Goal: Task Accomplishment & Management: Manage account settings

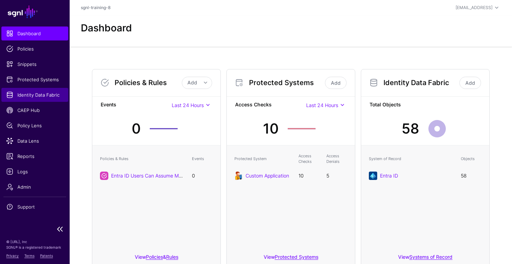
click at [32, 93] on span "Identity Data Fabric" at bounding box center [34, 94] width 57 height 7
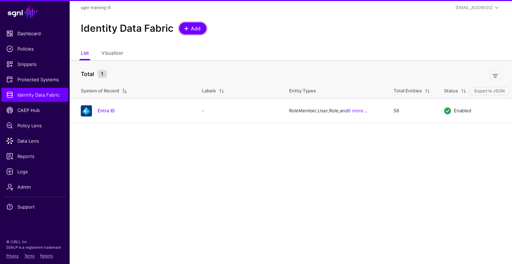
click at [196, 26] on span "Add" at bounding box center [196, 28] width 12 height 7
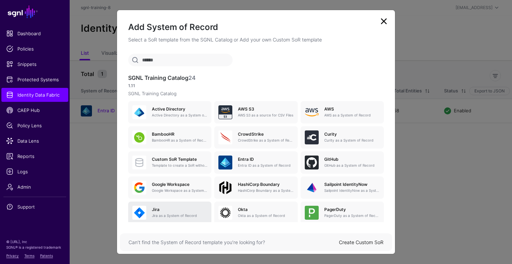
click at [178, 208] on h5 "Jira" at bounding box center [179, 209] width 55 height 5
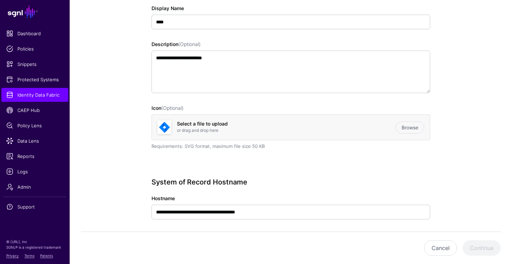
scroll to position [126, 0]
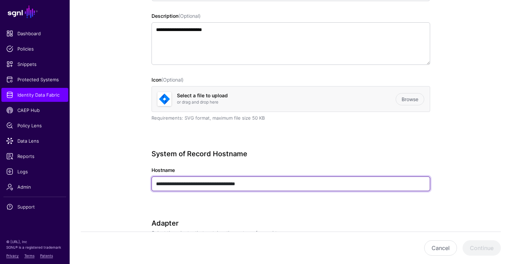
click at [266, 185] on input "**********" at bounding box center [291, 183] width 279 height 15
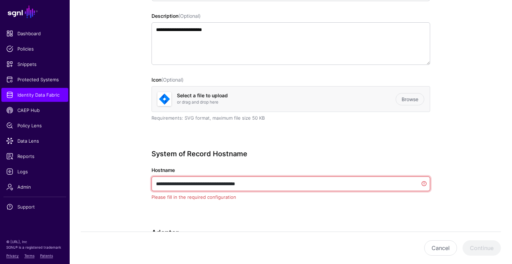
paste input "text"
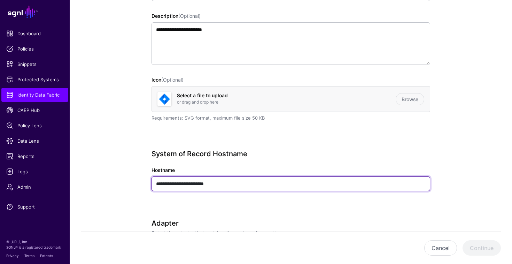
type input "**********"
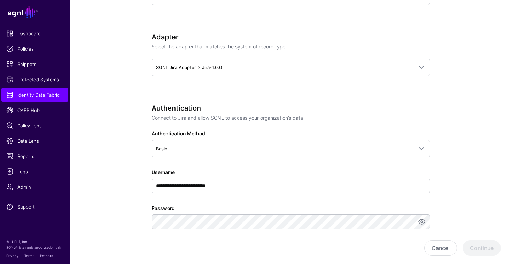
scroll to position [317, 0]
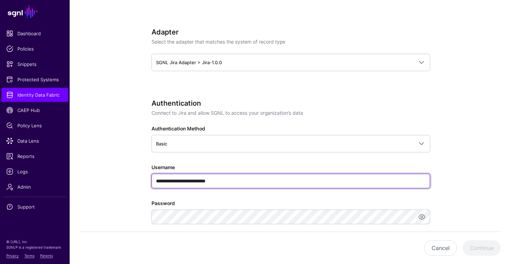
click at [167, 178] on input "**********" at bounding box center [291, 181] width 279 height 15
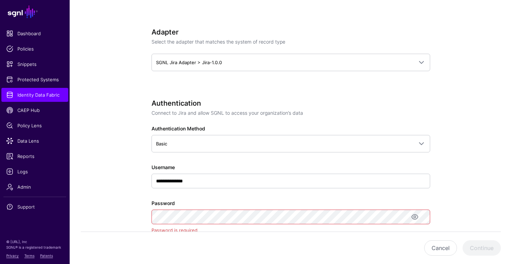
click at [235, 188] on div "**********" at bounding box center [291, 176] width 279 height 154
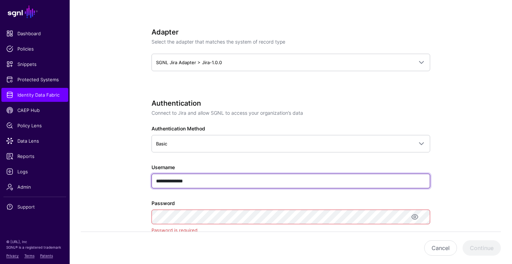
click at [232, 184] on input "**********" at bounding box center [291, 181] width 279 height 15
paste input "********"
type input "**********"
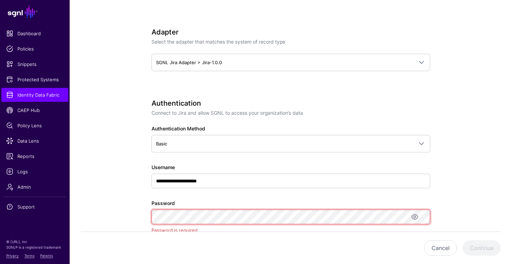
scroll to position [0, 267]
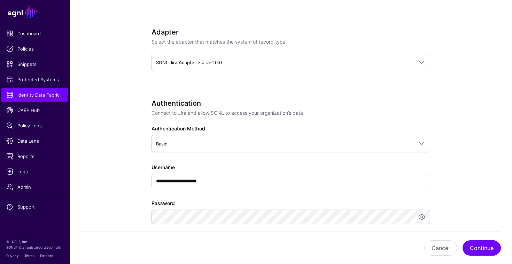
click at [110, 209] on app-datasources-details-form "**********" at bounding box center [291, 140] width 443 height 807
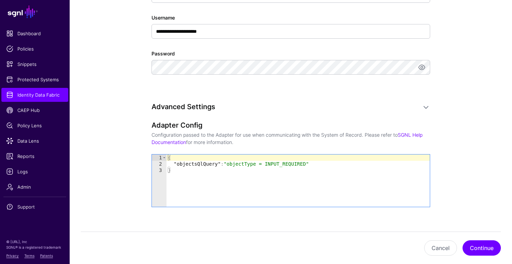
scroll to position [467, 0]
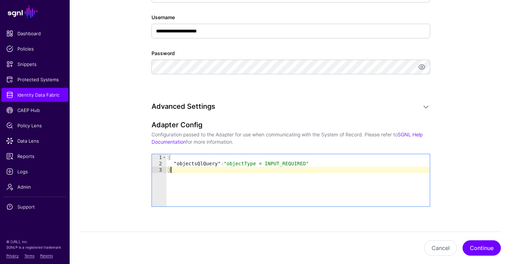
click at [225, 176] on div "{ "objectsQlQuery" : "objectType = INPUT_REQUIRED" }" at bounding box center [298, 186] width 263 height 65
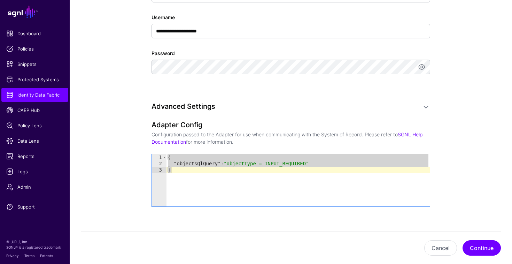
paste textarea "Cursor at row 3"
type textarea "**********"
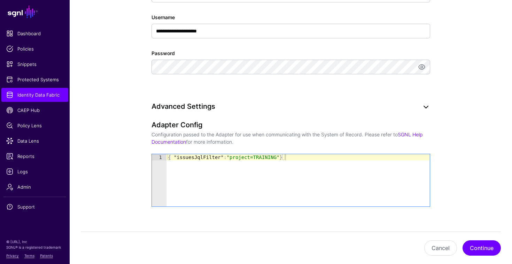
click at [426, 110] on link at bounding box center [426, 107] width 8 height 8
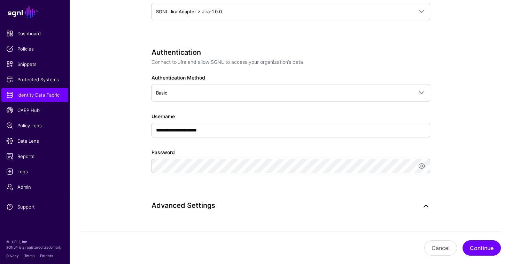
click at [425, 208] on link at bounding box center [426, 206] width 8 height 8
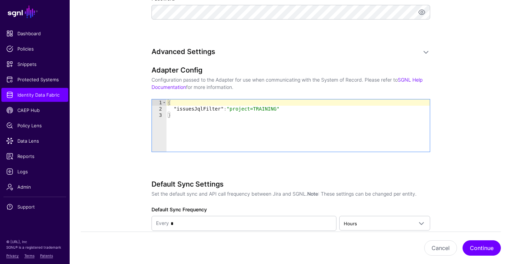
scroll to position [521, 0]
click at [475, 243] on button "Continue" at bounding box center [482, 247] width 38 height 15
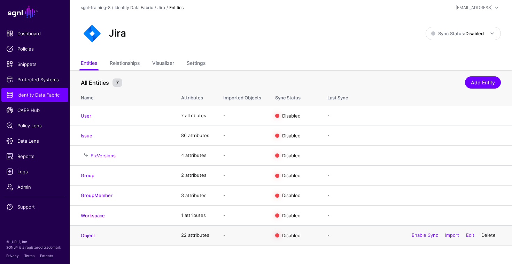
click at [491, 236] on link "Delete" at bounding box center [489, 235] width 14 height 6
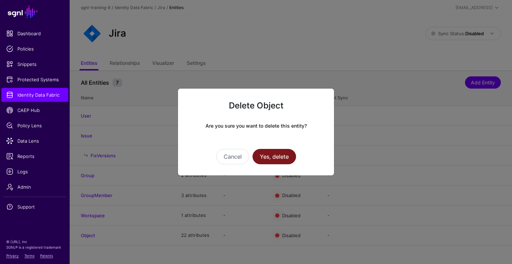
click at [290, 161] on button "Yes, delete" at bounding box center [275, 156] width 44 height 15
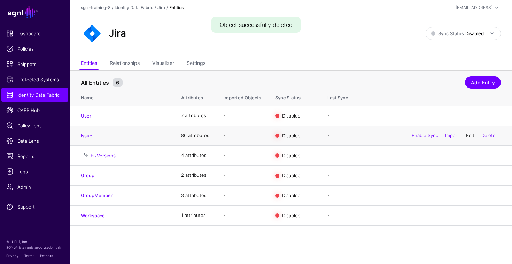
click at [473, 136] on link "Edit" at bounding box center [470, 135] width 8 height 6
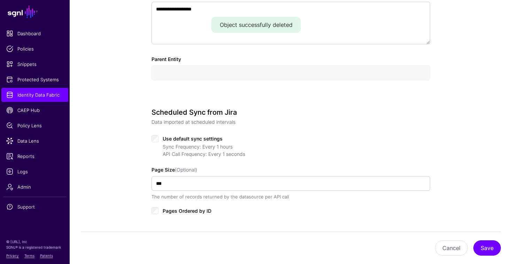
scroll to position [252, 0]
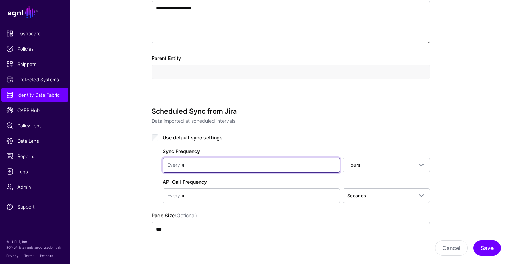
click at [247, 168] on input "*" at bounding box center [257, 165] width 155 height 14
type input "*"
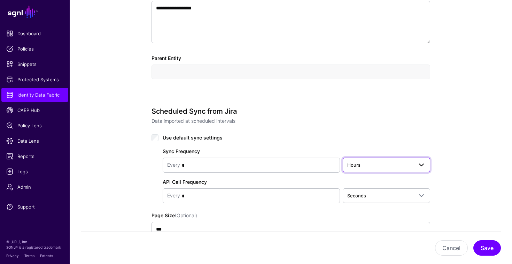
click at [397, 163] on span "Hours" at bounding box center [380, 165] width 66 height 8
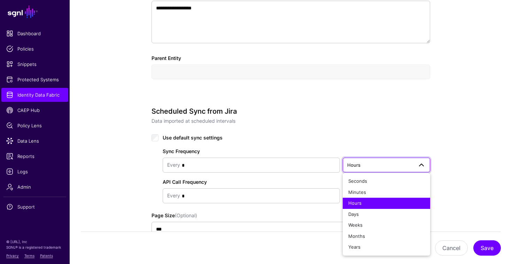
click at [369, 198] on button "Hours" at bounding box center [386, 203] width 87 height 11
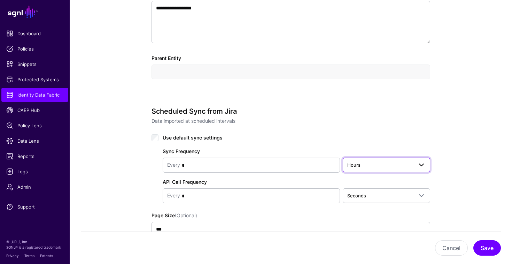
click at [379, 163] on span "Hours" at bounding box center [380, 165] width 66 height 8
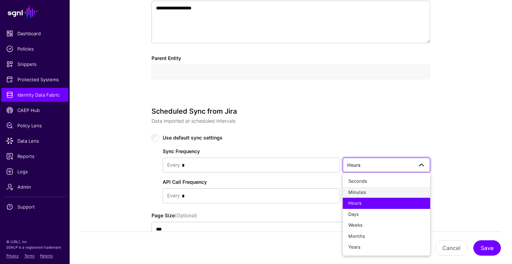
click at [368, 190] on div "Minutes" at bounding box center [386, 192] width 76 height 7
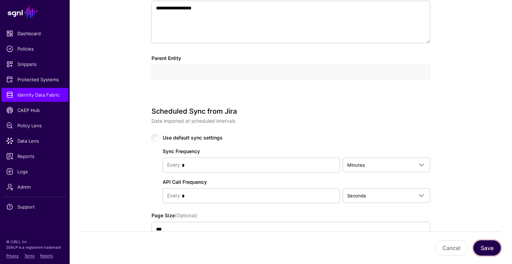
click at [488, 244] on button "Save" at bounding box center [488, 247] width 28 height 15
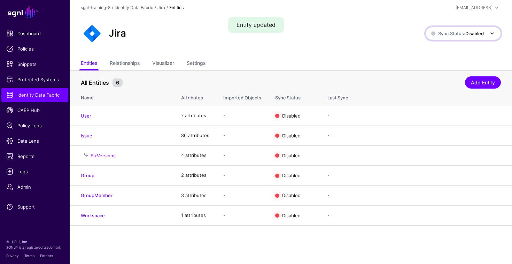
click at [467, 33] on strong "Disabled" at bounding box center [475, 34] width 18 height 6
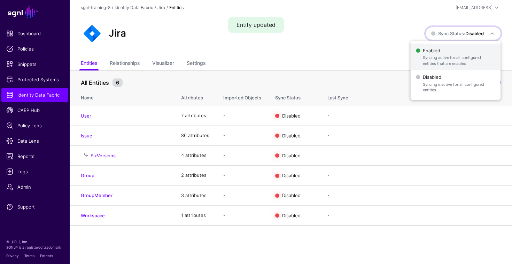
click at [448, 57] on span "Syncing active for all configured entities that are enabled" at bounding box center [459, 61] width 72 height 12
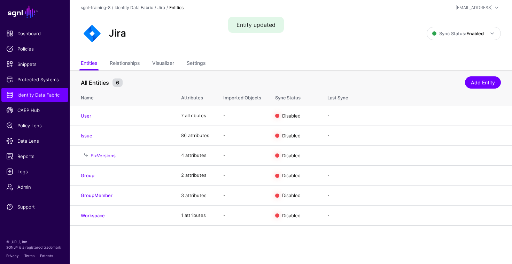
click at [378, 75] on div "All Entities 6 Add Entity" at bounding box center [291, 81] width 420 height 13
click at [416, 115] on link "Enable Sync" at bounding box center [425, 116] width 26 height 6
click at [416, 138] on link "Enable Sync" at bounding box center [425, 135] width 26 height 6
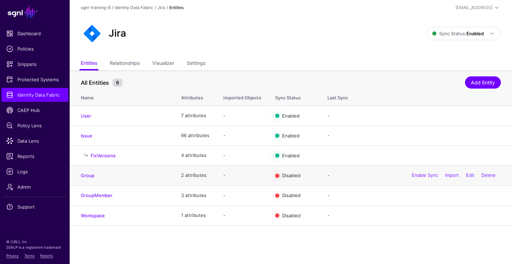
click at [420, 179] on div "Enable Sync Import Edit Delete" at bounding box center [454, 175] width 94 height 17
click at [420, 177] on link "Enable Sync" at bounding box center [425, 175] width 26 height 6
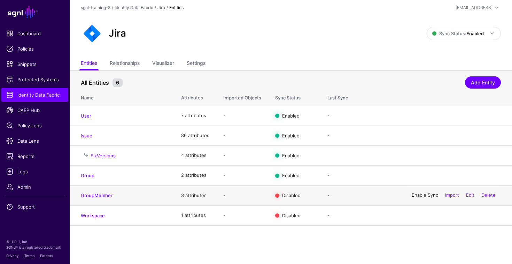
click at [418, 198] on link "Enable Sync" at bounding box center [425, 195] width 26 height 6
click at [418, 220] on div "Enable Sync Import Edit Delete" at bounding box center [454, 215] width 94 height 17
click at [418, 218] on link "Enable Sync" at bounding box center [425, 215] width 26 height 6
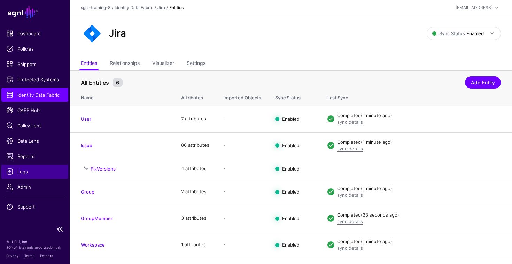
click at [21, 173] on span "Logs" at bounding box center [34, 171] width 57 height 7
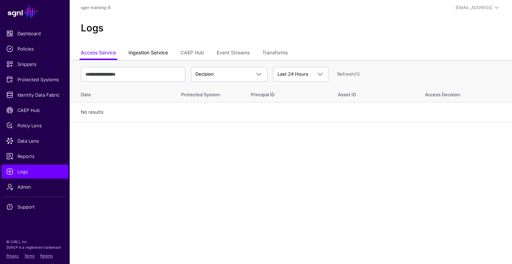
click at [149, 55] on link "Ingestion Service" at bounding box center [148, 53] width 39 height 13
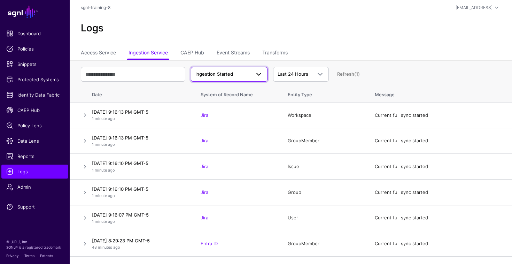
click at [220, 77] on span "Ingestion Started" at bounding box center [215, 74] width 38 height 6
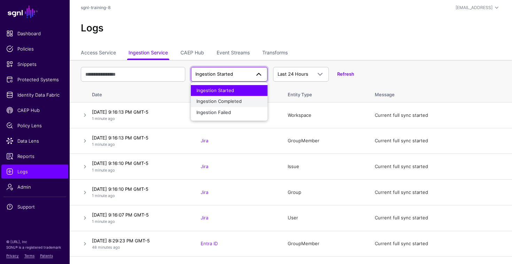
click at [211, 100] on span "Ingestion Completed" at bounding box center [219, 101] width 45 height 6
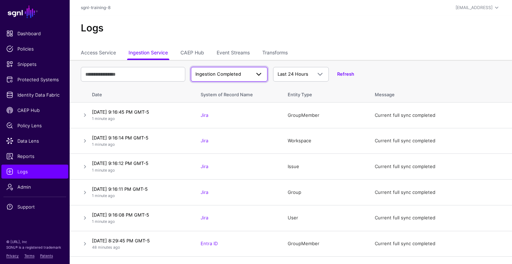
click at [210, 68] on link "Ingestion Completed" at bounding box center [229, 74] width 77 height 15
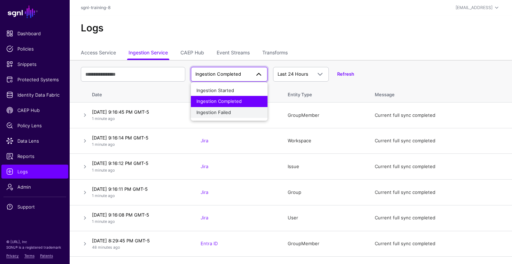
click at [212, 111] on span "Ingestion Failed" at bounding box center [214, 112] width 35 height 6
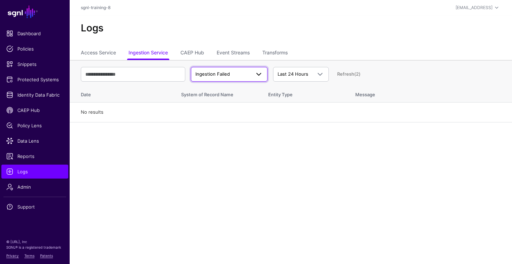
click at [210, 80] on link "Ingestion Failed" at bounding box center [229, 74] width 77 height 15
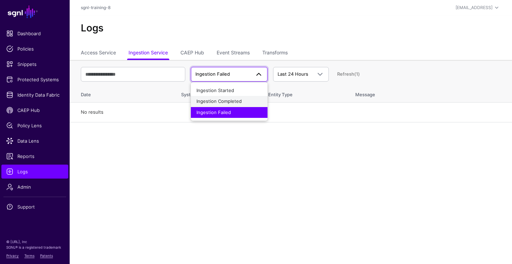
click at [209, 99] on span "Ingestion Completed" at bounding box center [219, 101] width 45 height 6
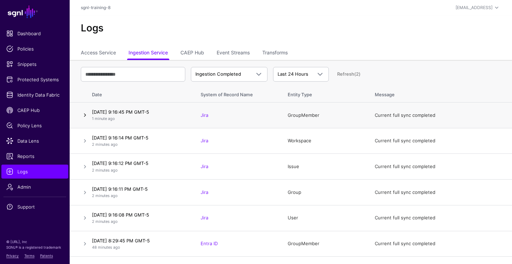
click at [87, 117] on link at bounding box center [85, 115] width 8 height 8
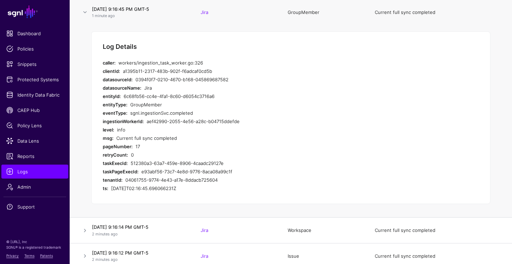
scroll to position [102, 0]
click at [29, 144] on link "Data Lens" at bounding box center [34, 141] width 67 height 14
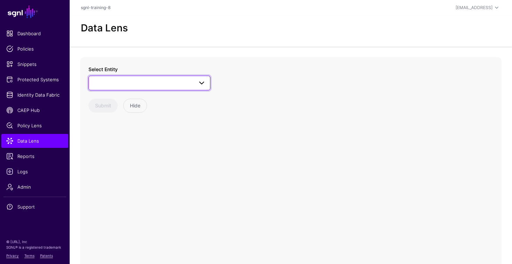
click at [170, 90] on link at bounding box center [150, 83] width 122 height 15
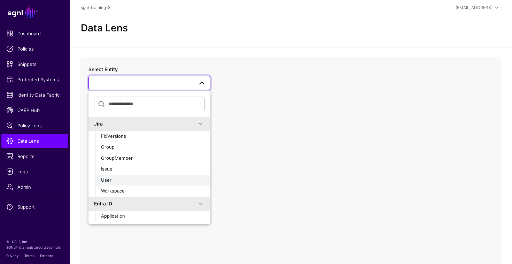
click at [141, 177] on div "User" at bounding box center [153, 180] width 104 height 7
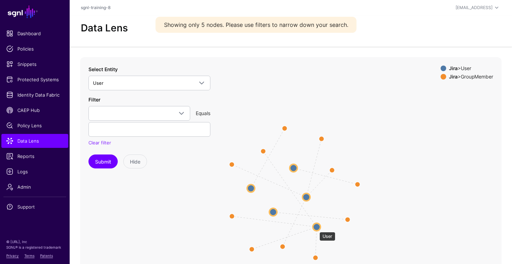
click at [316, 228] on circle at bounding box center [317, 227] width 8 height 8
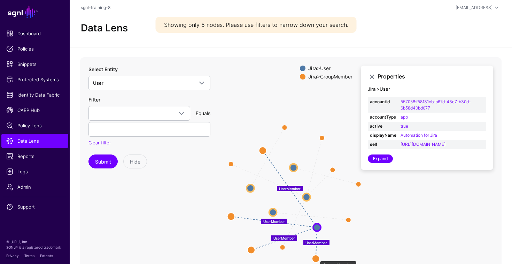
click at [316, 257] on circle at bounding box center [316, 258] width 8 height 8
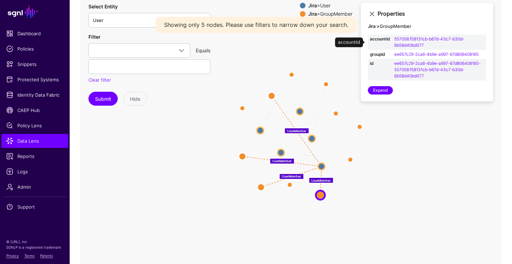
scroll to position [63, 0]
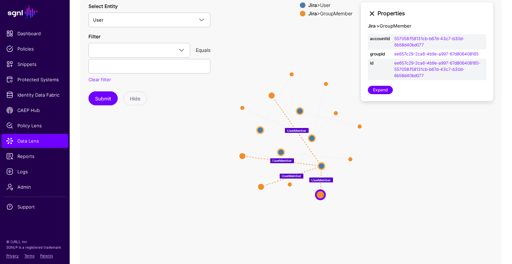
click at [373, 15] on link at bounding box center [372, 13] width 8 height 8
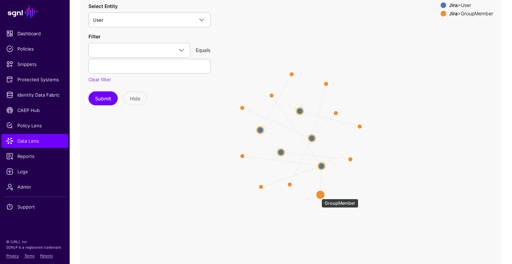
click at [318, 195] on circle at bounding box center [320, 194] width 9 height 9
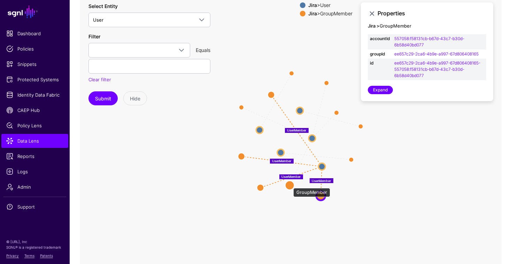
click at [290, 184] on circle at bounding box center [289, 185] width 9 height 9
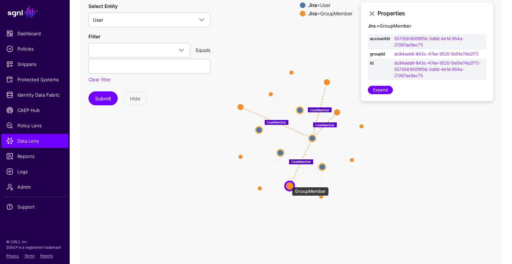
click at [289, 183] on circle at bounding box center [289, 185] width 9 height 9
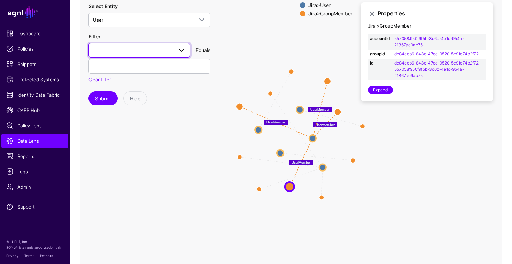
click at [182, 49] on span at bounding box center [181, 50] width 8 height 8
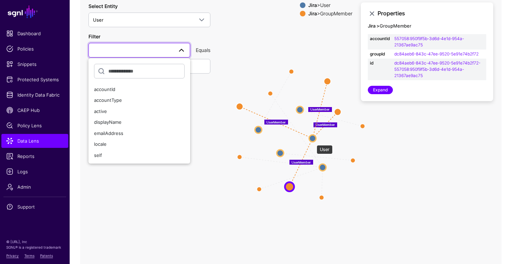
click at [313, 141] on circle at bounding box center [312, 138] width 7 height 7
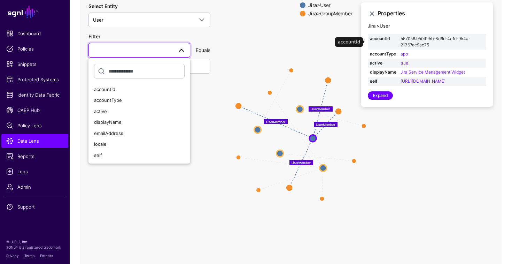
click at [407, 40] on link "557058:950f9f5b-3d6d-4e1d-954a-21367ae9ac75" at bounding box center [436, 42] width 70 height 12
type input "**********"
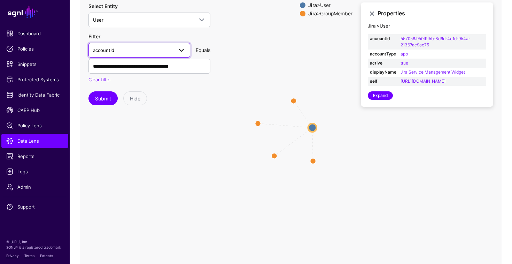
click at [154, 55] on link "accountId" at bounding box center [140, 50] width 102 height 15
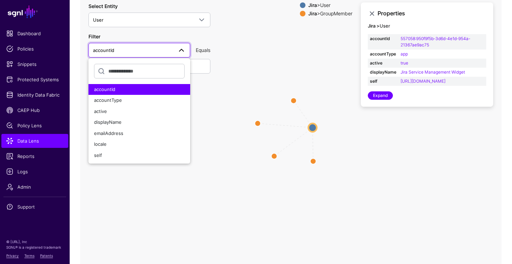
click at [291, 63] on icon "UserMember UserMember UserMember UserMember User User GroupMember GroupMember G…" at bounding box center [291, 133] width 422 height 279
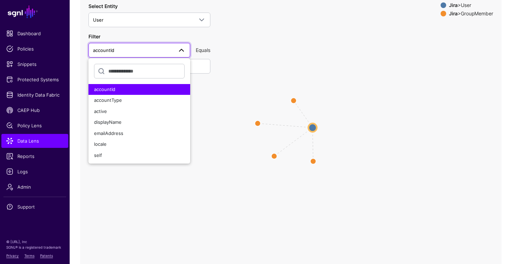
click at [217, 77] on icon "UserMember UserMember UserMember UserMember User User GroupMember GroupMember G…" at bounding box center [291, 133] width 422 height 279
click at [179, 57] on link "accountId" at bounding box center [140, 50] width 102 height 15
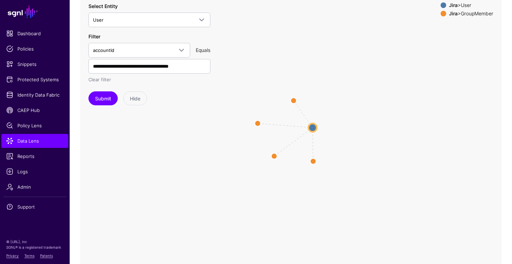
click at [103, 77] on link "Clear filter" at bounding box center [100, 80] width 23 height 6
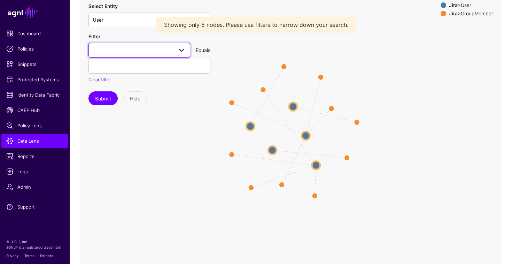
click at [154, 54] on span at bounding box center [139, 50] width 93 height 8
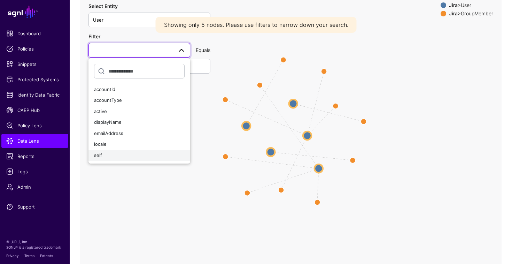
click at [133, 156] on div "self" at bounding box center [139, 155] width 91 height 7
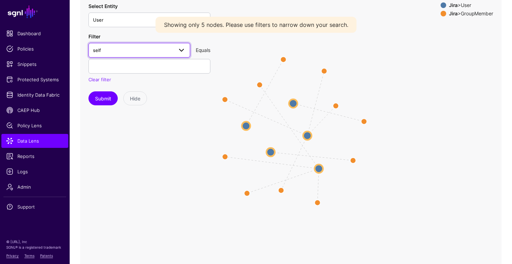
click at [157, 53] on span "self" at bounding box center [133, 50] width 80 height 8
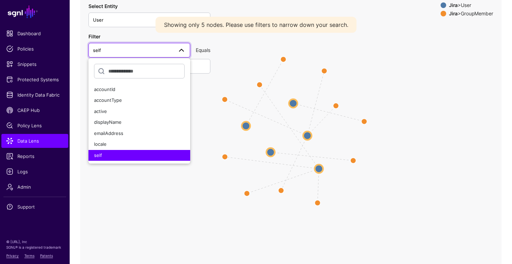
click at [153, 206] on icon "UserMember UserMember UserMember UserMember UserMember UserMember UserMember Us…" at bounding box center [291, 133] width 422 height 279
click at [203, 52] on div "Equals" at bounding box center [203, 49] width 20 height 7
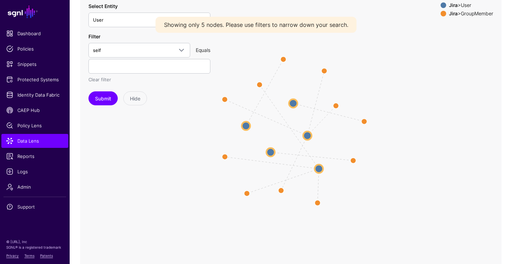
click at [104, 78] on link "Clear filter" at bounding box center [100, 80] width 23 height 6
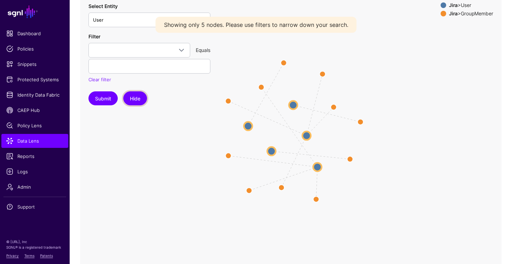
click at [141, 99] on button "Hide" at bounding box center [135, 98] width 24 height 14
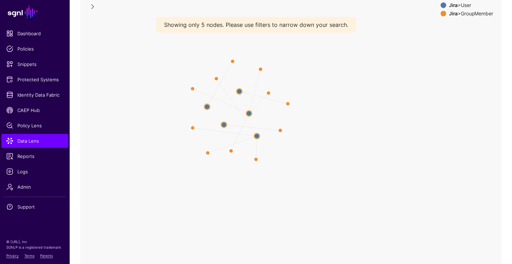
drag, startPoint x: 80, startPoint y: 100, endPoint x: 78, endPoint y: 96, distance: 4.5
click at [78, 96] on div "UserMember UserMember UserMember UserMember UserMember UserMember UserMember Us…" at bounding box center [291, 133] width 443 height 279
drag, startPoint x: 76, startPoint y: 95, endPoint x: 77, endPoint y: 165, distance: 69.7
click at [77, 165] on div "UserMember UserMember UserMember UserMember UserMember UserMember UserMember Us…" at bounding box center [291, 133] width 443 height 279
drag, startPoint x: 73, startPoint y: 90, endPoint x: 74, endPoint y: 155, distance: 65.5
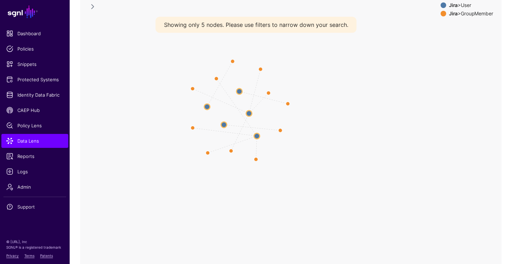
click at [74, 155] on div "UserMember UserMember UserMember UserMember UserMember UserMember UserMember Us…" at bounding box center [291, 133] width 443 height 279
click at [91, 9] on link at bounding box center [93, 6] width 8 height 8
drag, startPoint x: 511, startPoint y: 63, endPoint x: 512, endPoint y: 131, distance: 68.3
click at [512, 131] on div "UserMember UserMember UserMember UserMember UserMember UserMember UserMember Us…" at bounding box center [291, 133] width 443 height 279
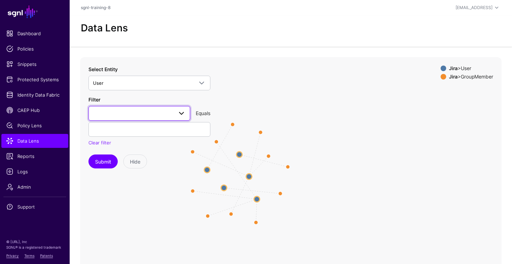
click at [137, 110] on span at bounding box center [139, 113] width 93 height 8
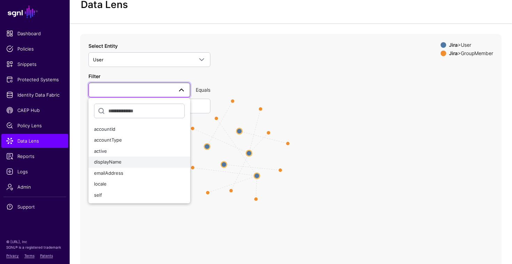
scroll to position [24, 0]
click at [118, 174] on span "emailAddress" at bounding box center [108, 173] width 29 height 6
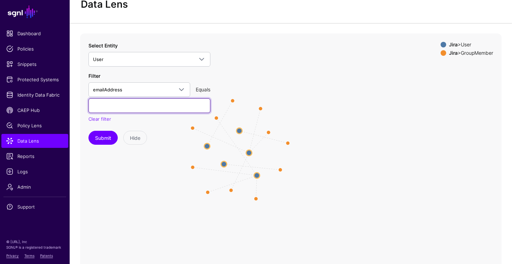
click at [138, 100] on input "text" at bounding box center [150, 105] width 122 height 15
type input "**********"
click at [89, 131] on button "Submit" at bounding box center [103, 138] width 29 height 14
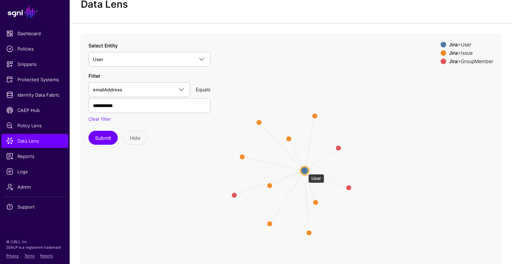
click at [305, 170] on circle at bounding box center [305, 170] width 8 height 8
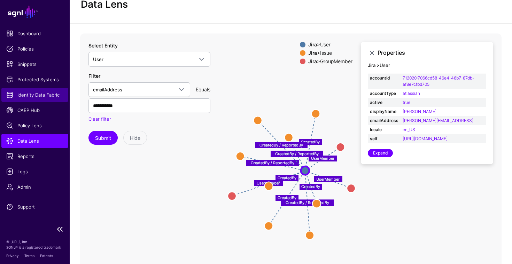
click at [48, 96] on span "Identity Data Fabric" at bounding box center [34, 94] width 57 height 7
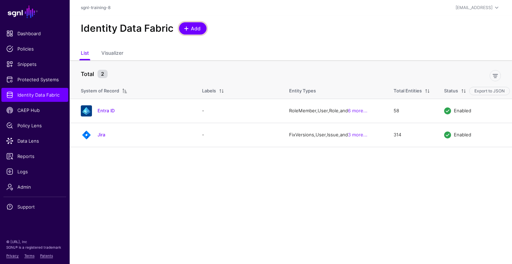
click at [195, 26] on span "Add" at bounding box center [196, 28] width 12 height 7
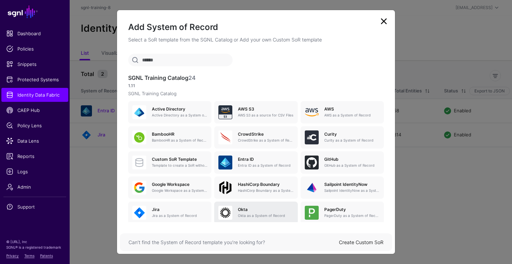
click at [247, 207] on div "Okta Okta as a System of Record" at bounding box center [256, 213] width 75 height 14
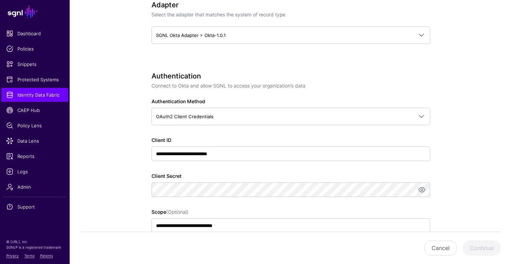
scroll to position [316, 0]
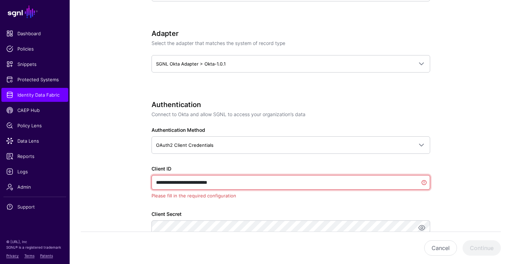
click at [233, 183] on input "**********" at bounding box center [291, 182] width 279 height 15
paste input "text"
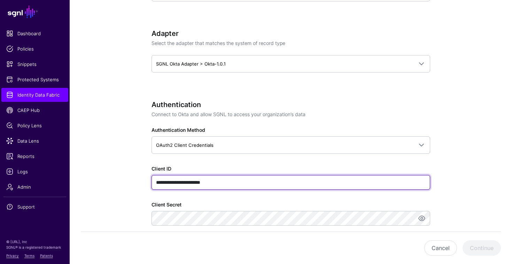
type input "**********"
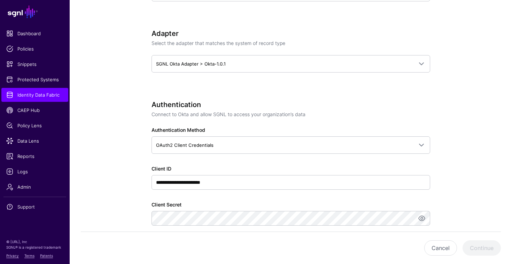
click at [99, 168] on app-datasources-details-form "**********" at bounding box center [291, 215] width 443 height 953
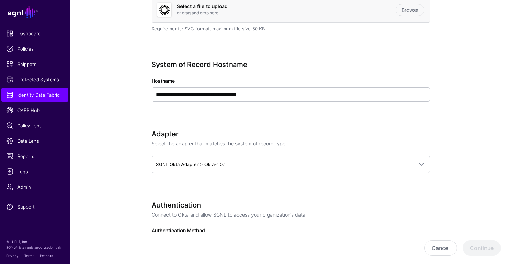
scroll to position [201, 0]
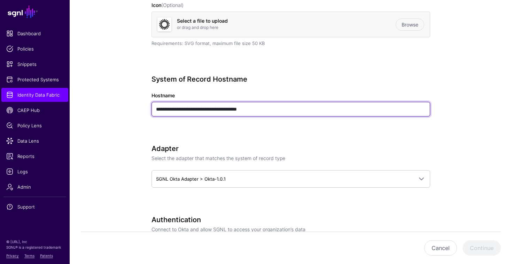
click at [274, 105] on input "**********" at bounding box center [291, 109] width 279 height 15
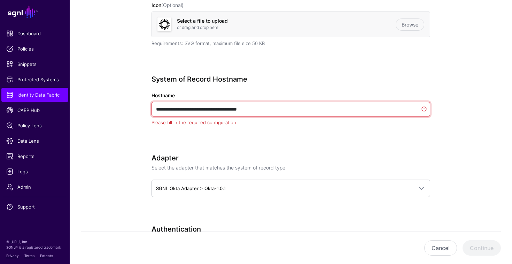
paste input "text"
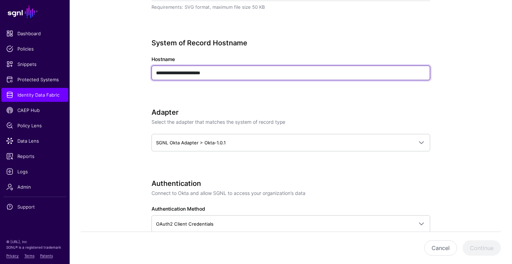
scroll to position [237, 0]
type input "**********"
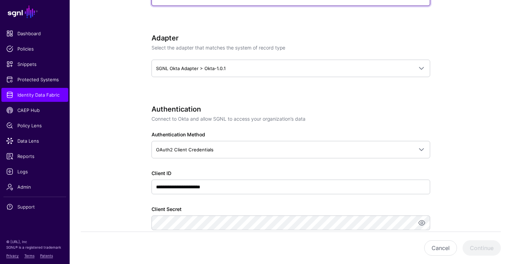
scroll to position [317, 0]
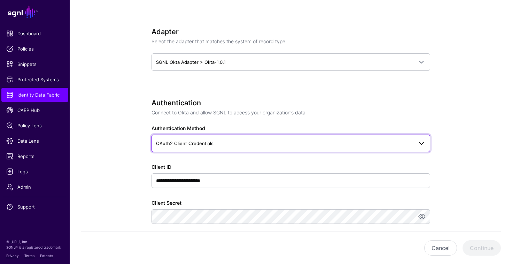
click at [191, 144] on span "OAuth2 Client Credentials" at bounding box center [185, 143] width 58 height 6
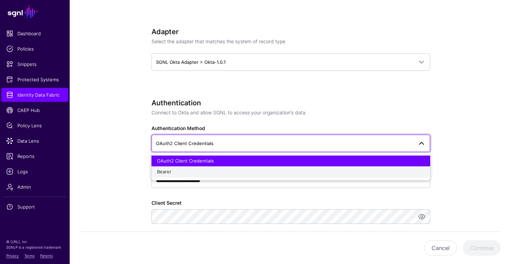
click at [181, 174] on div "Bearer" at bounding box center [291, 171] width 268 height 7
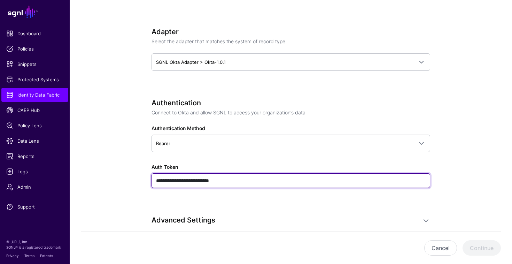
click at [204, 180] on input "**********" at bounding box center [291, 180] width 279 height 15
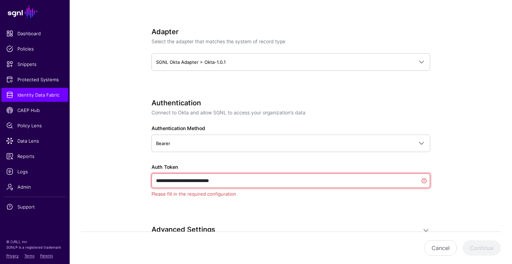
click at [215, 181] on input "**********" at bounding box center [291, 180] width 279 height 15
click at [214, 179] on input "**********" at bounding box center [291, 180] width 279 height 15
drag, startPoint x: 230, startPoint y: 181, endPoint x: 172, endPoint y: 181, distance: 58.2
click at [172, 181] on input "**********" at bounding box center [291, 180] width 279 height 15
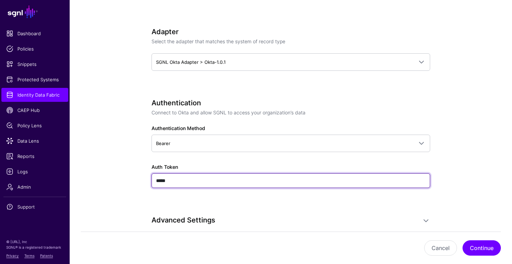
paste input "**********"
paste input "text"
type input "**********"
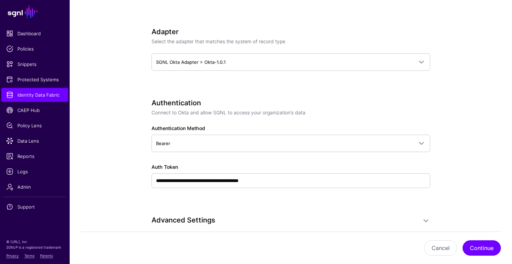
click at [107, 170] on app-datasources-details-form "**********" at bounding box center [291, 122] width 443 height 771
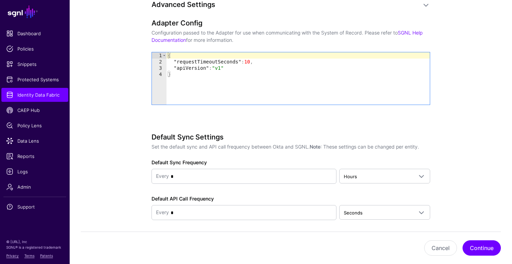
scroll to position [560, 0]
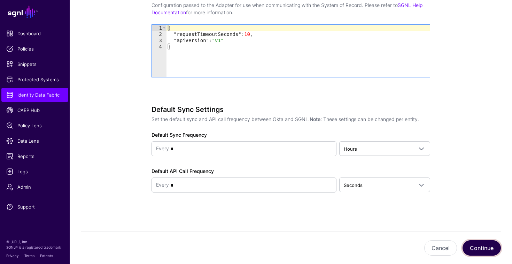
click at [491, 245] on button "Continue" at bounding box center [482, 247] width 38 height 15
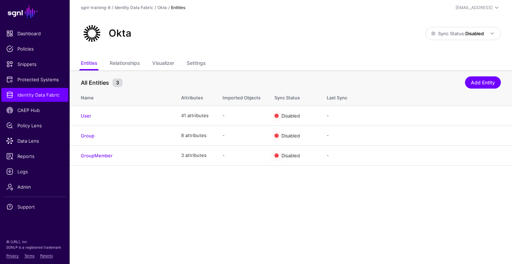
click at [399, 55] on div "Okta Sync Status: Disabled Enabled Syncing active for all configured entities t…" at bounding box center [291, 36] width 443 height 42
click at [467, 115] on link "Edit" at bounding box center [470, 116] width 8 height 6
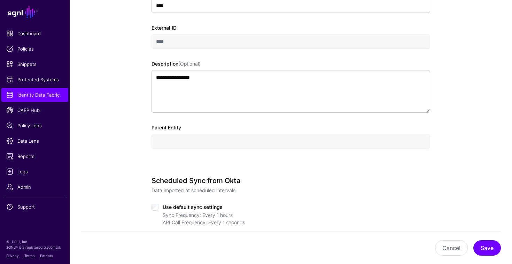
scroll to position [201, 0]
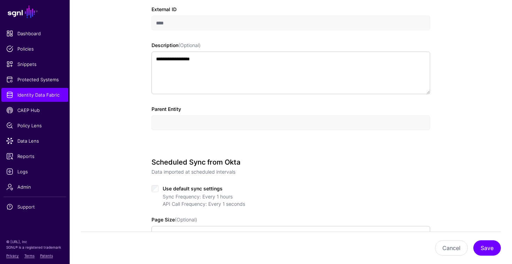
click at [159, 186] on div "Use default sync settings" at bounding box center [291, 188] width 279 height 8
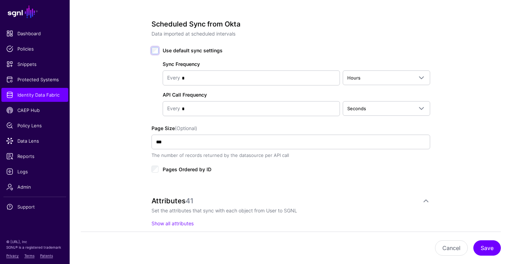
scroll to position [328, 0]
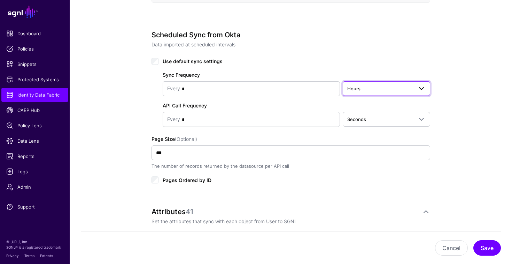
click at [399, 85] on span "Hours" at bounding box center [380, 89] width 66 height 8
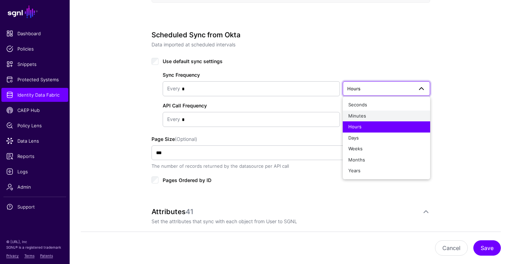
click at [378, 113] on div "Minutes" at bounding box center [386, 116] width 76 height 7
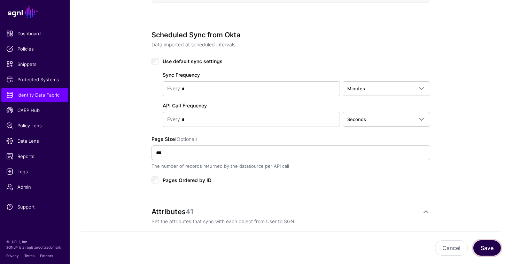
click at [480, 246] on button "Save" at bounding box center [488, 247] width 28 height 15
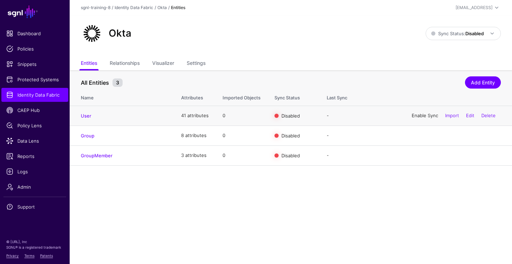
click at [422, 116] on link "Enable Sync" at bounding box center [425, 116] width 26 height 6
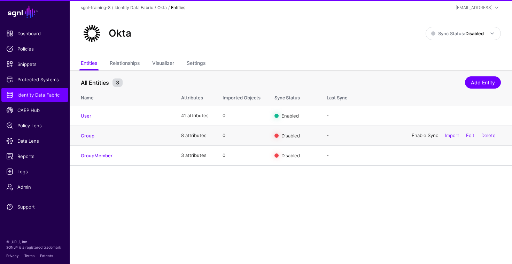
click at [419, 135] on link "Enable Sync" at bounding box center [425, 135] width 26 height 6
click at [417, 158] on link "Enable Sync" at bounding box center [425, 155] width 26 height 6
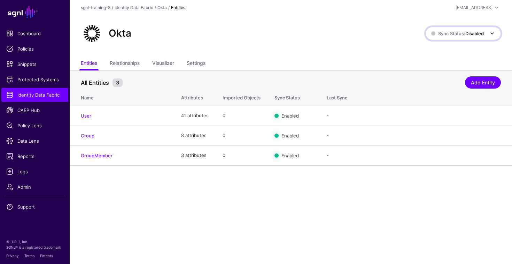
click at [481, 36] on strong "Disabled" at bounding box center [475, 34] width 18 height 6
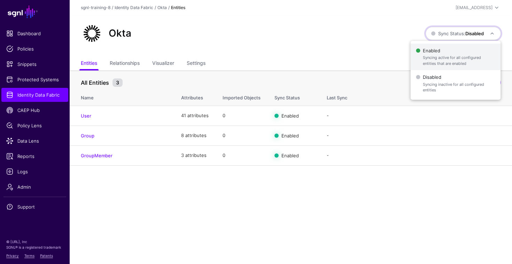
click at [462, 49] on span "Enabled Syncing active for all configured entities that are enabled" at bounding box center [455, 57] width 79 height 23
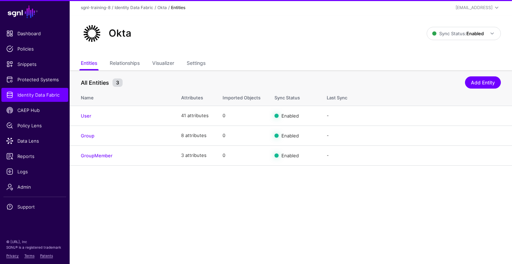
click at [376, 65] on ul "Entities Relationships Visualizer Settings" at bounding box center [291, 63] width 420 height 13
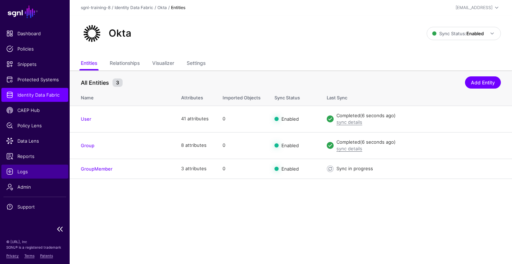
click at [26, 175] on link "Logs" at bounding box center [34, 171] width 67 height 14
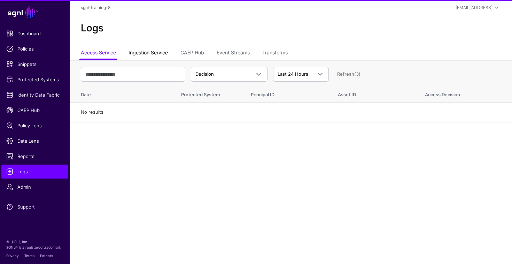
click at [152, 59] on link "Ingestion Service" at bounding box center [148, 53] width 39 height 13
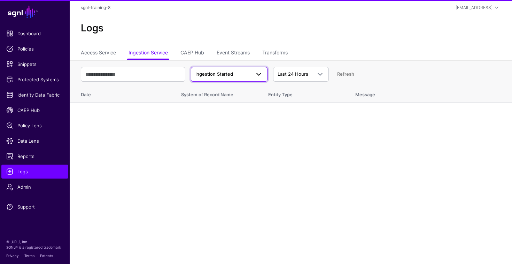
click at [210, 76] on span "Ingestion Started" at bounding box center [215, 74] width 38 height 6
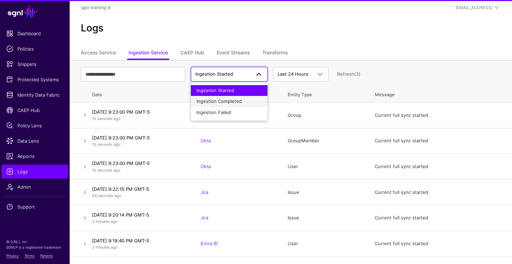
click at [213, 99] on span "Ingestion Completed" at bounding box center [219, 101] width 45 height 6
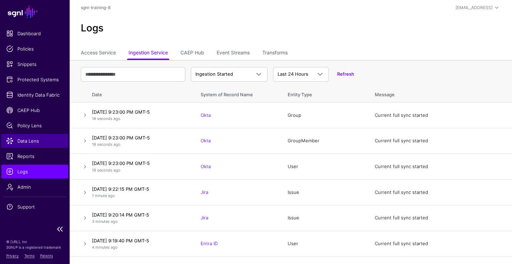
click at [29, 145] on link "Data Lens" at bounding box center [34, 141] width 67 height 14
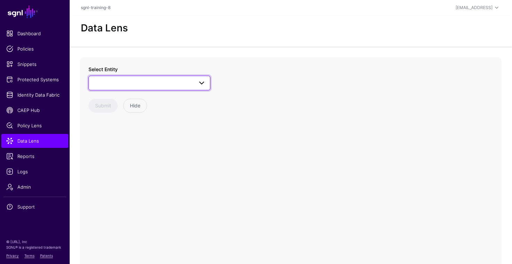
click at [135, 83] on span at bounding box center [149, 83] width 113 height 8
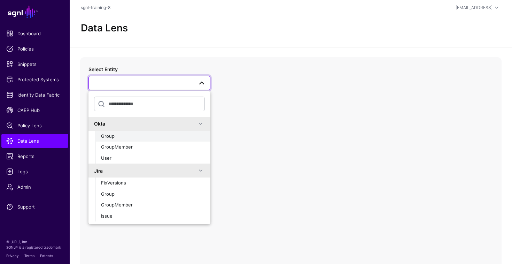
click at [120, 137] on div "Group" at bounding box center [153, 136] width 104 height 7
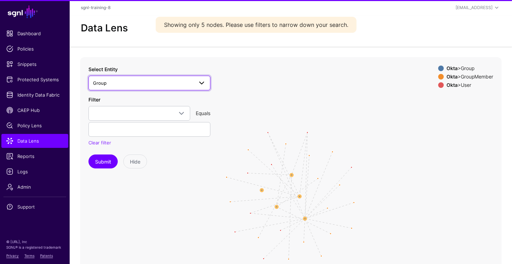
click at [150, 86] on span "Group" at bounding box center [149, 83] width 113 height 8
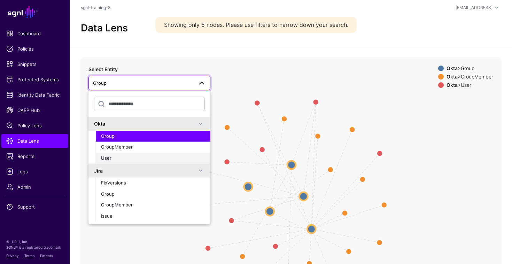
click at [120, 157] on div "User" at bounding box center [153, 158] width 104 height 7
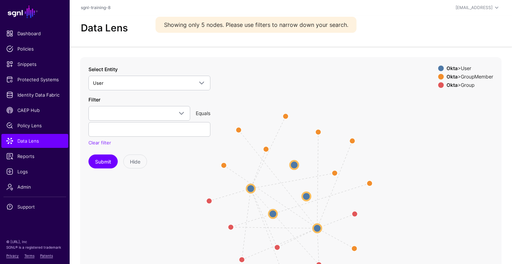
click at [296, 166] on circle at bounding box center [294, 165] width 8 height 8
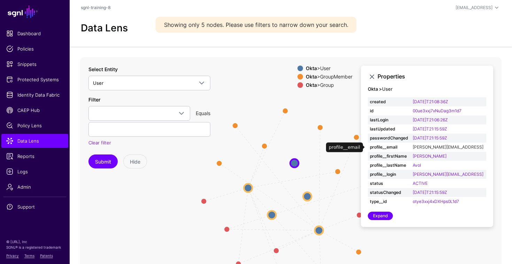
click at [432, 148] on link "dustin@sgnl.ai" at bounding box center [448, 146] width 71 height 5
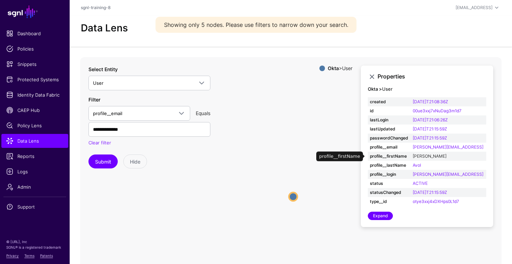
click at [428, 155] on link "Dustin" at bounding box center [430, 155] width 34 height 5
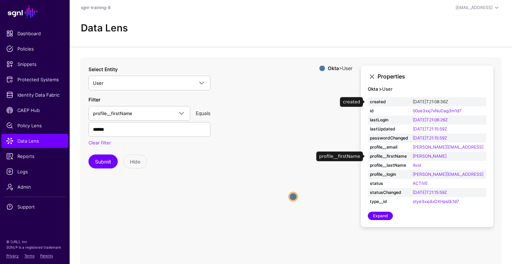
click at [438, 102] on link "2024-04-18T21:08:36Z" at bounding box center [430, 101] width 35 height 5
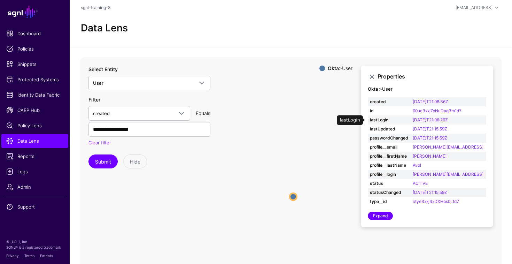
click at [437, 115] on td "2024-04-22T21:06:26Z" at bounding box center [449, 119] width 76 height 9
click at [436, 111] on link "00ue3xxj7xNuDag3m1d7" at bounding box center [437, 110] width 49 height 5
type input "**********"
click at [105, 142] on link "Clear filter" at bounding box center [100, 143] width 23 height 6
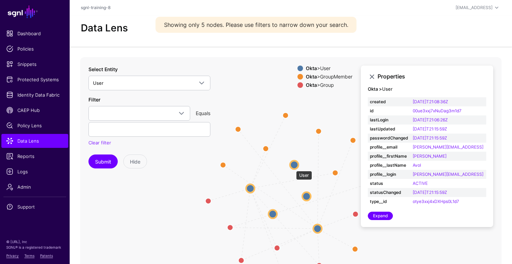
click at [293, 167] on circle at bounding box center [294, 164] width 8 height 8
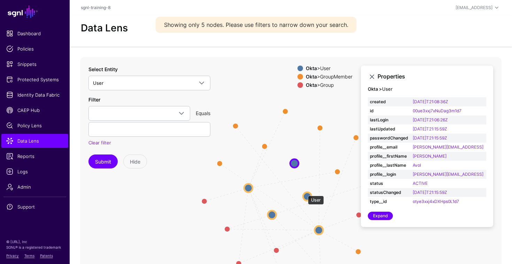
click at [305, 192] on circle at bounding box center [307, 196] width 8 height 8
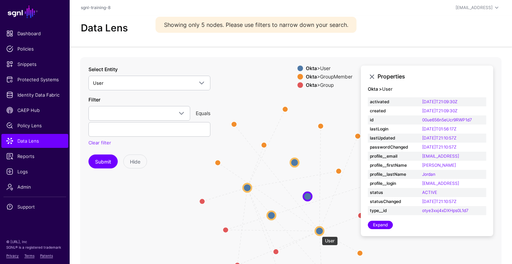
click at [319, 233] on circle at bounding box center [319, 231] width 8 height 8
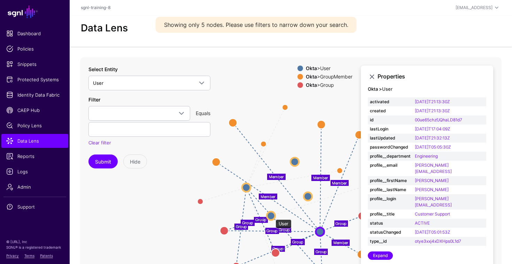
click at [272, 216] on circle at bounding box center [271, 215] width 8 height 8
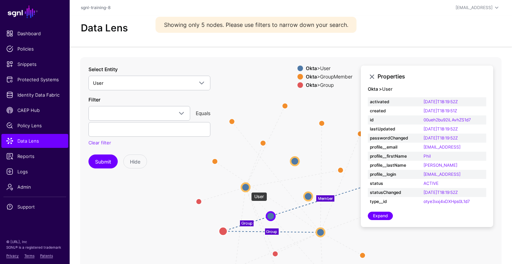
click at [247, 188] on circle at bounding box center [246, 187] width 8 height 8
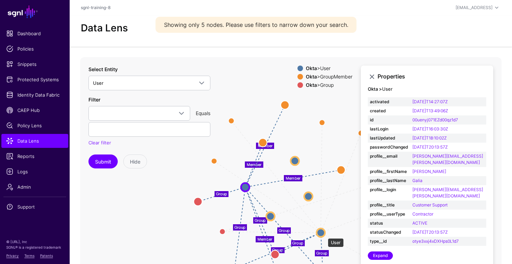
click at [321, 231] on circle at bounding box center [321, 232] width 8 height 8
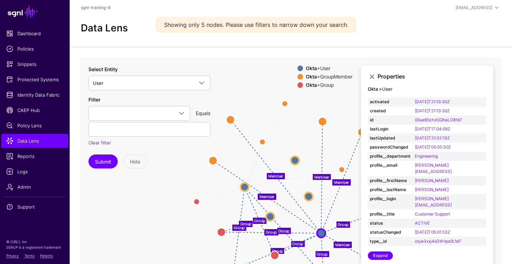
click at [435, 162] on td "[PERSON_NAME][EMAIL_ADDRESS]" at bounding box center [450, 168] width 74 height 15
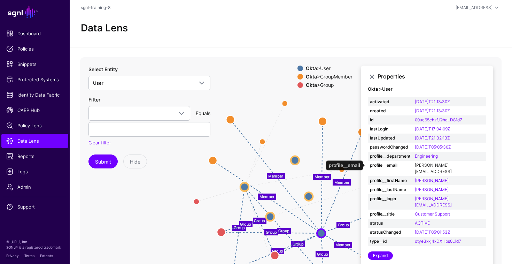
click at [437, 167] on link "[PERSON_NAME][EMAIL_ADDRESS]" at bounding box center [433, 168] width 37 height 12
type input "**********"
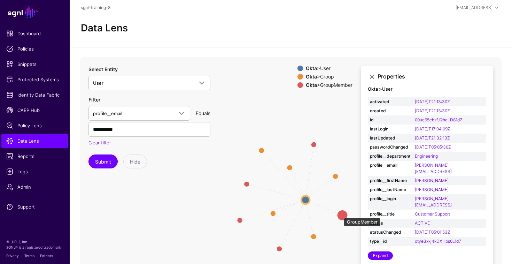
click at [340, 214] on circle at bounding box center [342, 214] width 11 height 11
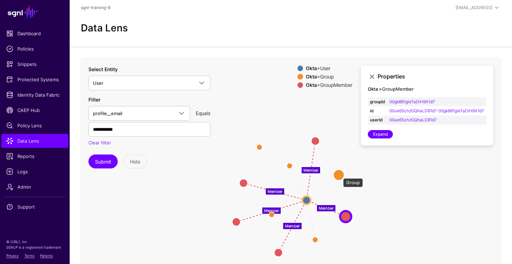
click at [340, 175] on circle at bounding box center [339, 174] width 11 height 11
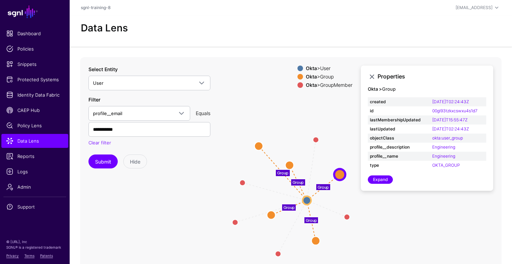
click at [345, 213] on icon "Member Member Member Member Member Group Group Group Group Group GroupMember Gr…" at bounding box center [291, 196] width 422 height 279
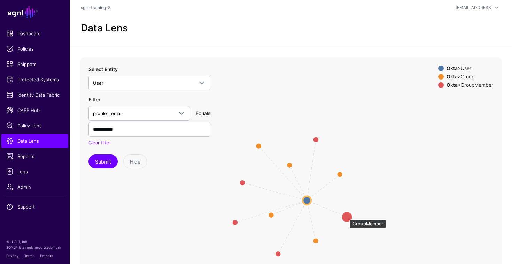
click at [346, 216] on circle at bounding box center [347, 216] width 11 height 11
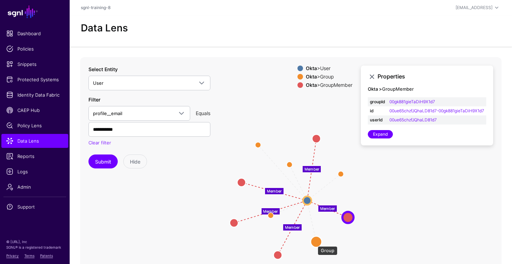
click at [314, 243] on circle at bounding box center [316, 241] width 11 height 11
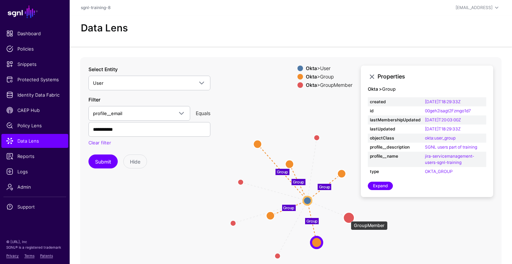
click at [347, 217] on circle at bounding box center [349, 217] width 11 height 11
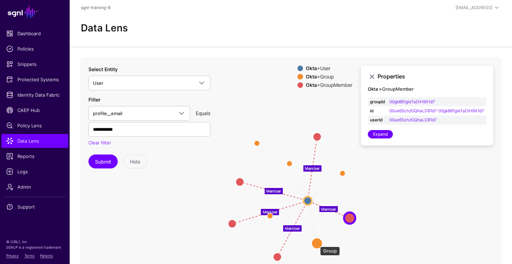
click at [317, 243] on circle at bounding box center [317, 242] width 11 height 11
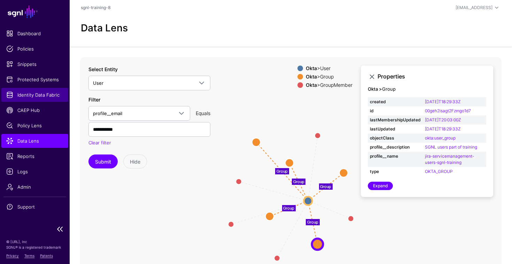
click at [43, 94] on span "Identity Data Fabric" at bounding box center [34, 94] width 57 height 7
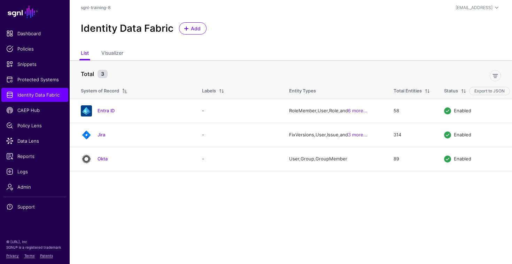
click at [192, 22] on div "Identity Data Fabric Add" at bounding box center [291, 31] width 443 height 32
click at [193, 28] on span "Add" at bounding box center [196, 28] width 12 height 7
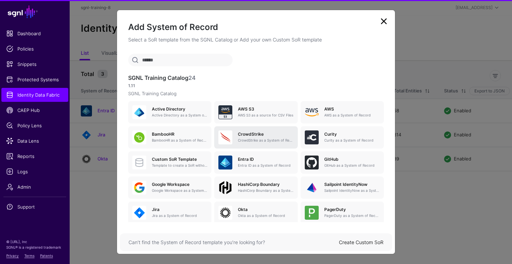
click at [240, 135] on h5 "CrowdStrike" at bounding box center [265, 134] width 55 height 5
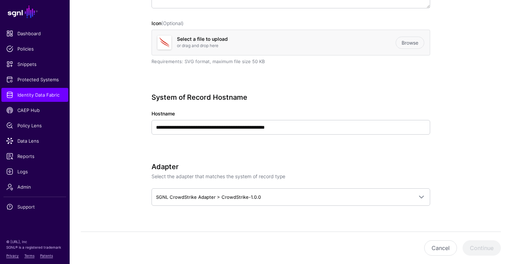
scroll to position [183, 0]
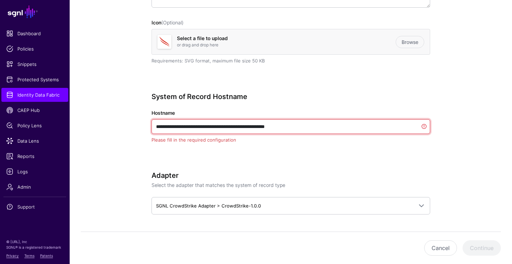
click at [316, 127] on input "**********" at bounding box center [291, 126] width 279 height 15
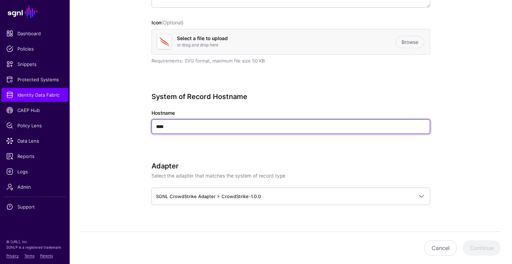
type input "****"
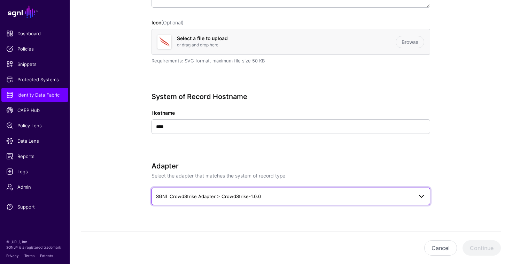
click at [206, 198] on span "SGNL CrowdStrike Adapter > CrowdStrike-1.0.0" at bounding box center [208, 196] width 105 height 6
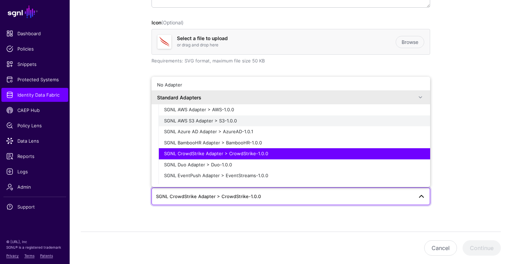
click at [213, 117] on button "SGNL AWS S3 Adapter > S3-1.0.0" at bounding box center [295, 120] width 272 height 11
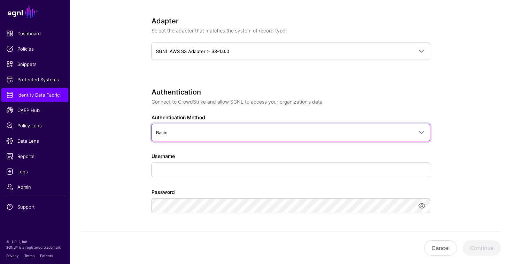
scroll to position [329, 0]
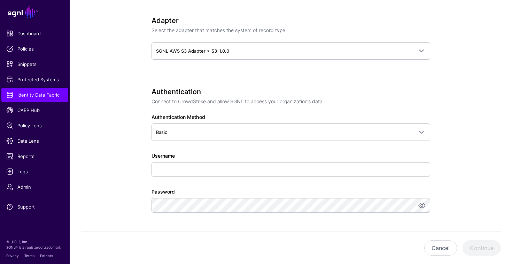
click at [418, 98] on p "Connect to CrowdStrike and allow SGNL to access your organization’s data" at bounding box center [291, 101] width 279 height 7
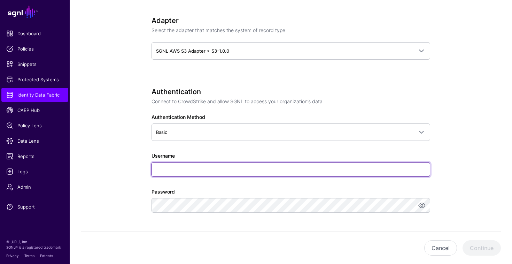
click at [281, 166] on input "Username" at bounding box center [291, 169] width 279 height 15
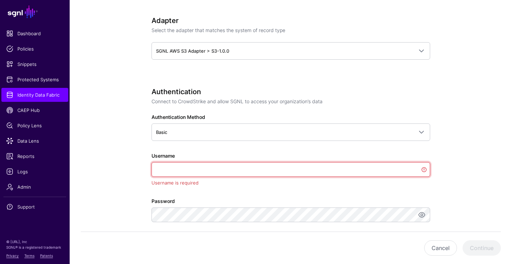
paste input "**********"
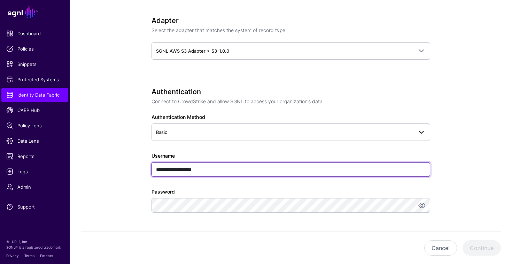
type input "**********"
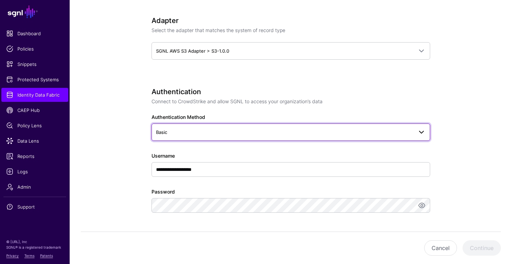
click at [288, 130] on span "Basic" at bounding box center [284, 132] width 257 height 8
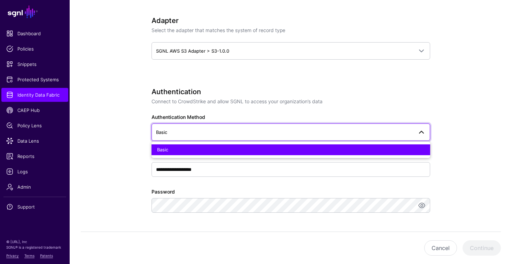
click at [288, 130] on span "Basic" at bounding box center [284, 132] width 257 height 8
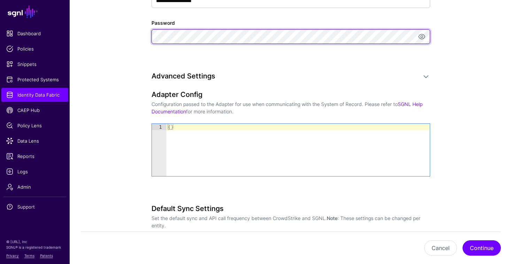
scroll to position [502, 0]
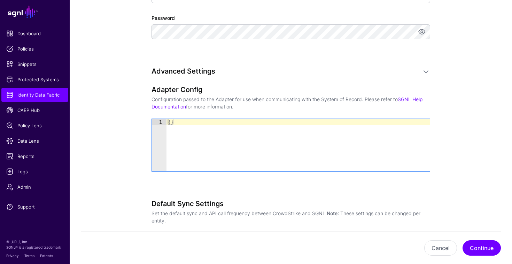
click at [198, 145] on div "{ }" at bounding box center [298, 151] width 263 height 65
paste textarea "Cursor at row 1"
type textarea "*"
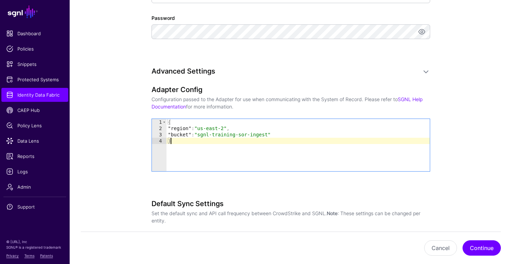
click at [420, 208] on div "Default Sync Settings Set the default sync and API call frequency between Crowd…" at bounding box center [291, 211] width 279 height 25
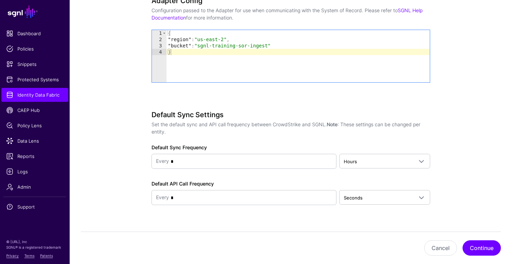
scroll to position [604, 0]
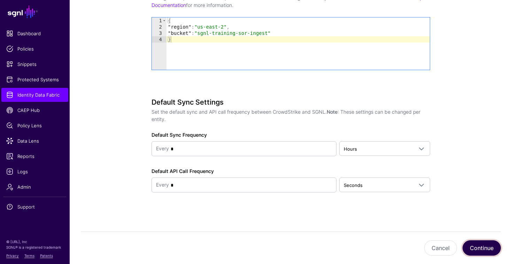
click at [481, 252] on button "Continue" at bounding box center [482, 247] width 38 height 15
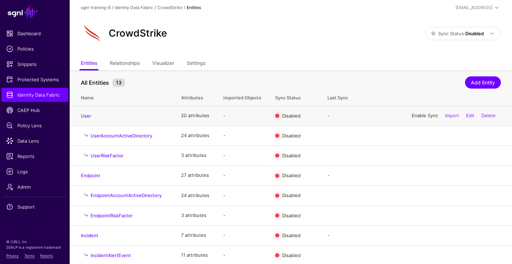
click at [424, 115] on link "Enable Sync" at bounding box center [425, 116] width 26 height 6
click at [462, 35] on span "Sync Status: Disabled" at bounding box center [457, 34] width 53 height 6
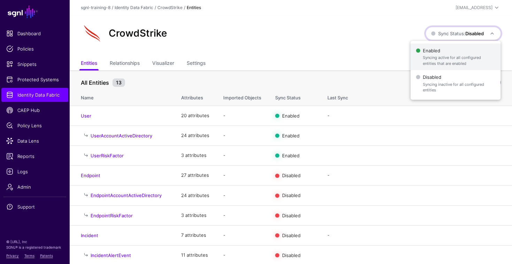
click at [443, 51] on span "Enabled Syncing active for all configured entities that are enabled" at bounding box center [455, 57] width 79 height 23
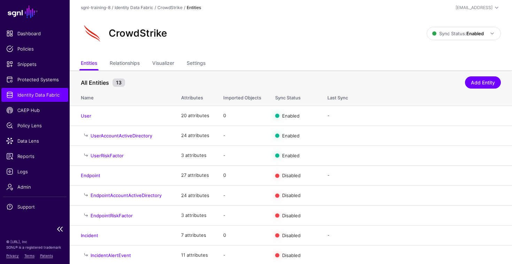
click at [40, 94] on span "Identity Data Fabric" at bounding box center [34, 94] width 57 height 7
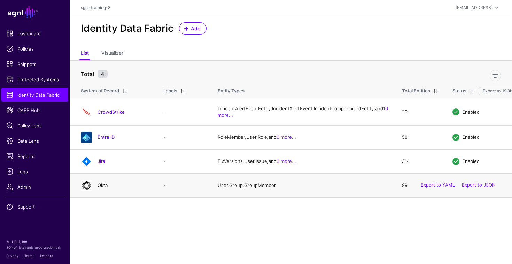
click at [103, 188] on link "Okta" at bounding box center [103, 185] width 10 height 6
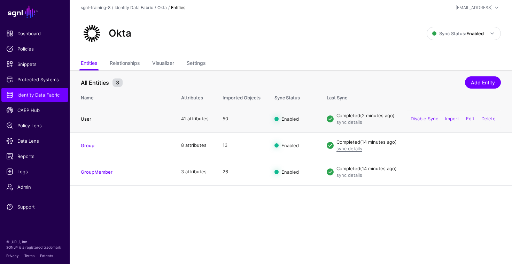
click at [87, 117] on link "User" at bounding box center [86, 119] width 10 height 6
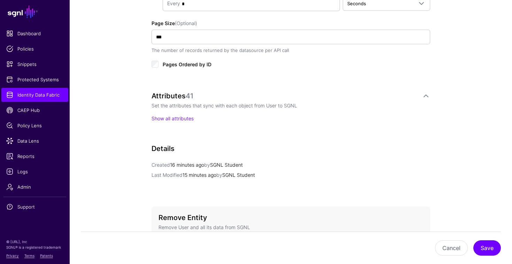
scroll to position [504, 0]
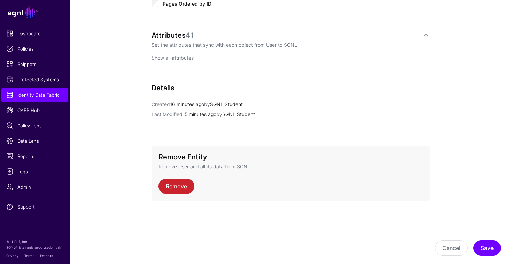
click at [168, 58] on link "Show all attributes" at bounding box center [173, 58] width 42 height 6
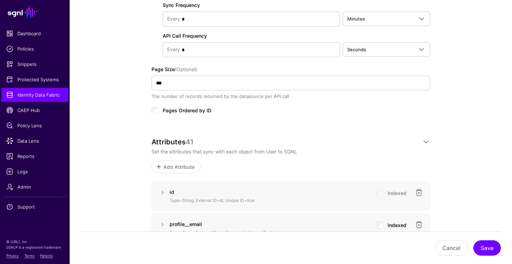
scroll to position [397, 0]
click at [428, 141] on link at bounding box center [426, 142] width 8 height 8
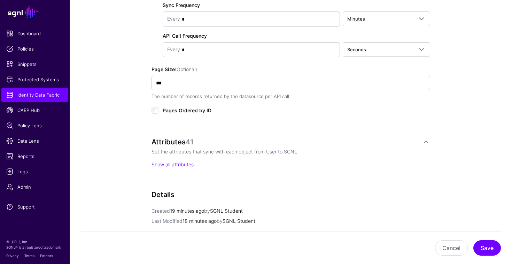
scroll to position [404, 0]
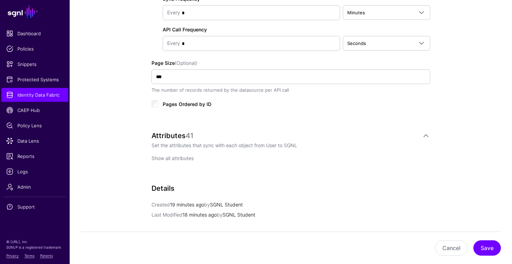
click at [162, 158] on link "Show all attributes" at bounding box center [173, 158] width 42 height 6
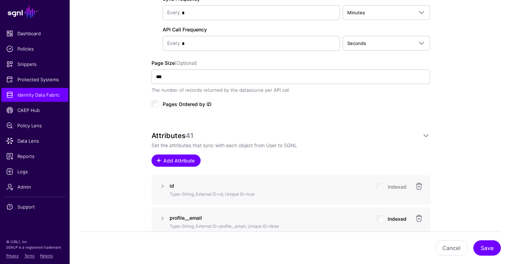
click at [167, 160] on span "Add Attribute" at bounding box center [179, 160] width 33 height 7
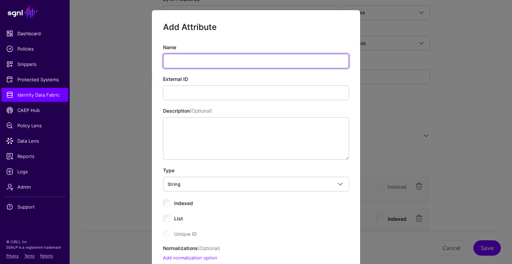
click at [213, 62] on input "Name" at bounding box center [256, 61] width 186 height 15
paste input "**********"
type input "**********"
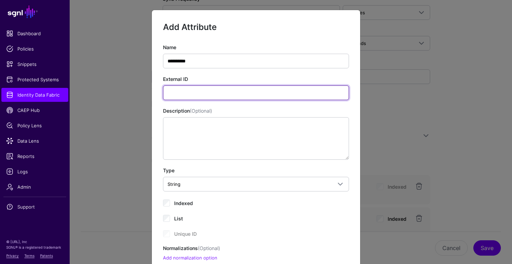
click at [209, 98] on input "External ID" at bounding box center [256, 92] width 186 height 15
paste input "**********"
type input "**********"
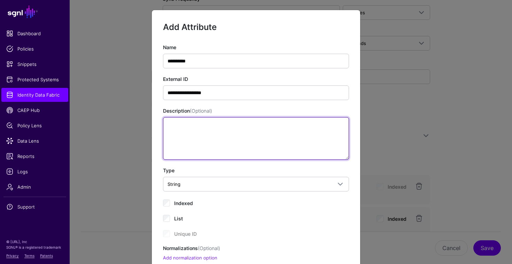
click at [208, 138] on textarea "Description (Optional)" at bounding box center [256, 138] width 186 height 43
paste textarea "**********"
type textarea "**********"
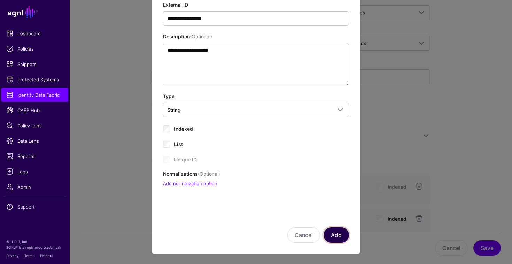
click at [334, 235] on button "Add" at bounding box center [336, 234] width 25 height 15
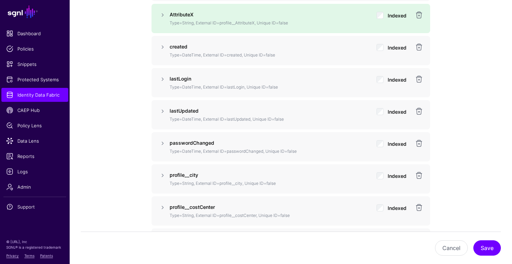
scroll to position [706, 0]
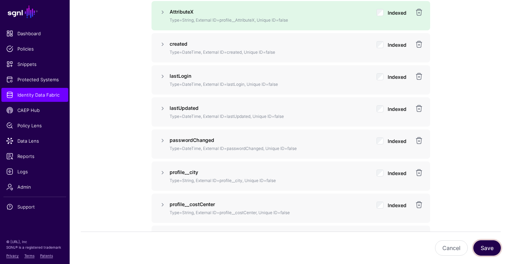
click at [489, 250] on button "Save" at bounding box center [488, 247] width 28 height 15
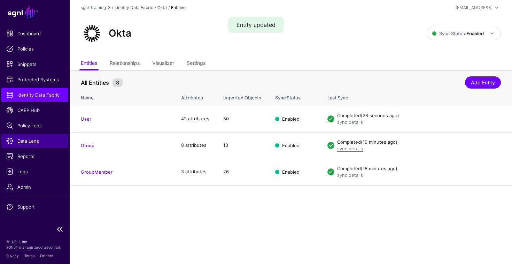
click at [32, 141] on span "Data Lens" at bounding box center [34, 140] width 57 height 7
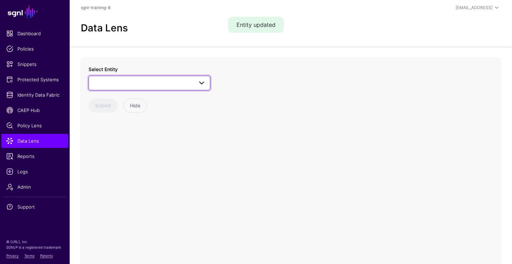
click at [187, 83] on span at bounding box center [149, 83] width 113 height 8
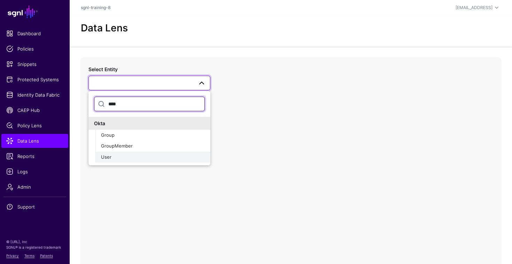
type input "****"
click at [141, 152] on button "User" at bounding box center [152, 157] width 115 height 11
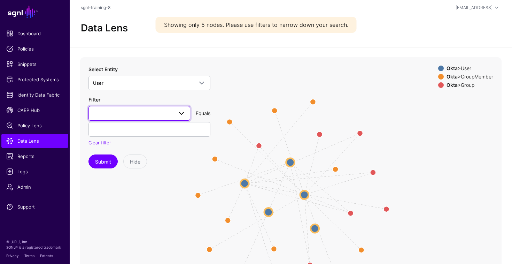
click at [175, 116] on span at bounding box center [179, 113] width 13 height 8
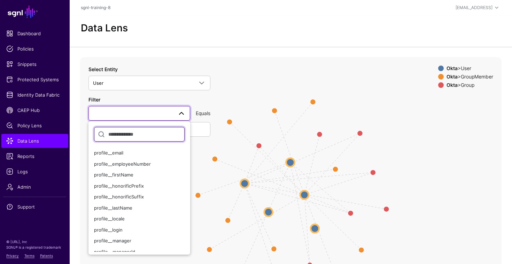
scroll to position [145, 0]
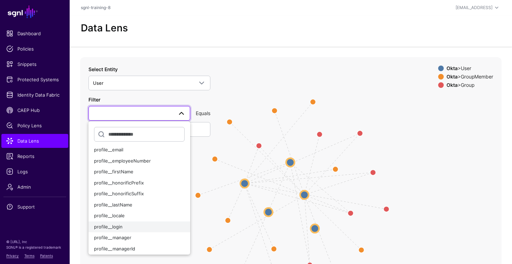
click at [142, 227] on div "profile__login" at bounding box center [139, 226] width 91 height 7
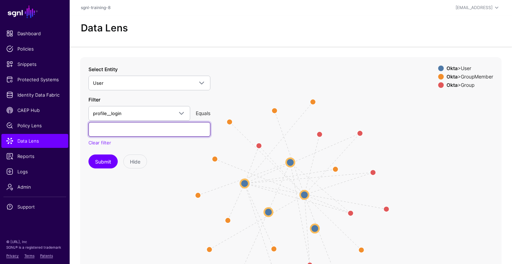
click at [151, 131] on input "text" at bounding box center [150, 129] width 122 height 15
paste input "**********"
type input "**********"
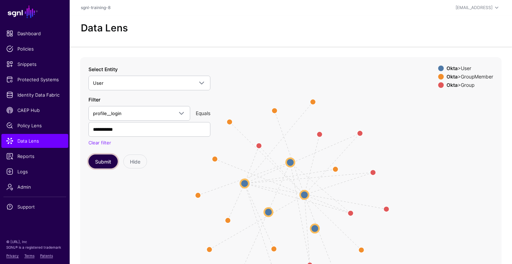
click at [103, 158] on button "Submit" at bounding box center [103, 161] width 29 height 14
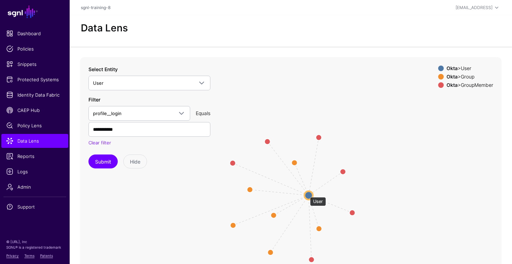
click at [307, 193] on circle at bounding box center [309, 195] width 8 height 8
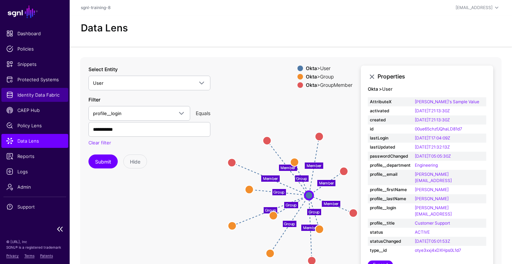
click at [30, 90] on link "Identity Data Fabric" at bounding box center [34, 95] width 67 height 14
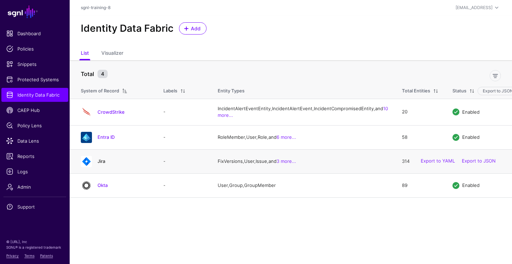
click at [101, 164] on link "Jira" at bounding box center [102, 161] width 8 height 6
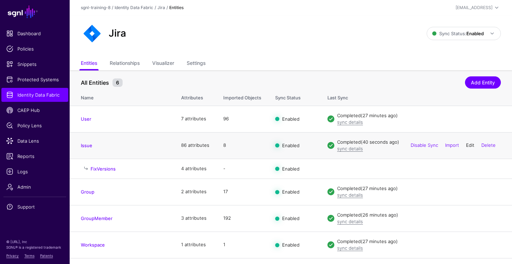
click at [473, 145] on link "Edit" at bounding box center [470, 145] width 8 height 6
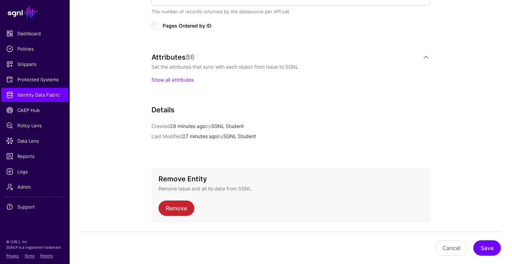
scroll to position [479, 0]
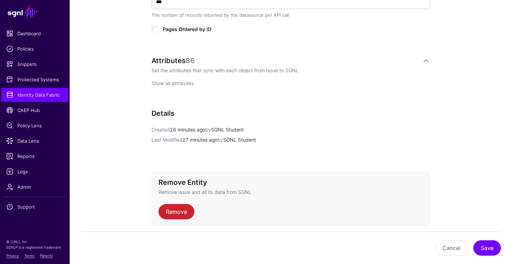
click at [171, 83] on link "Show all attributes" at bounding box center [173, 83] width 42 height 6
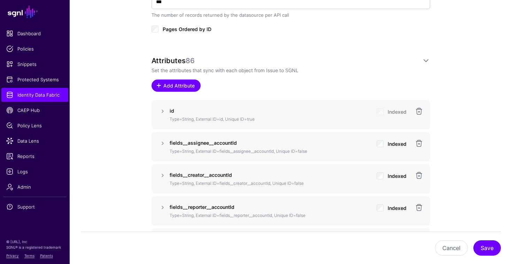
click at [176, 80] on link "Add Attribute" at bounding box center [176, 85] width 49 height 12
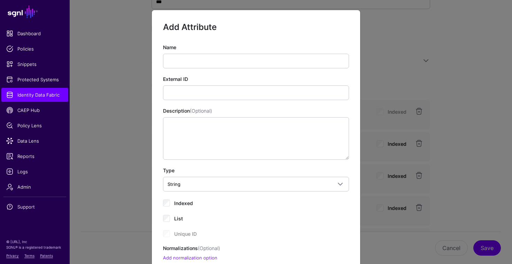
click at [211, 53] on div "Name" at bounding box center [256, 56] width 186 height 25
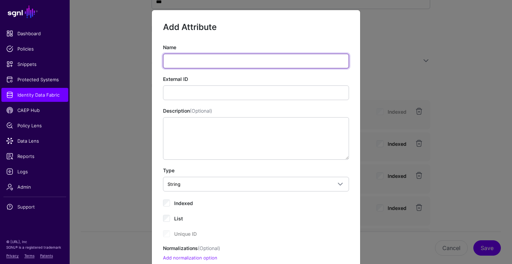
click at [212, 60] on input "Name" at bounding box center [256, 61] width 186 height 15
paste input "**********"
type input "**********"
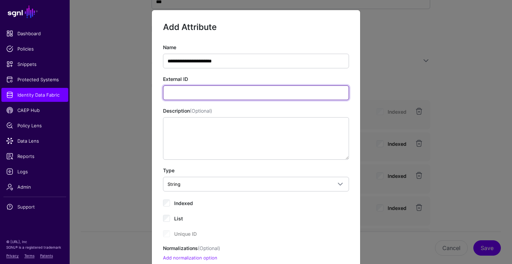
click at [253, 92] on input "External ID" at bounding box center [256, 92] width 186 height 15
paste input "**********"
type input "**********"
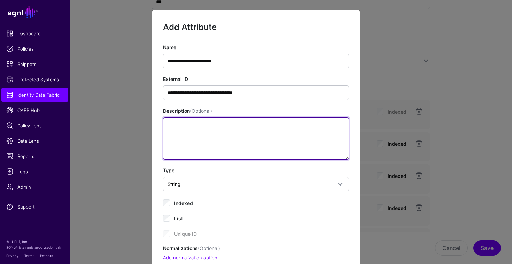
click at [211, 130] on textarea "Description (Optional)" at bounding box center [256, 138] width 186 height 43
paste textarea "**********"
click at [170, 125] on textarea "**********" at bounding box center [256, 138] width 186 height 43
type textarea "**********"
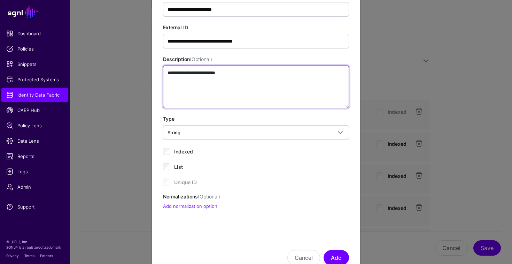
scroll to position [63, 0]
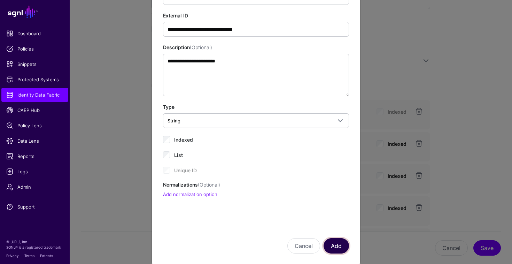
click at [343, 244] on button "Add" at bounding box center [336, 245] width 25 height 15
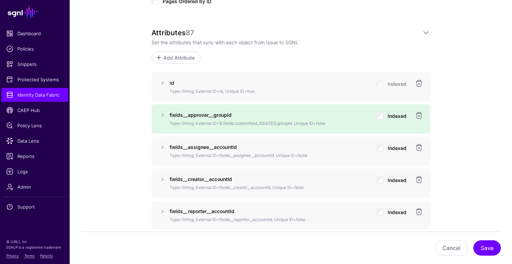
scroll to position [507, 0]
click at [160, 115] on link at bounding box center [163, 114] width 8 height 8
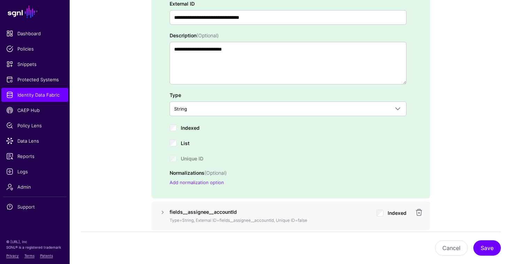
scroll to position [651, 0]
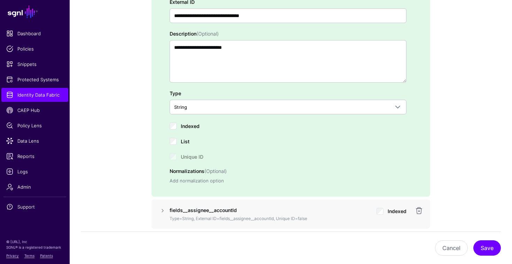
click at [183, 181] on link "Add normalization option" at bounding box center [197, 181] width 54 height 6
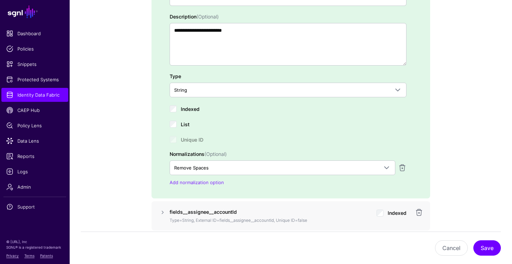
scroll to position [666, 0]
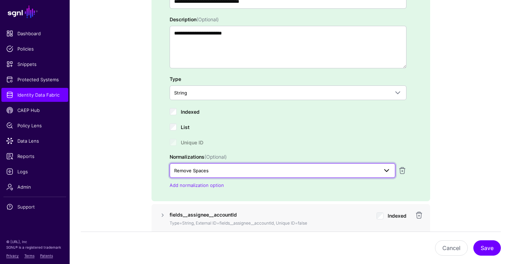
click at [199, 175] on link "Remove Spaces" at bounding box center [283, 170] width 226 height 15
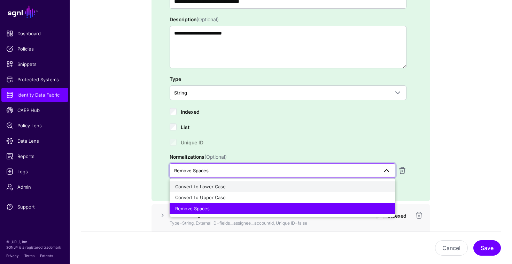
click at [199, 185] on span "Convert to Lower Case" at bounding box center [200, 187] width 51 height 6
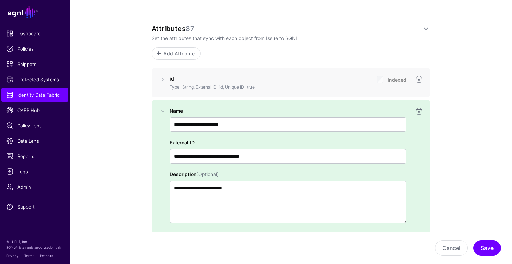
scroll to position [507, 0]
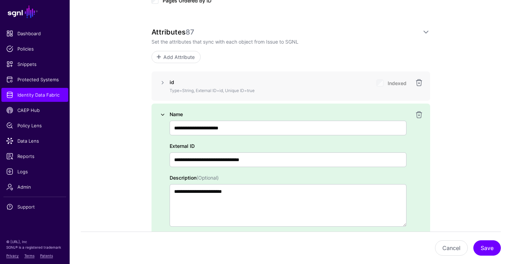
click at [159, 115] on link at bounding box center [163, 114] width 8 height 8
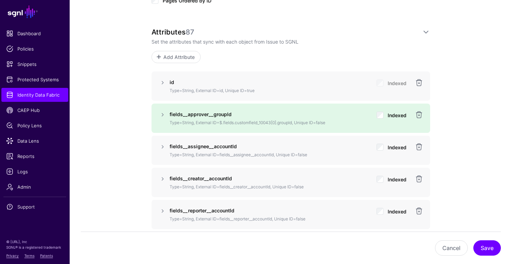
click at [26, 143] on span "Data Lens" at bounding box center [34, 140] width 57 height 7
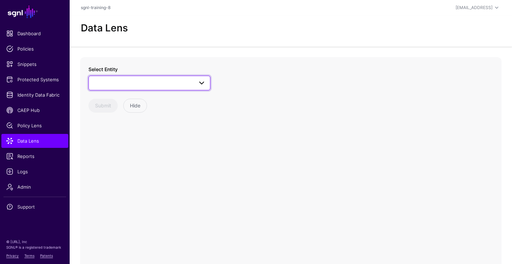
click at [172, 84] on span at bounding box center [149, 83] width 113 height 8
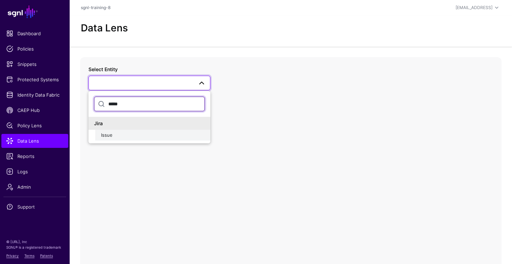
type input "*****"
click at [162, 135] on div "Issue" at bounding box center [153, 135] width 104 height 7
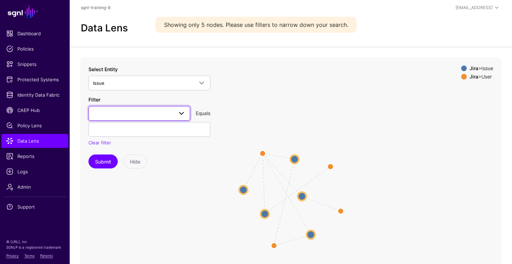
click at [155, 116] on span at bounding box center [139, 113] width 93 height 8
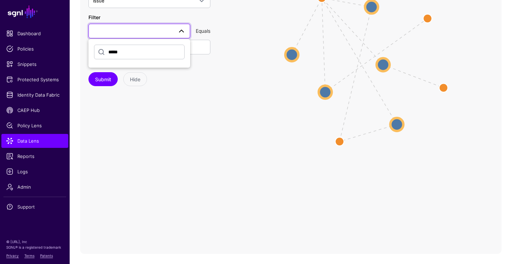
type input "*****"
click at [140, 51] on input "*****" at bounding box center [139, 52] width 91 height 15
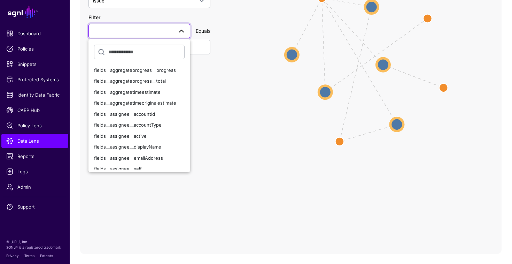
click at [227, 99] on icon "CreatedBy ReportedBy CreatedBy ReportedBy CreatedBy ReportedBy CreatedBy Report…" at bounding box center [291, 114] width 422 height 279
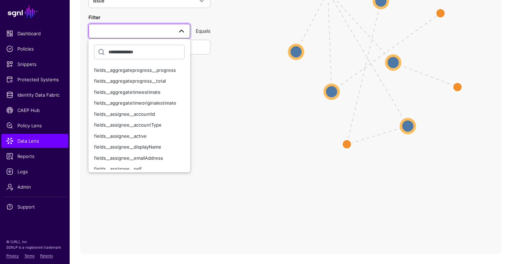
click at [182, 29] on span at bounding box center [181, 31] width 8 height 8
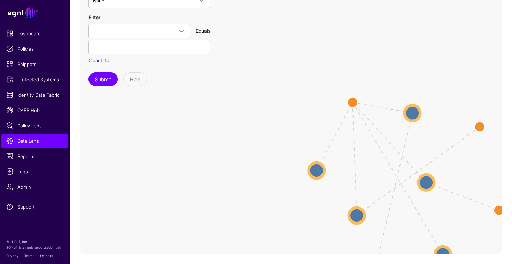
drag, startPoint x: 332, startPoint y: 45, endPoint x: 343, endPoint y: 161, distance: 116.6
click at [343, 161] on icon "CreatedBy ReportedBy CreatedBy ReportedBy CreatedBy ReportedBy CreatedBy Report…" at bounding box center [291, 114] width 422 height 279
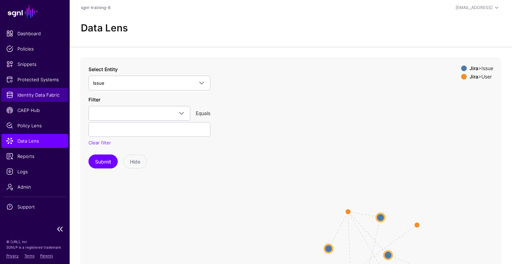
click at [25, 95] on span "Identity Data Fabric" at bounding box center [34, 94] width 57 height 7
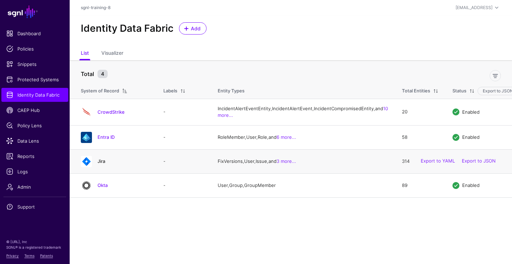
click at [99, 164] on link "Jira" at bounding box center [102, 161] width 8 height 6
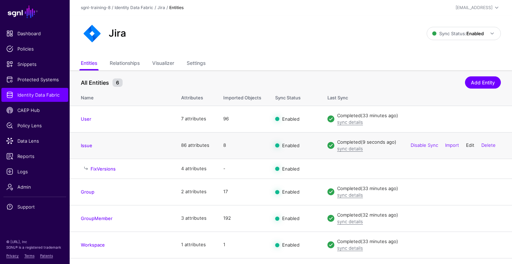
click at [468, 145] on link "Edit" at bounding box center [470, 145] width 8 height 6
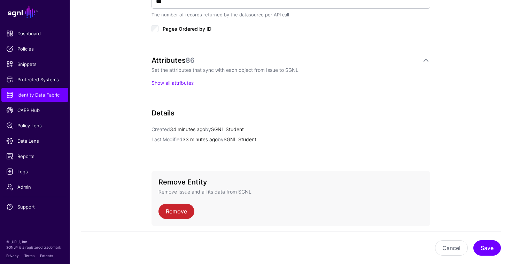
scroll to position [504, 0]
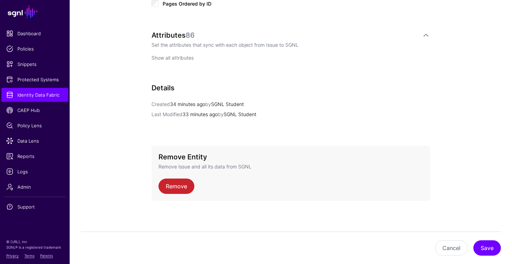
click at [170, 57] on link "Show all attributes" at bounding box center [173, 58] width 42 height 6
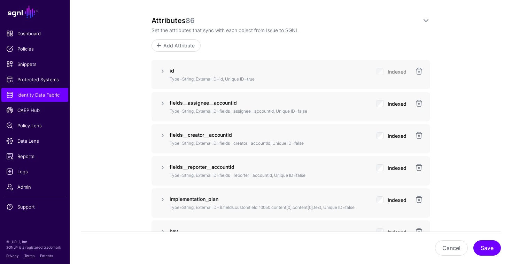
scroll to position [516, 0]
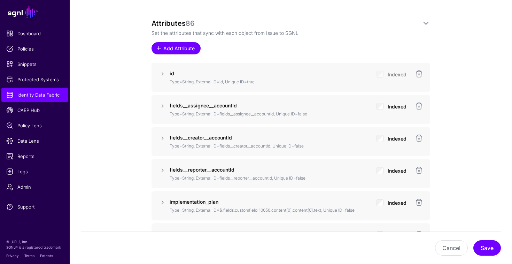
click at [164, 42] on link "Add Attribute" at bounding box center [176, 48] width 49 height 12
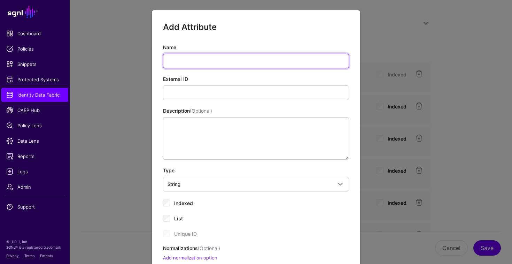
click at [222, 61] on input "Name" at bounding box center [256, 61] width 186 height 15
paste input "**********"
type input "**********"
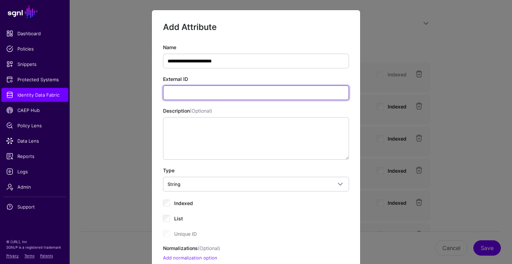
click at [210, 91] on input "External ID" at bounding box center [256, 92] width 186 height 15
paste input "**********"
type input "**********"
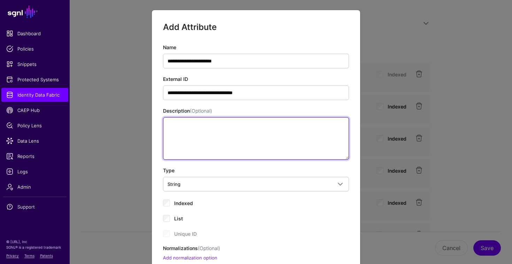
click at [190, 126] on textarea "Description (Optional)" at bounding box center [256, 138] width 186 height 43
paste textarea "**********"
click at [202, 127] on textarea "**********" at bounding box center [256, 138] width 186 height 43
paste textarea
type textarea "**********"
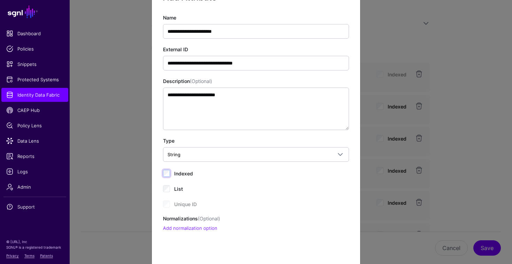
scroll to position [30, 0]
click at [195, 228] on link "Add normalization option" at bounding box center [190, 228] width 54 height 6
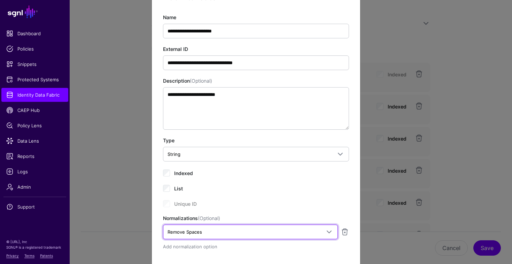
click at [195, 228] on span "Remove Spaces" at bounding box center [244, 232] width 153 height 8
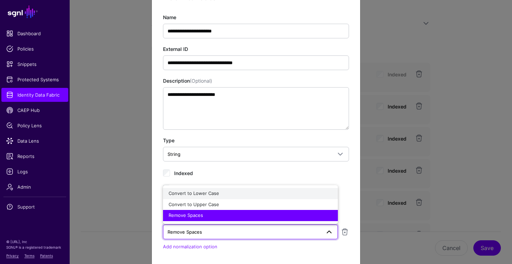
click at [213, 192] on span "Convert to Lower Case" at bounding box center [194, 193] width 51 height 6
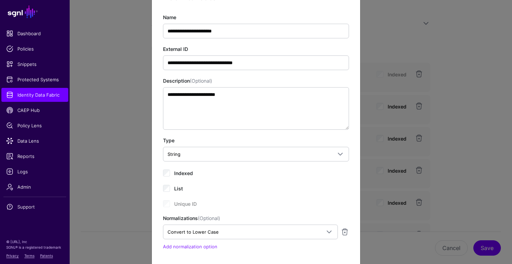
scroll to position [93, 0]
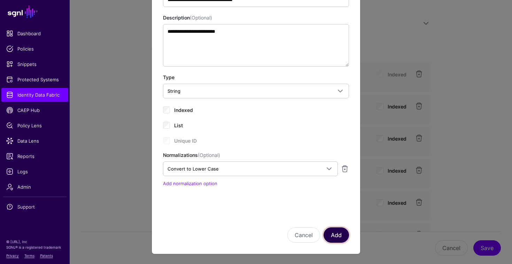
click at [338, 234] on button "Add" at bounding box center [336, 234] width 25 height 15
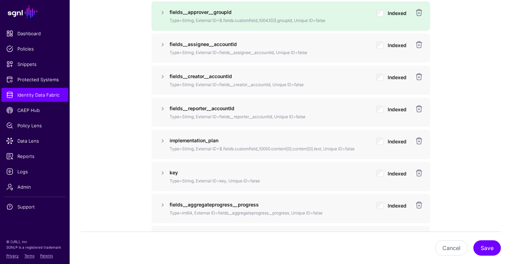
scroll to position [610, 0]
click at [486, 248] on button "Save" at bounding box center [488, 247] width 28 height 15
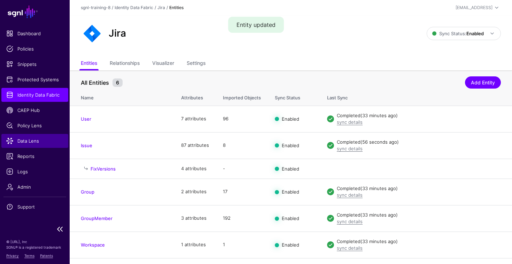
click at [28, 140] on span "Data Lens" at bounding box center [34, 140] width 57 height 7
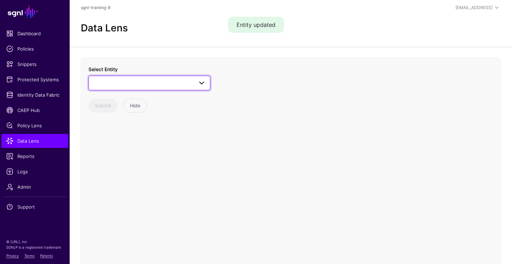
click at [136, 84] on span at bounding box center [149, 83] width 113 height 8
type input "*****"
click at [140, 137] on div "Issue" at bounding box center [153, 135] width 104 height 7
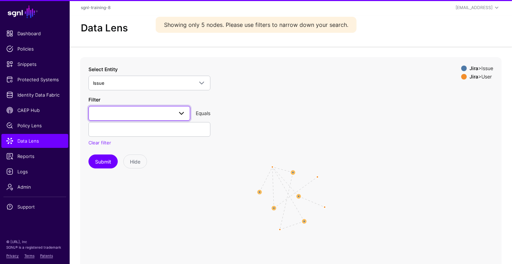
click at [136, 116] on span at bounding box center [139, 113] width 93 height 8
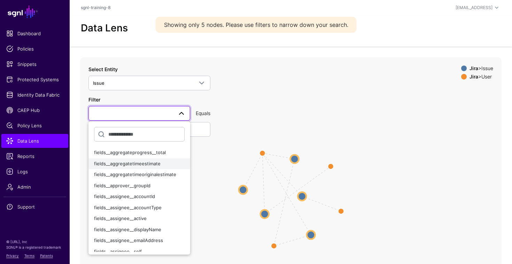
scroll to position [10, 0]
click at [143, 187] on span "fields__approver__groupId" at bounding box center [122, 187] width 56 height 6
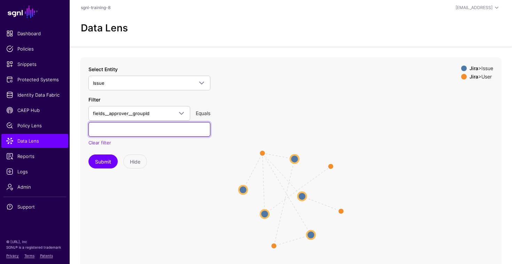
click at [155, 133] on input "text" at bounding box center [150, 129] width 122 height 15
paste input "**********"
type input "**********"
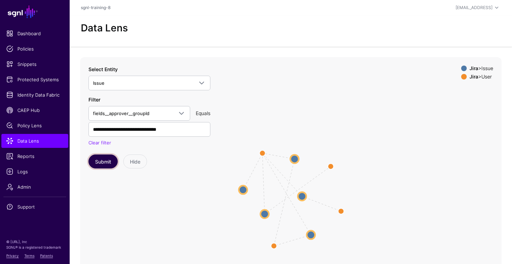
click at [108, 160] on button "Submit" at bounding box center [103, 161] width 29 height 14
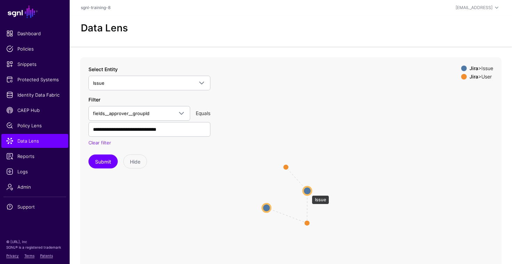
click at [309, 191] on circle at bounding box center [307, 190] width 8 height 8
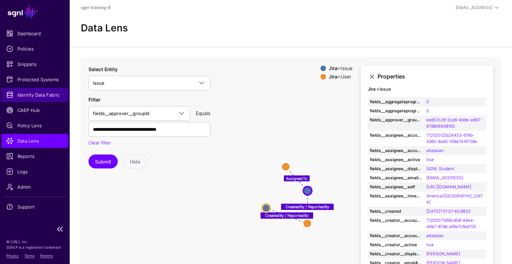
click at [29, 97] on span "Identity Data Fabric" at bounding box center [34, 94] width 57 height 7
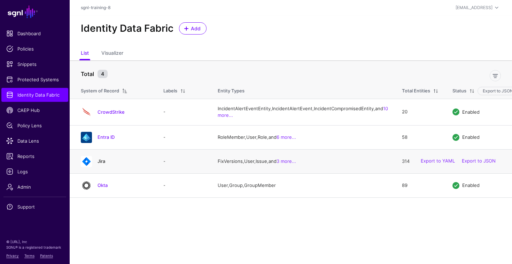
click at [99, 164] on link "Jira" at bounding box center [102, 161] width 8 height 6
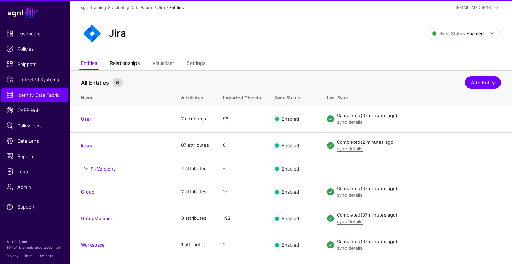
click at [131, 59] on link "Relationships" at bounding box center [125, 63] width 30 height 13
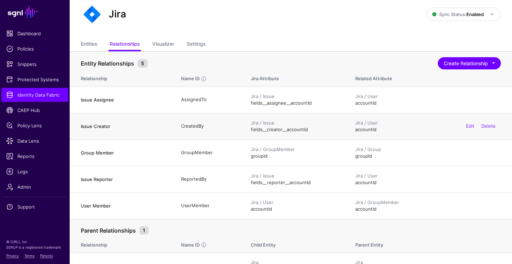
scroll to position [35, 0]
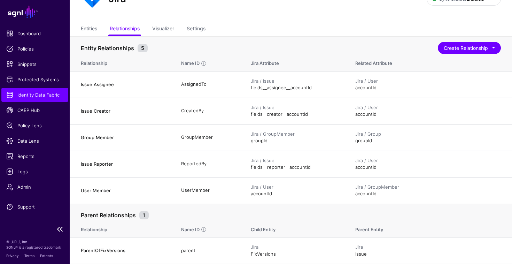
click at [20, 97] on span "Identity Data Fabric" at bounding box center [34, 94] width 57 height 7
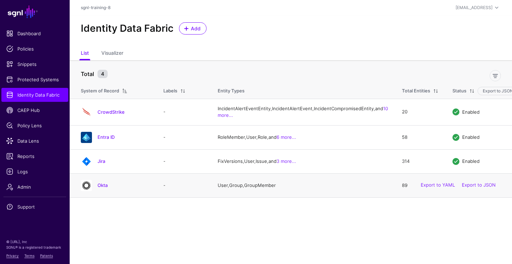
click at [101, 191] on div "Okta" at bounding box center [115, 185] width 74 height 11
click at [102, 188] on link "Okta" at bounding box center [103, 185] width 10 height 6
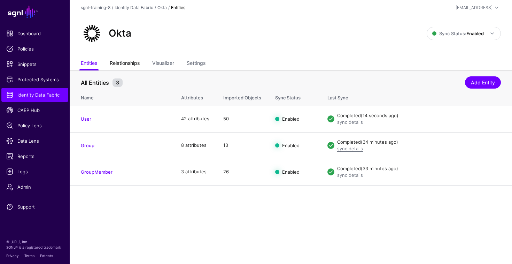
click at [121, 59] on link "Relationships" at bounding box center [125, 63] width 30 height 13
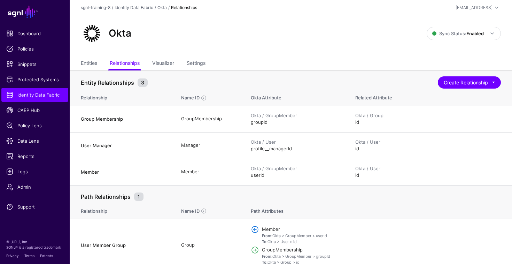
click at [438, 75] on div "Entity Relationships 3 Create Relationship Entity Relationship Define Relations…" at bounding box center [291, 81] width 420 height 13
click at [443, 78] on button "Create Relationship" at bounding box center [469, 82] width 63 height 12
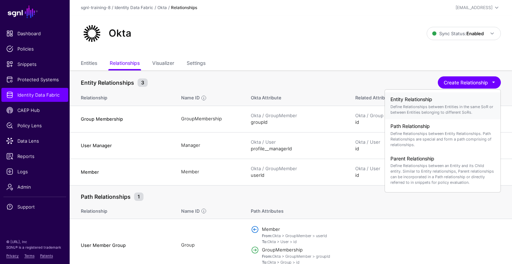
click at [419, 108] on p "Define Relationships between Entities in the same SoR or between Entities belon…" at bounding box center [443, 109] width 105 height 11
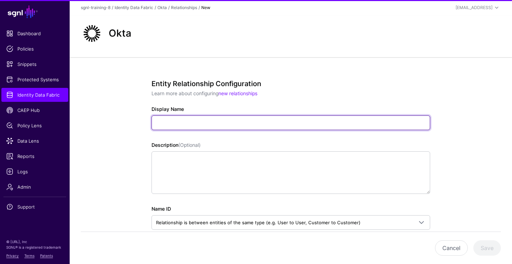
click at [383, 122] on input "Display Name" at bounding box center [291, 122] width 279 height 15
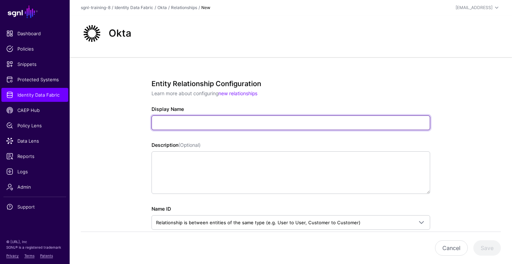
paste input "**********"
type input "**********"
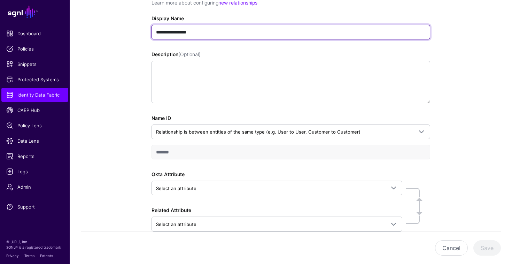
scroll to position [130, 0]
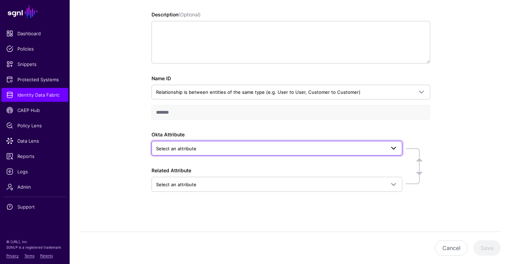
click at [248, 142] on link "Select an attribute" at bounding box center [277, 148] width 251 height 15
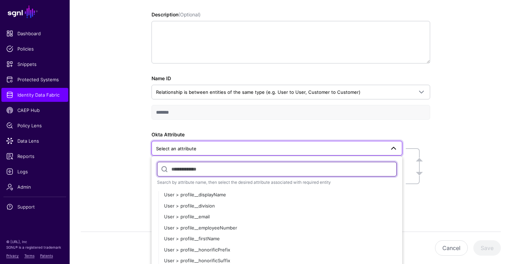
scroll to position [247, 0]
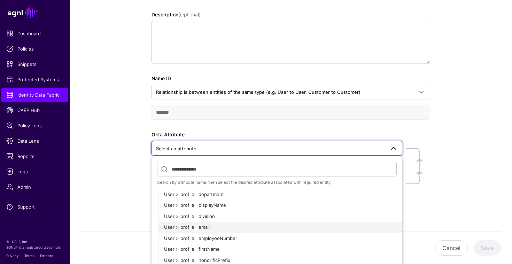
click at [211, 231] on button "User > profile__email" at bounding box center [281, 227] width 244 height 11
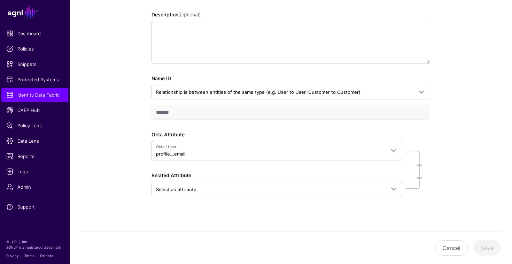
scroll to position [135, 0]
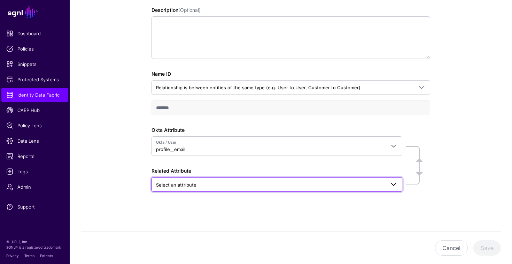
click at [180, 180] on span "Select an attribute" at bounding box center [277, 184] width 242 height 8
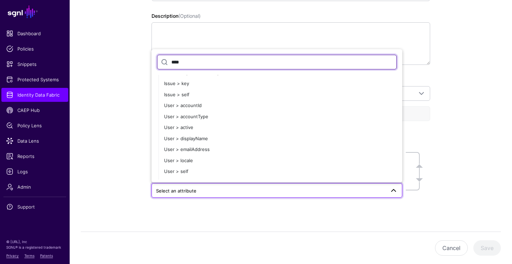
scroll to position [1050, 0]
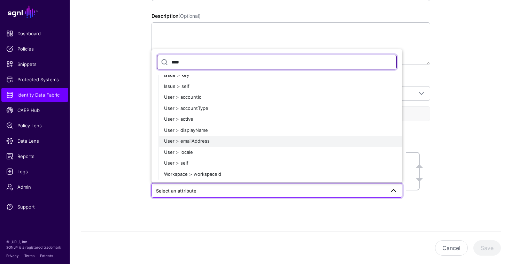
type input "****"
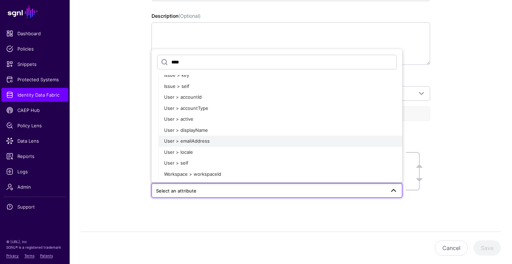
click at [209, 142] on div "User > emailAddress" at bounding box center [280, 141] width 233 height 7
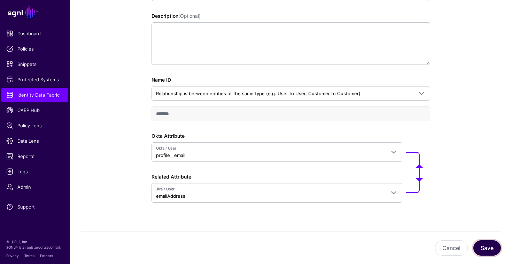
click at [490, 247] on button "Save" at bounding box center [488, 247] width 28 height 15
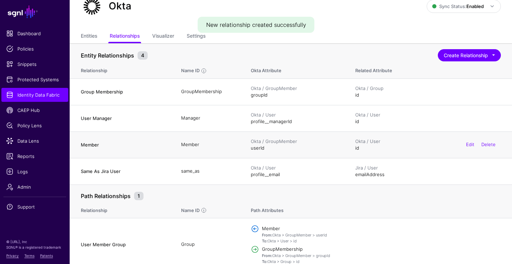
scroll to position [34, 0]
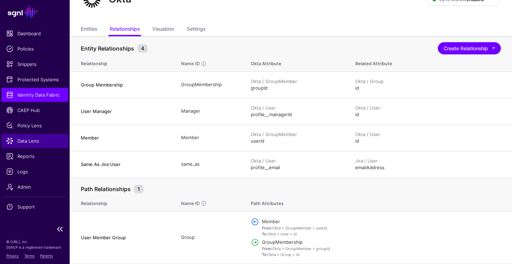
click at [29, 140] on span "Data Lens" at bounding box center [34, 140] width 57 height 7
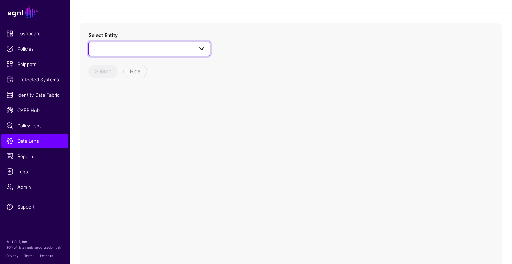
click at [149, 43] on link at bounding box center [150, 48] width 122 height 15
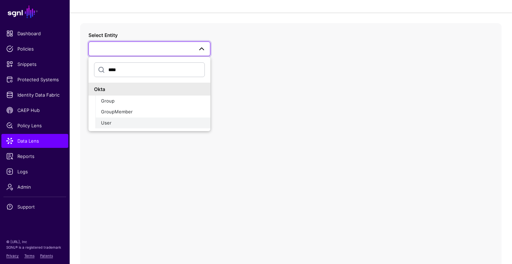
type input "****"
click at [140, 122] on div "User" at bounding box center [153, 123] width 104 height 7
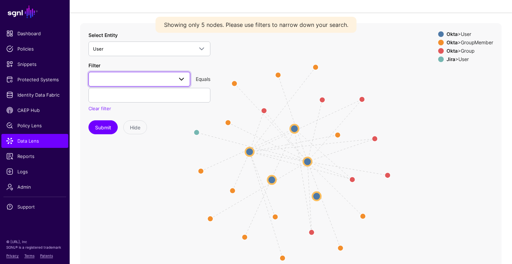
click at [182, 78] on span at bounding box center [181, 79] width 8 height 8
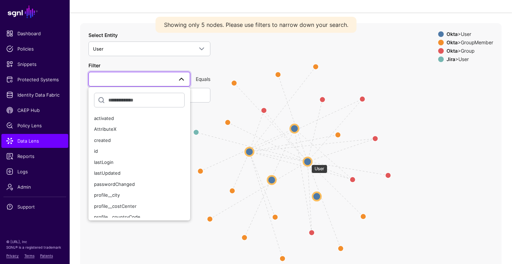
click at [307, 160] on circle at bounding box center [308, 161] width 8 height 8
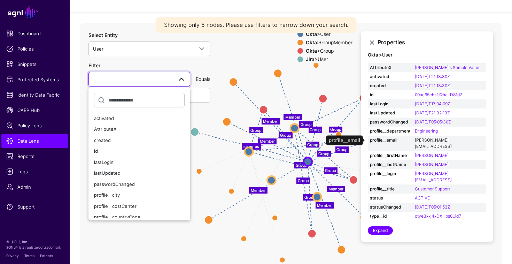
click at [443, 140] on link "[PERSON_NAME][EMAIL_ADDRESS]" at bounding box center [433, 143] width 37 height 12
type input "**********"
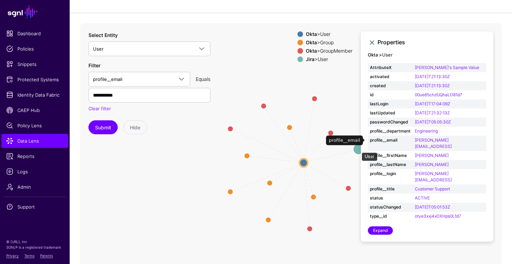
click at [358, 149] on circle at bounding box center [358, 148] width 11 height 11
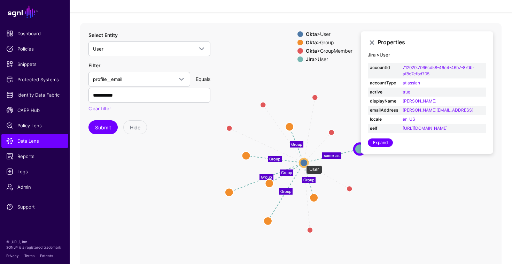
click at [303, 161] on circle at bounding box center [304, 162] width 8 height 8
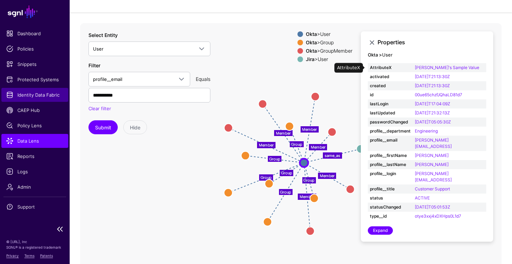
click at [35, 97] on span "Identity Data Fabric" at bounding box center [34, 94] width 57 height 7
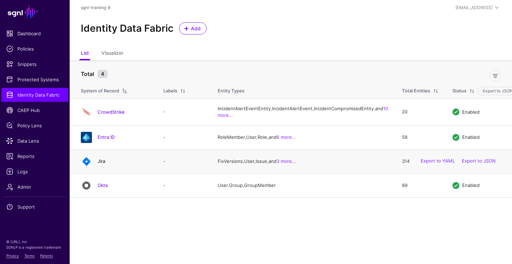
click at [100, 164] on link "Jira" at bounding box center [102, 161] width 8 height 6
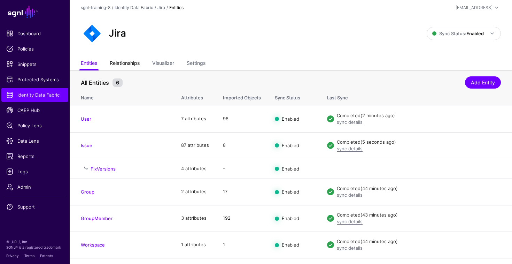
click at [132, 64] on link "Relationships" at bounding box center [125, 63] width 30 height 13
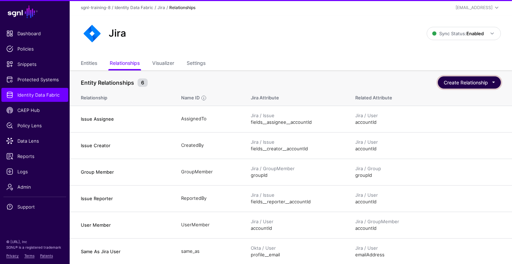
click at [468, 82] on button "Create Relationship" at bounding box center [469, 82] width 63 height 12
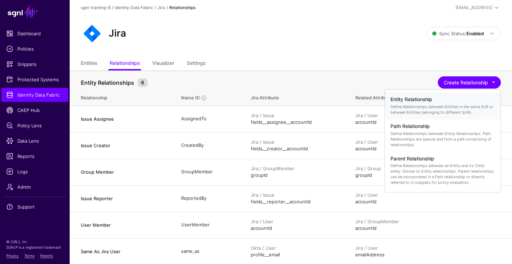
click at [438, 114] on p "Define Relationships between Entities in the same SoR or between Entities belon…" at bounding box center [443, 109] width 105 height 11
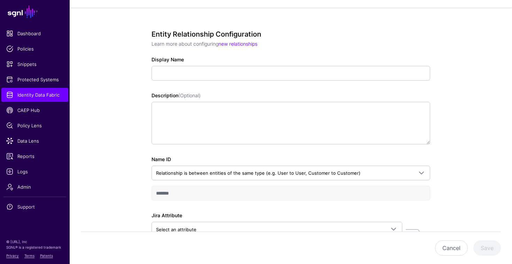
scroll to position [130, 0]
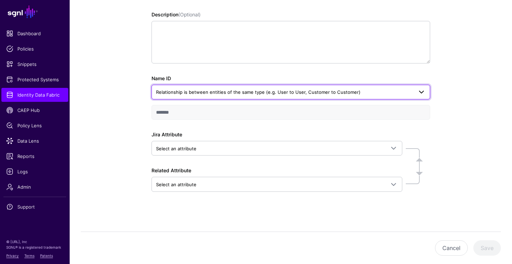
click at [392, 91] on span "Relationship is between entities of the same type (e.g. User to User, Customer …" at bounding box center [284, 92] width 257 height 8
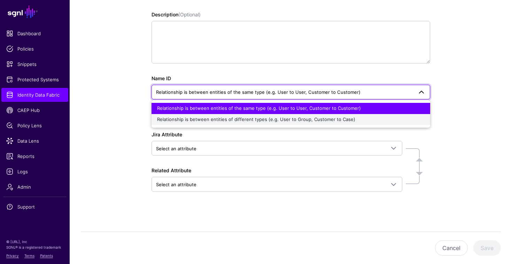
click at [369, 121] on div "Relationship is between entities of different types (e.g. User to Group, Custom…" at bounding box center [291, 119] width 268 height 7
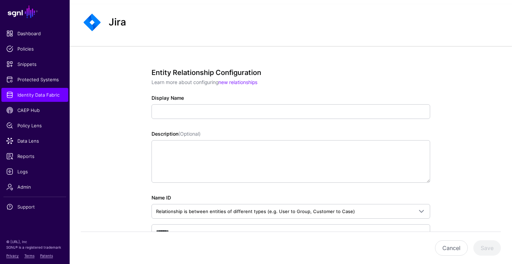
scroll to position [0, 0]
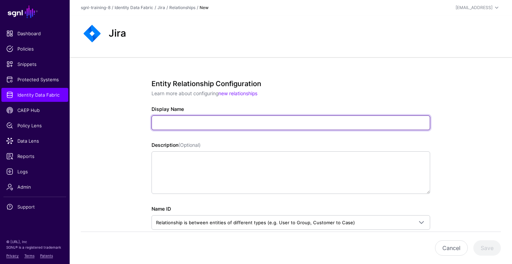
click at [292, 121] on input "Display Name" at bounding box center [291, 122] width 279 height 15
paste input "**********"
type input "**********"
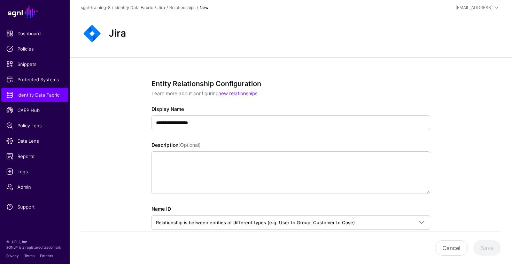
type input "**********"
click at [453, 107] on div "**********" at bounding box center [291, 225] width 443 height 337
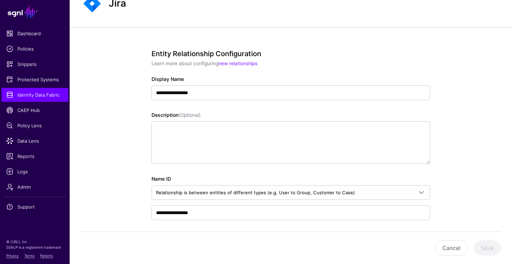
scroll to position [130, 0]
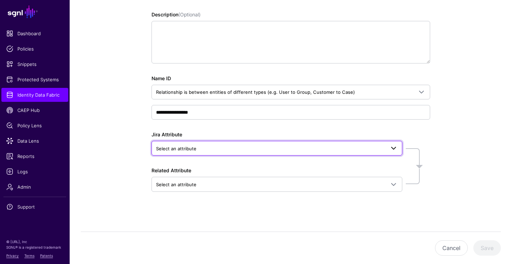
click at [388, 147] on span at bounding box center [391, 148] width 13 height 8
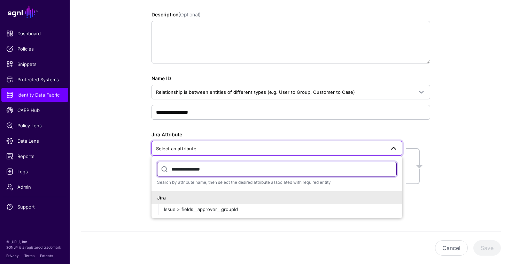
type input "**********"
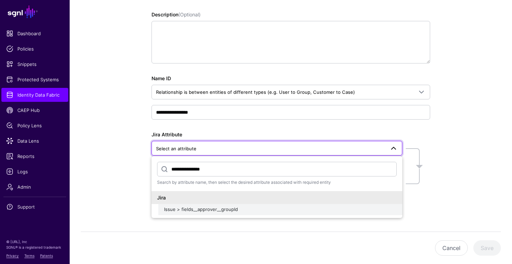
click at [298, 208] on div "Issue > fields__approver__groupId" at bounding box center [280, 209] width 233 height 7
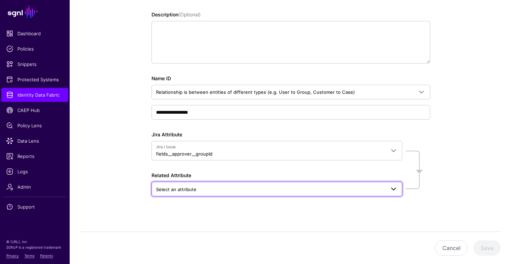
click at [278, 189] on span "Select an attribute" at bounding box center [270, 189] width 229 height 8
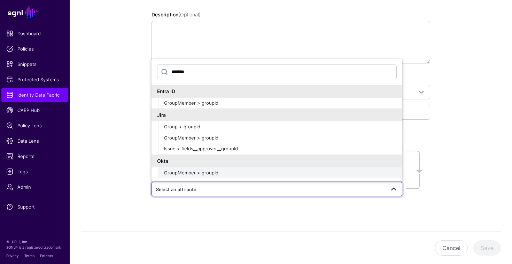
type input "*******"
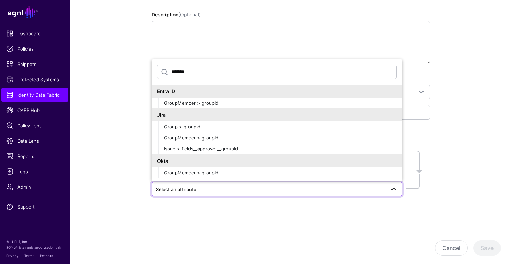
click at [218, 120] on div "Jira" at bounding box center [277, 114] width 251 height 13
click at [218, 127] on div "Group > groupId" at bounding box center [280, 126] width 233 height 7
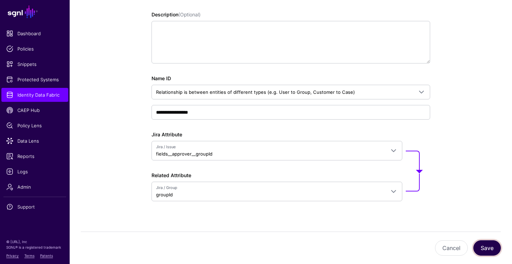
click at [488, 244] on button "Save" at bounding box center [488, 247] width 28 height 15
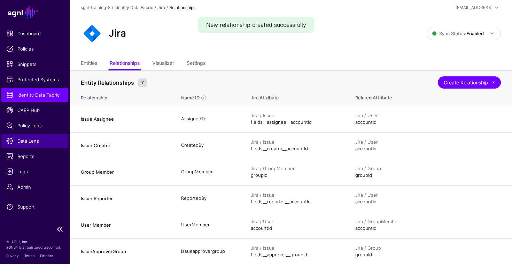
click at [33, 140] on span "Data Lens" at bounding box center [34, 140] width 57 height 7
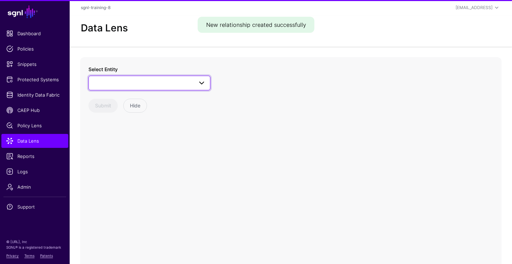
click at [130, 85] on span at bounding box center [149, 83] width 113 height 8
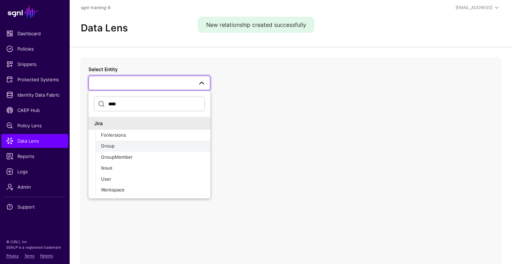
type input "****"
click at [120, 143] on div "Group" at bounding box center [153, 146] width 104 height 7
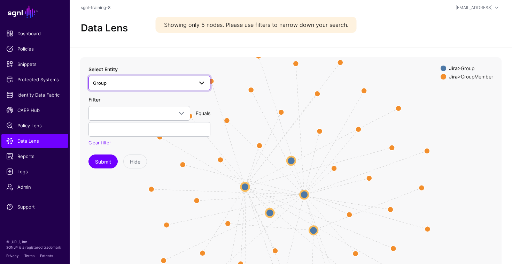
click at [133, 84] on span "Group" at bounding box center [143, 83] width 100 height 8
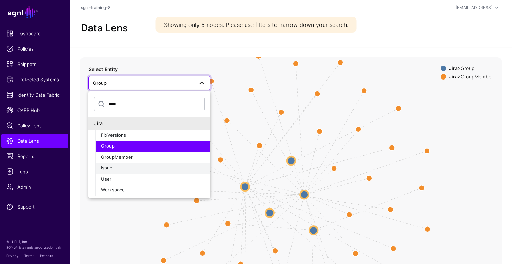
click at [117, 164] on div "Issue" at bounding box center [153, 167] width 104 height 7
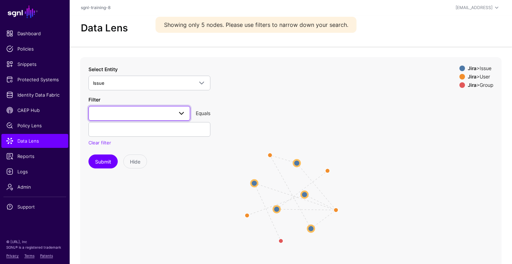
click at [166, 114] on span at bounding box center [139, 113] width 93 height 8
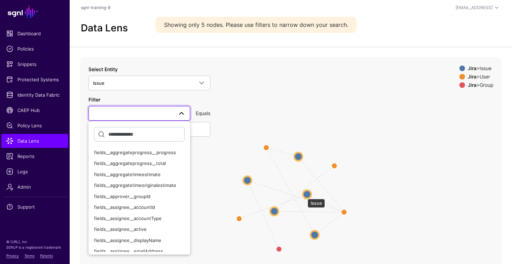
click at [304, 195] on circle at bounding box center [307, 194] width 8 height 8
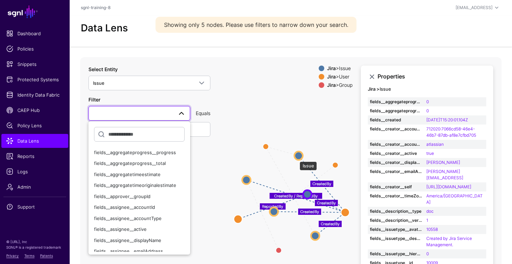
click at [296, 158] on circle at bounding box center [298, 155] width 8 height 8
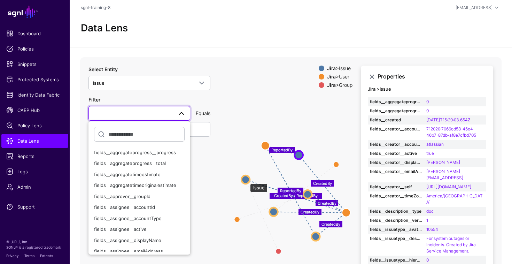
click at [247, 180] on circle at bounding box center [246, 179] width 8 height 8
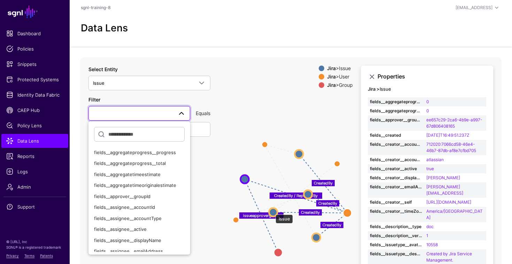
click at [272, 211] on circle at bounding box center [273, 212] width 8 height 8
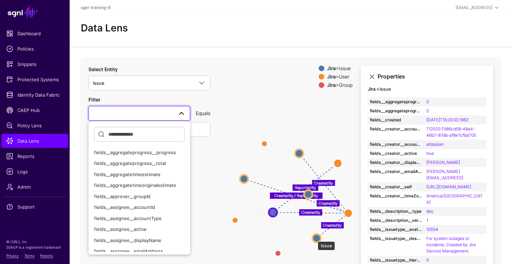
click at [314, 238] on circle at bounding box center [317, 237] width 8 height 8
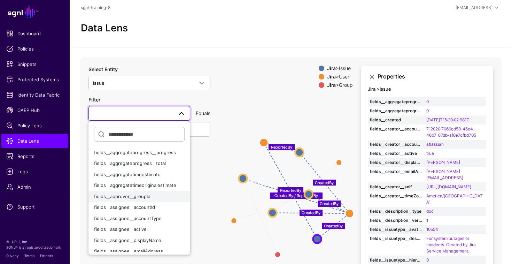
click at [153, 199] on div "fields__approver__groupId" at bounding box center [139, 196] width 91 height 7
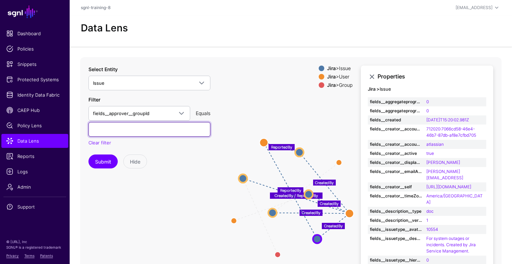
click at [196, 131] on input "text" at bounding box center [150, 129] width 122 height 15
click at [204, 111] on div "Equals" at bounding box center [203, 112] width 20 height 7
click at [203, 112] on div "Equals" at bounding box center [203, 112] width 20 height 7
click at [176, 114] on span at bounding box center [179, 113] width 13 height 8
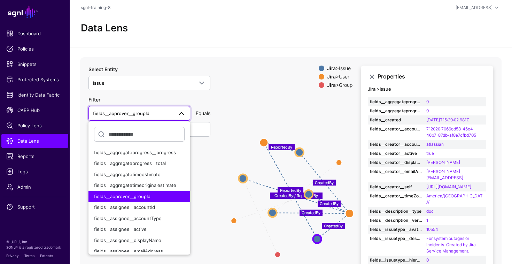
click at [244, 90] on icon "ReportedBy ReportedBy issueapprovergroup CreatedBy / ReportedBy CreatedBy Creat…" at bounding box center [291, 196] width 422 height 279
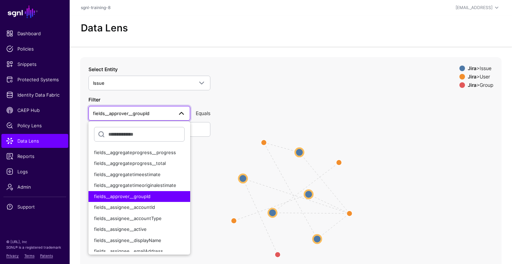
click at [259, 98] on icon "ReportedBy ReportedBy issueapprovergroup CreatedBy / ReportedBy CreatedBy Creat…" at bounding box center [291, 196] width 422 height 279
click at [179, 105] on div "Filter fields__approver__groupId fields__aggregateprogress__progress fields__ag…" at bounding box center [150, 121] width 122 height 51
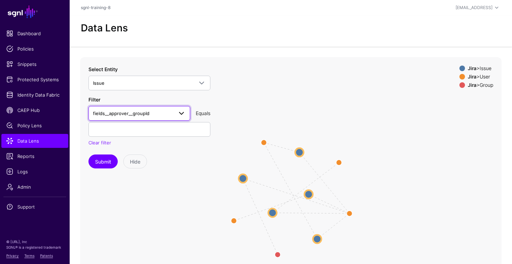
click at [179, 113] on span at bounding box center [181, 113] width 8 height 8
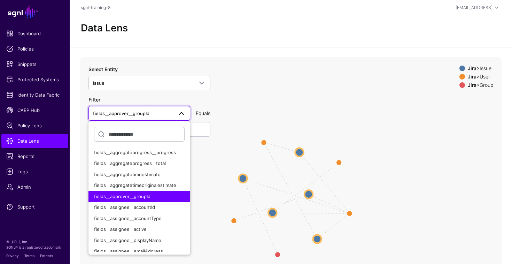
click at [177, 116] on span at bounding box center [181, 113] width 8 height 8
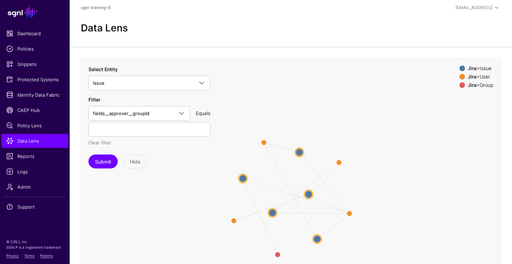
click at [104, 142] on link "Clear filter" at bounding box center [100, 143] width 23 height 6
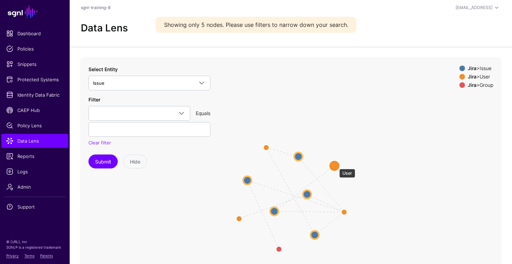
click at [336, 165] on circle at bounding box center [334, 165] width 11 height 11
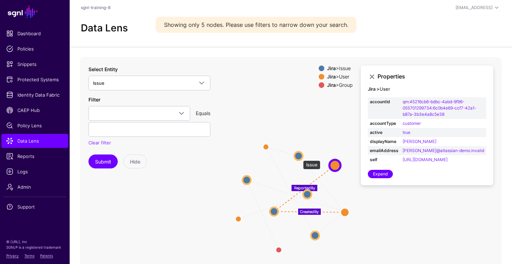
click at [299, 156] on circle at bounding box center [298, 156] width 8 height 8
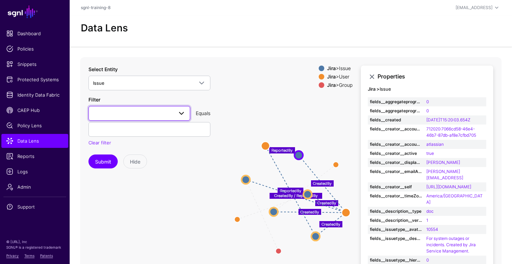
click at [170, 111] on span at bounding box center [139, 113] width 93 height 8
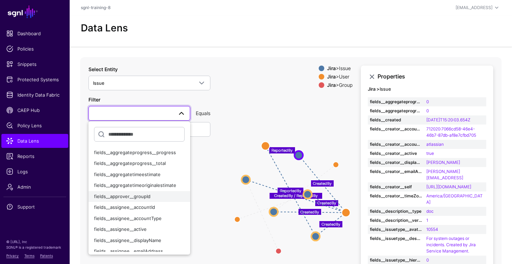
click at [151, 197] on div "fields__approver__groupId" at bounding box center [139, 196] width 91 height 7
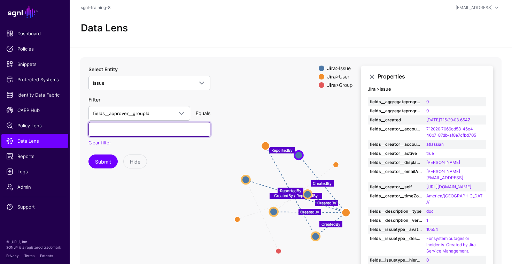
click at [158, 130] on input "text" at bounding box center [150, 129] width 122 height 15
paste input "**********"
type input "**********"
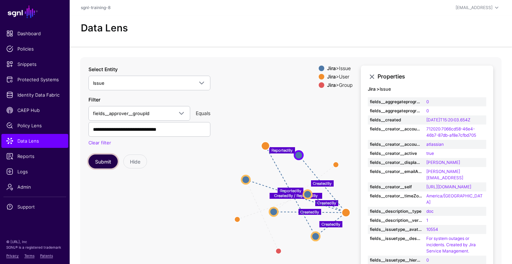
click at [109, 160] on button "Submit" at bounding box center [103, 161] width 29 height 14
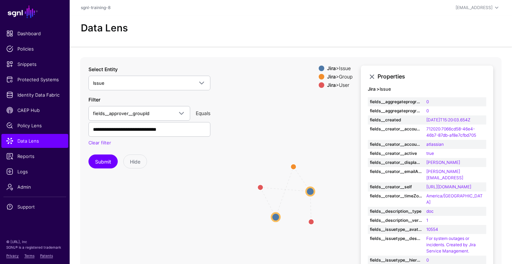
click at [311, 188] on circle at bounding box center [310, 191] width 8 height 8
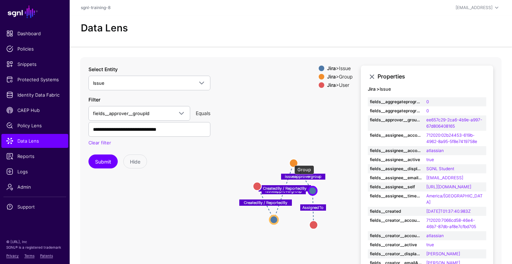
click at [291, 162] on circle at bounding box center [294, 163] width 8 height 8
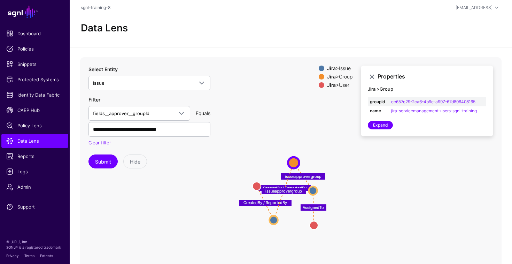
click at [322, 150] on icon "AssignedTo CreatedBy / ReportedBy issueapprovergroup CreatedBy / ReportedBy iss…" at bounding box center [291, 196] width 422 height 279
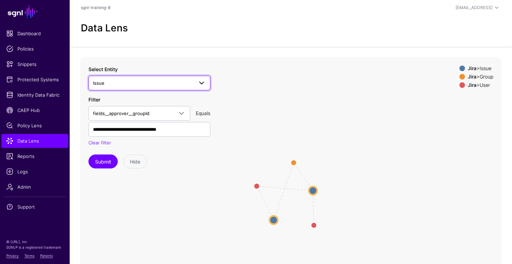
click at [178, 82] on span "Issue" at bounding box center [143, 83] width 100 height 8
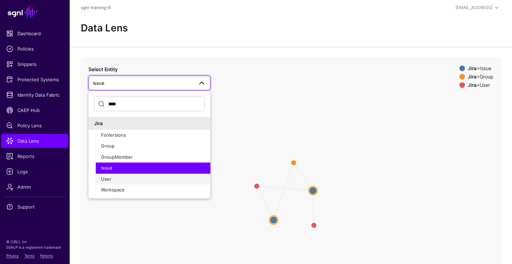
click at [137, 180] on div "User" at bounding box center [153, 179] width 104 height 7
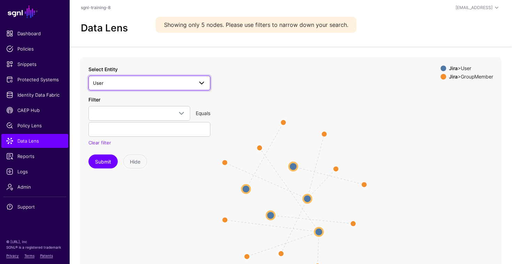
click at [174, 79] on span "User" at bounding box center [143, 83] width 100 height 8
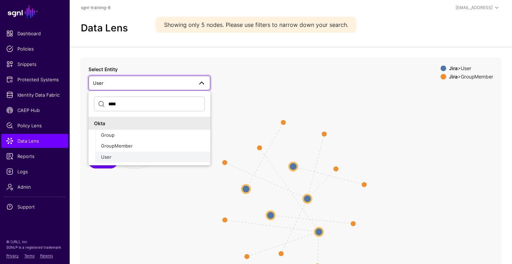
type input "****"
click at [155, 152] on button "User" at bounding box center [152, 157] width 115 height 11
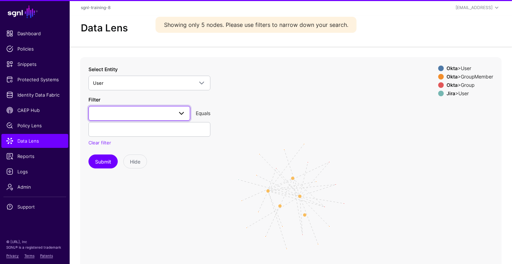
click at [138, 110] on span at bounding box center [139, 113] width 93 height 8
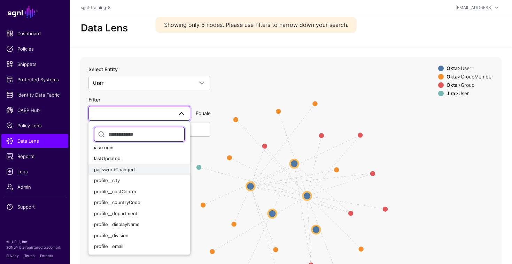
scroll to position [54, 0]
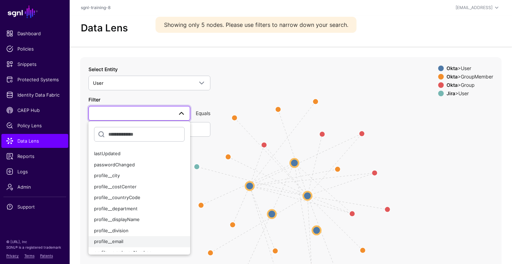
click at [130, 245] on div "profile__email" at bounding box center [139, 241] width 91 height 7
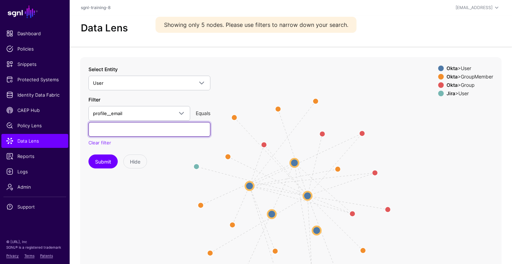
click at [142, 127] on input "text" at bounding box center [150, 129] width 122 height 15
paste input "**********"
drag, startPoint x: 108, startPoint y: 130, endPoint x: 71, endPoint y: 131, distance: 36.9
click at [71, 132] on div "Member Member Member Member Member Member Group Group Group Group Group Group s…" at bounding box center [291, 196] width 443 height 279
type input "**********"
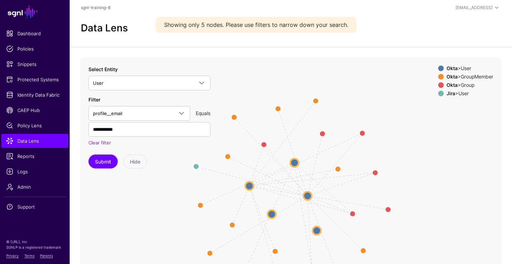
click at [109, 151] on div "**********" at bounding box center [150, 117] width 122 height 103
click at [109, 161] on button "Submit" at bounding box center [103, 161] width 29 height 14
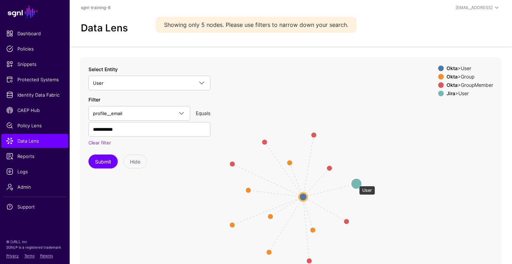
click at [357, 182] on circle at bounding box center [356, 183] width 11 height 11
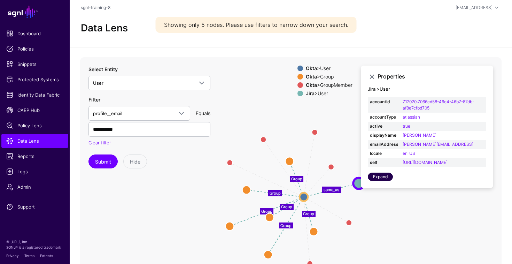
click at [372, 181] on link "Expand" at bounding box center [380, 177] width 25 height 8
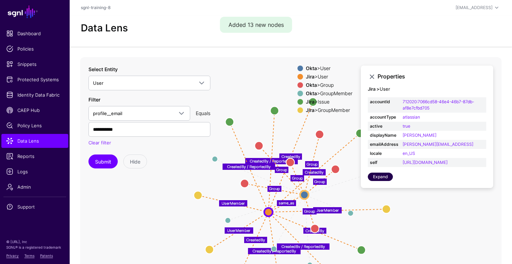
click at [386, 181] on link "Expand" at bounding box center [380, 177] width 25 height 8
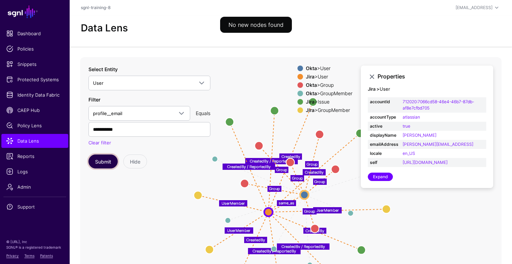
click at [107, 160] on button "Submit" at bounding box center [103, 161] width 29 height 14
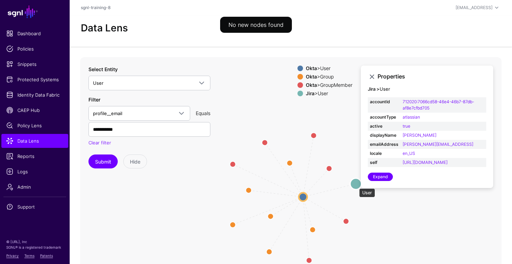
click at [356, 185] on circle at bounding box center [356, 183] width 11 height 11
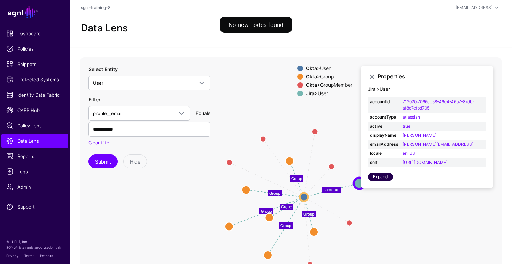
click at [378, 181] on link "Expand" at bounding box center [380, 177] width 25 height 8
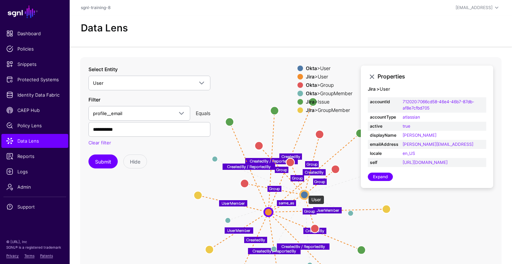
click at [305, 192] on circle at bounding box center [304, 194] width 8 height 8
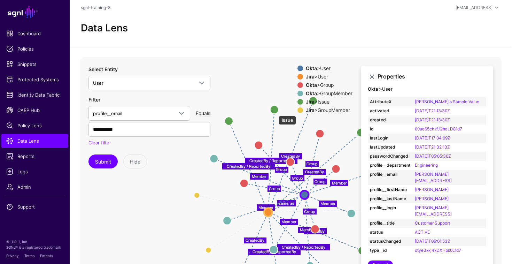
click at [276, 111] on circle at bounding box center [274, 109] width 8 height 8
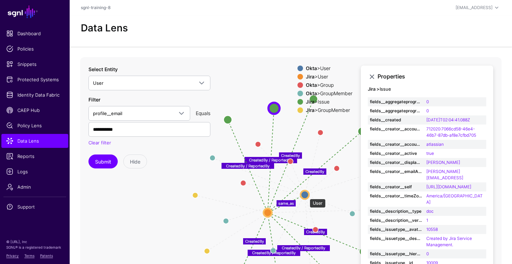
click at [306, 195] on circle at bounding box center [305, 194] width 8 height 8
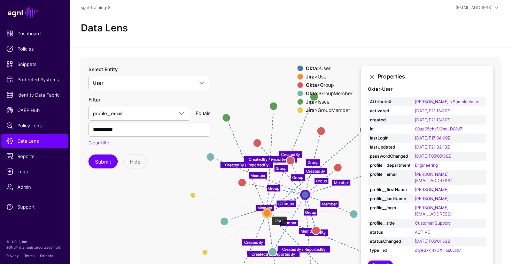
click at [268, 213] on circle at bounding box center [267, 213] width 8 height 8
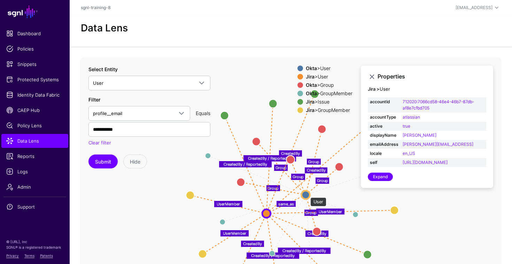
click at [307, 194] on circle at bounding box center [306, 194] width 8 height 8
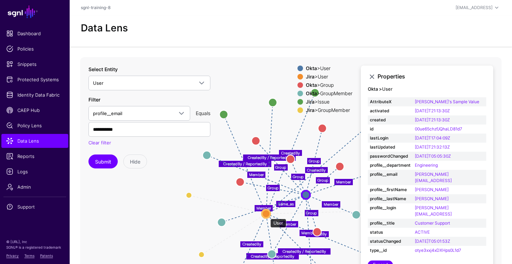
click at [267, 215] on circle at bounding box center [266, 213] width 8 height 8
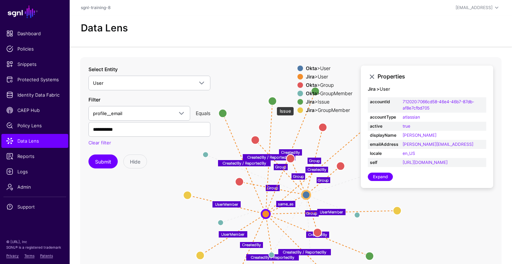
click at [273, 103] on circle at bounding box center [272, 101] width 8 height 8
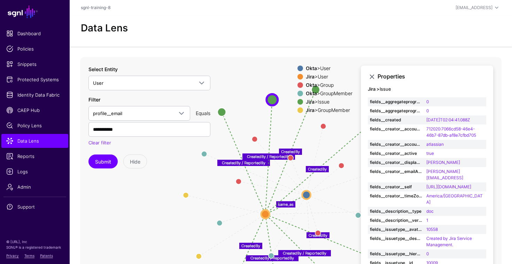
click at [299, 67] on span at bounding box center [301, 69] width 6 height 6
click at [298, 74] on span at bounding box center [301, 77] width 6 height 6
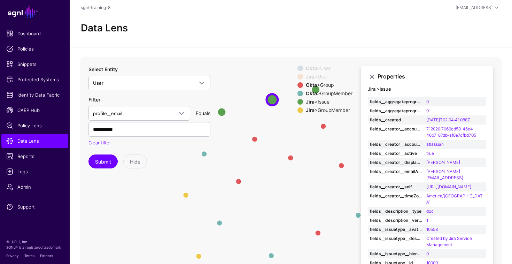
click at [298, 86] on span at bounding box center [301, 85] width 6 height 6
click at [298, 77] on span at bounding box center [301, 77] width 6 height 6
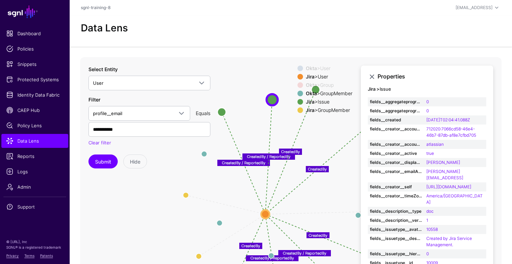
click at [298, 68] on span at bounding box center [301, 69] width 6 height 6
click at [298, 95] on span at bounding box center [301, 94] width 6 height 6
click at [298, 110] on span at bounding box center [301, 110] width 6 height 6
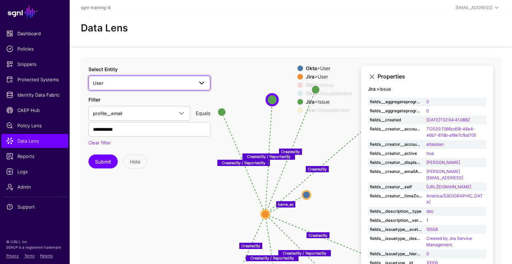
click at [185, 88] on link "User" at bounding box center [150, 83] width 122 height 15
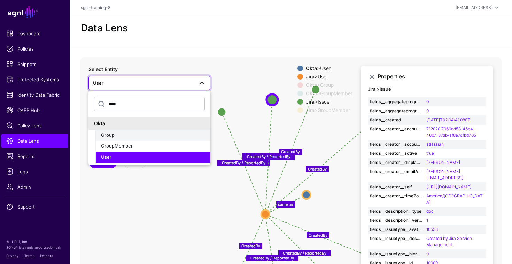
click at [150, 136] on div "Group" at bounding box center [153, 135] width 104 height 7
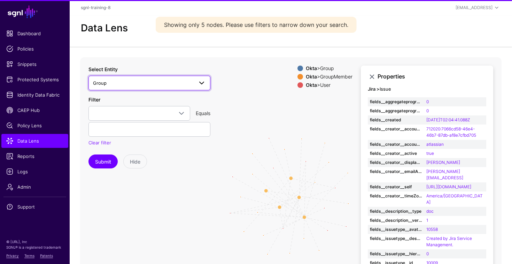
click at [175, 87] on link "Group" at bounding box center [150, 83] width 122 height 15
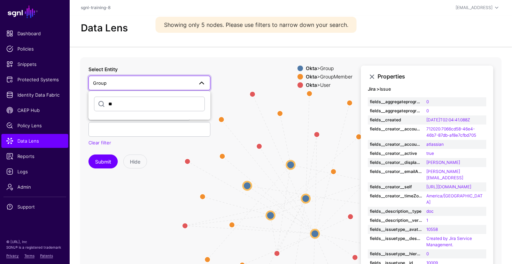
type input "*"
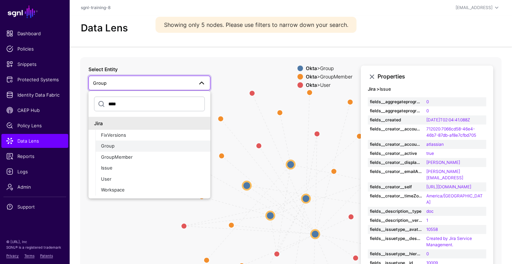
type input "****"
click at [136, 150] on button "Group" at bounding box center [152, 145] width 115 height 11
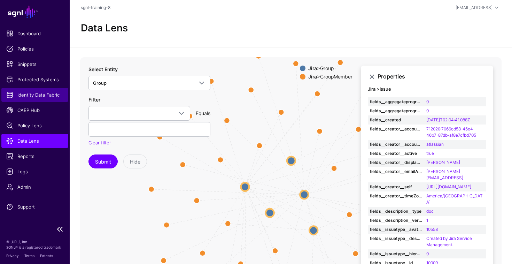
click at [48, 93] on span "Identity Data Fabric" at bounding box center [34, 94] width 57 height 7
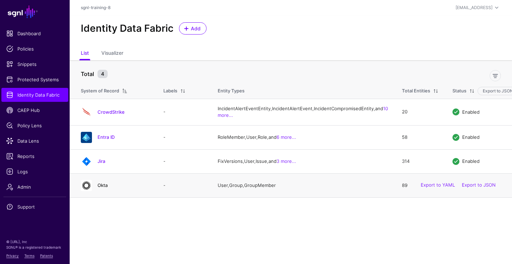
click at [103, 188] on link "Okta" at bounding box center [103, 185] width 10 height 6
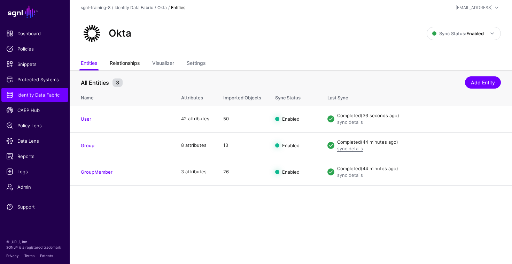
click at [120, 62] on link "Relationships" at bounding box center [125, 63] width 30 height 13
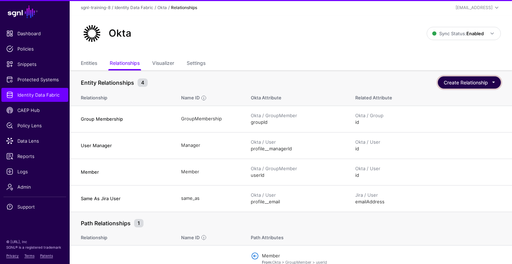
click at [447, 84] on button "Create Relationship" at bounding box center [469, 82] width 63 height 12
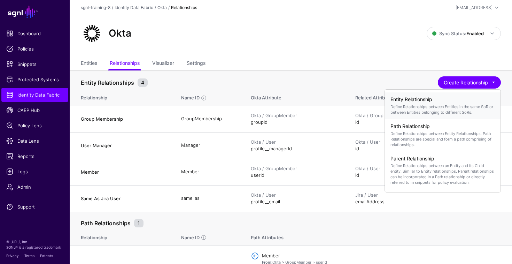
click at [445, 103] on div "Entity Relationship Define Relationships between Entities in the same SoR or be…" at bounding box center [443, 106] width 105 height 24
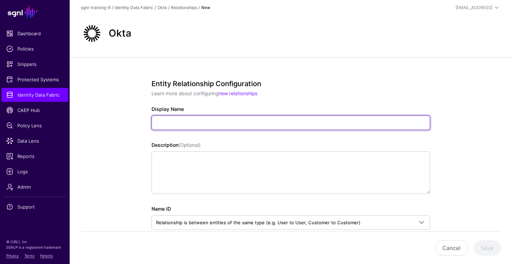
click at [270, 116] on input "Display Name" at bounding box center [291, 122] width 279 height 15
paste input "**********"
type input "**********"
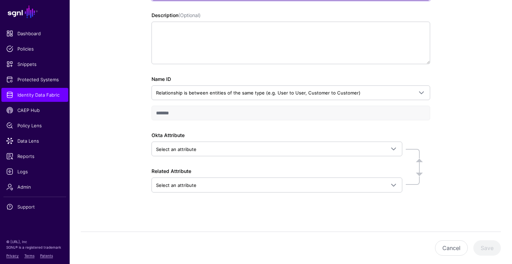
scroll to position [130, 0]
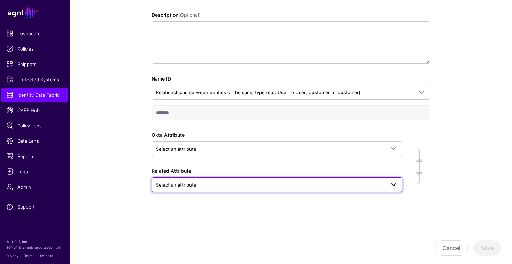
click at [189, 178] on link "Select an attribute" at bounding box center [277, 184] width 251 height 15
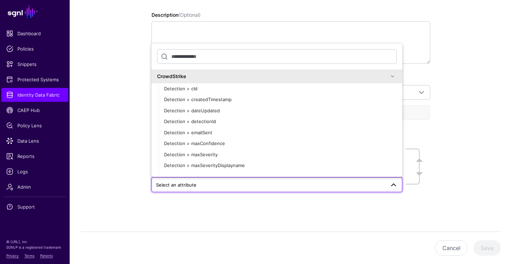
click at [118, 176] on div "**********" at bounding box center [291, 95] width 443 height 337
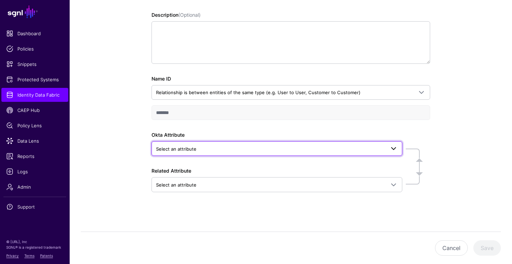
click at [182, 150] on span "Select an attribute" at bounding box center [176, 149] width 40 height 6
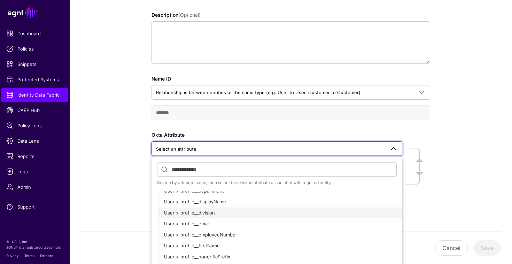
scroll to position [251, 0]
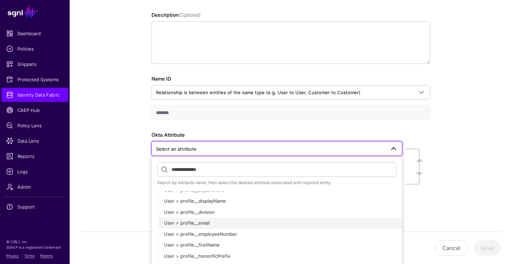
click at [191, 223] on span "User > profile__email" at bounding box center [187, 223] width 46 height 6
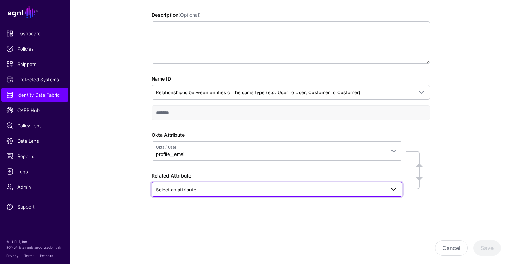
click at [207, 189] on span "Select an attribute" at bounding box center [270, 190] width 229 height 8
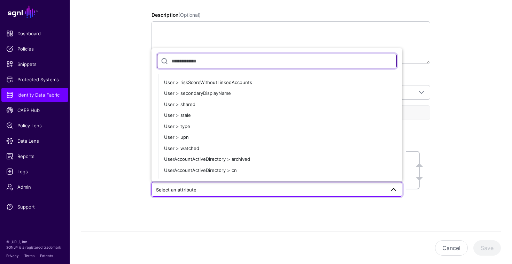
scroll to position [1597, 0]
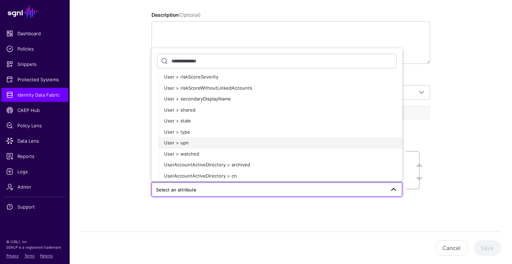
click at [197, 142] on div "User > upn" at bounding box center [280, 142] width 233 height 7
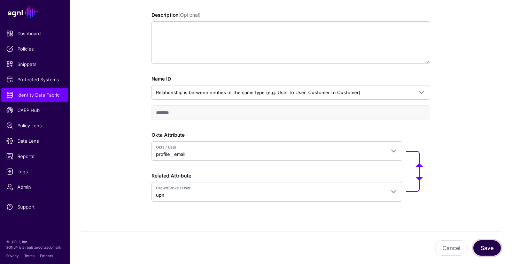
click at [485, 245] on button "Save" at bounding box center [488, 247] width 28 height 15
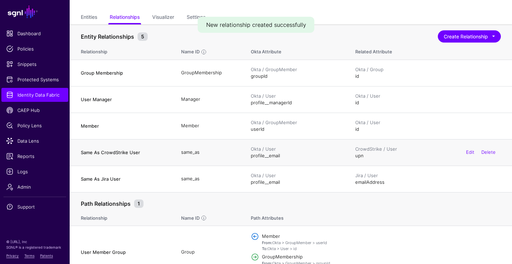
scroll to position [45, 0]
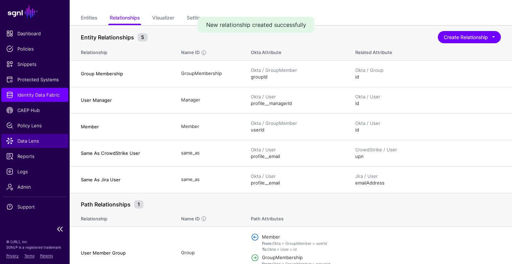
click at [38, 145] on link "Data Lens" at bounding box center [34, 141] width 67 height 14
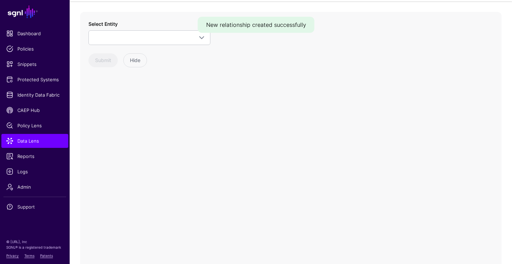
click at [181, 46] on div "Select Entity CrowdStrike Detection Device Endpoint Endpoint Incident EndpointA…" at bounding box center [150, 43] width 122 height 47
click at [181, 37] on span at bounding box center [149, 37] width 113 height 8
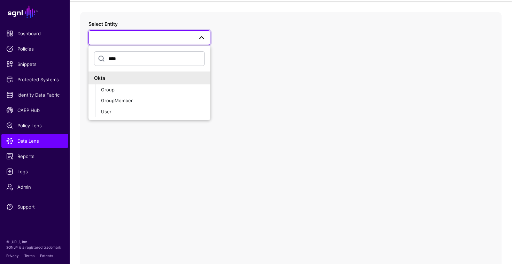
type input "****"
click at [153, 116] on button "User" at bounding box center [152, 111] width 115 height 11
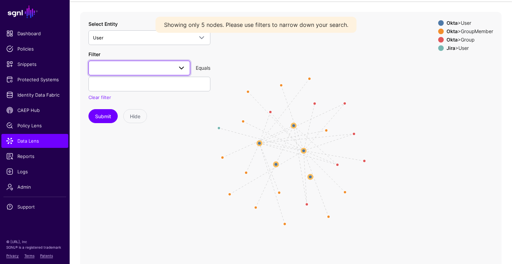
click at [156, 71] on span at bounding box center [139, 68] width 93 height 8
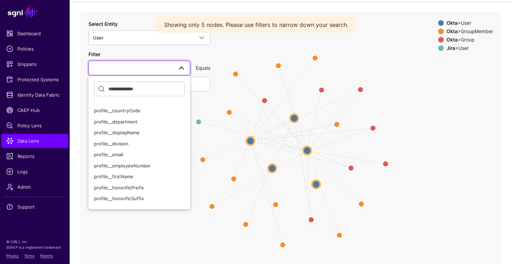
scroll to position [96, 0]
click at [146, 153] on div "profile__email" at bounding box center [139, 154] width 91 height 7
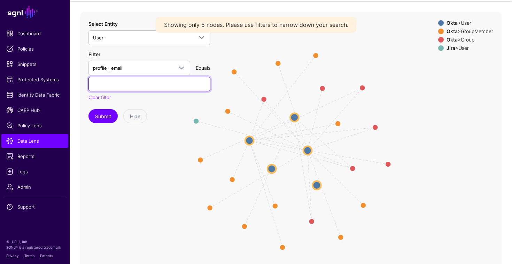
click at [141, 85] on input "text" at bounding box center [150, 84] width 122 height 15
paste input "**********"
type input "**********"
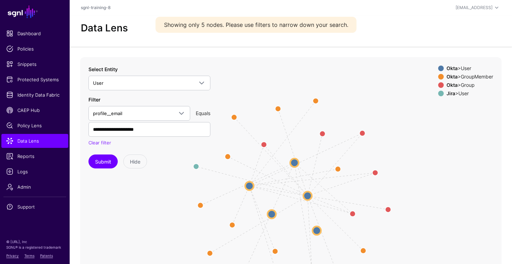
click at [103, 154] on button "Submit" at bounding box center [103, 161] width 29 height 14
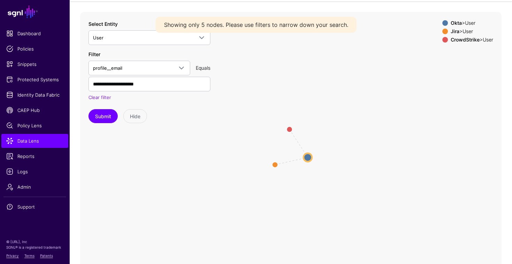
click at [307, 157] on circle at bounding box center [308, 157] width 8 height 8
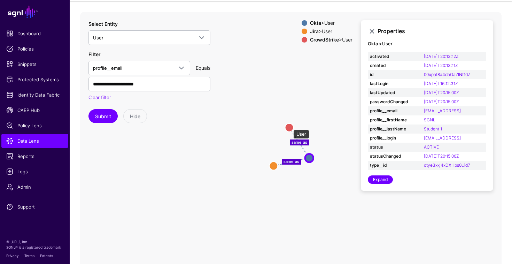
click at [290, 127] on circle at bounding box center [289, 127] width 8 height 8
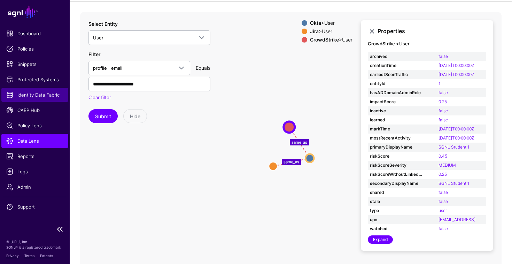
click at [32, 92] on span "Identity Data Fabric" at bounding box center [34, 94] width 57 height 7
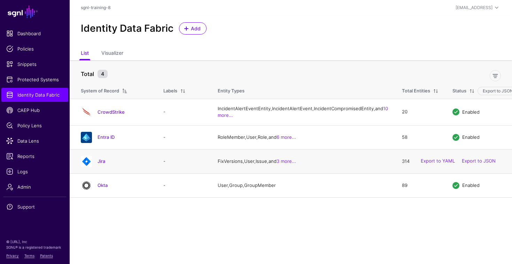
click at [99, 167] on div "Jira" at bounding box center [115, 161] width 74 height 11
click at [105, 164] on link "Jira" at bounding box center [102, 161] width 8 height 6
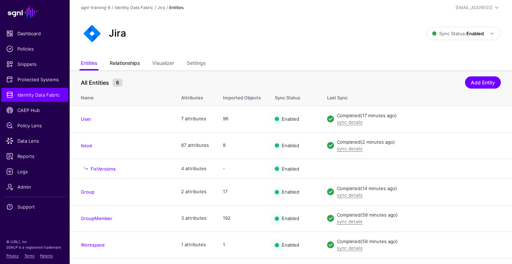
click at [131, 61] on link "Relationships" at bounding box center [125, 63] width 30 height 13
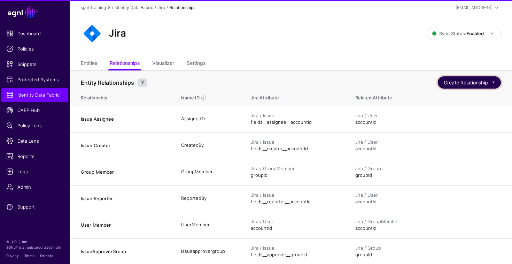
click at [480, 84] on button "Create Relationship" at bounding box center [469, 82] width 63 height 12
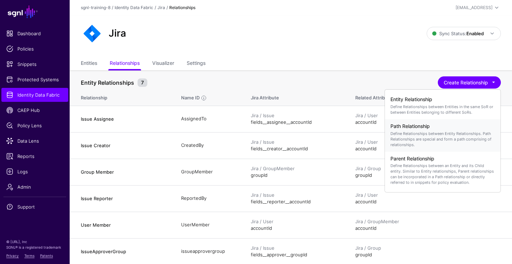
click at [424, 137] on p "Define Relationships between Entity Relationships. Path Relationships are speci…" at bounding box center [443, 139] width 105 height 17
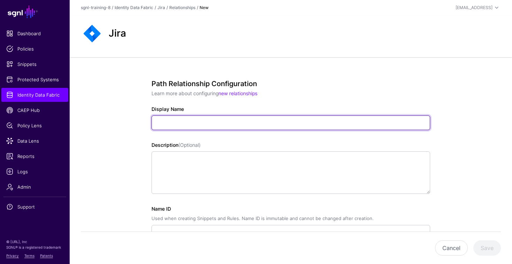
click at [222, 122] on input "Display Name" at bounding box center [291, 122] width 279 height 15
paste input "**********"
type input "**********"
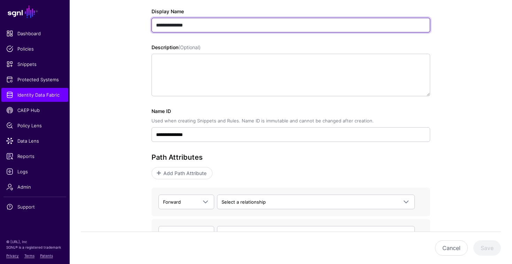
scroll to position [98, 0]
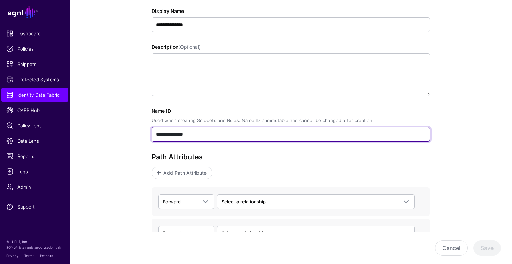
click at [216, 136] on input "**********" at bounding box center [291, 134] width 279 height 15
paste input "text"
type input "**********"
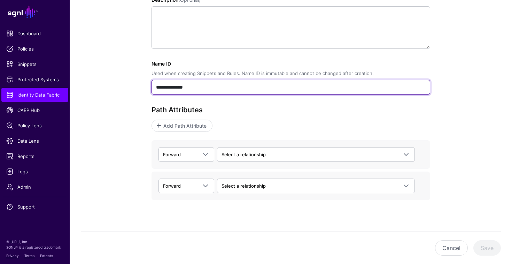
scroll to position [153, 0]
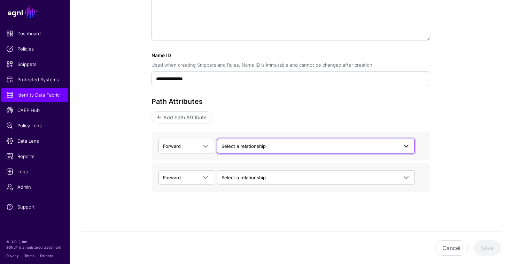
click at [257, 152] on link "Select a relationship" at bounding box center [316, 146] width 198 height 15
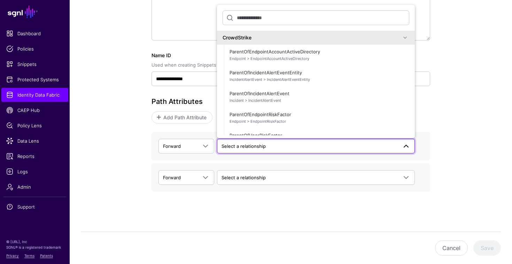
click at [257, 152] on link "Select a relationship" at bounding box center [316, 146] width 198 height 15
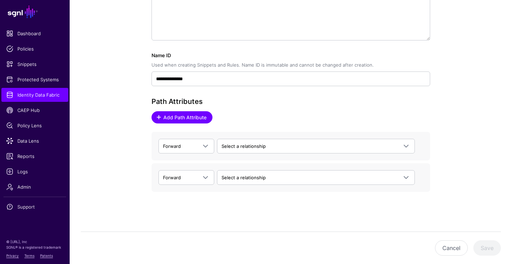
click at [193, 116] on span "Add Path Attribute" at bounding box center [185, 117] width 45 height 7
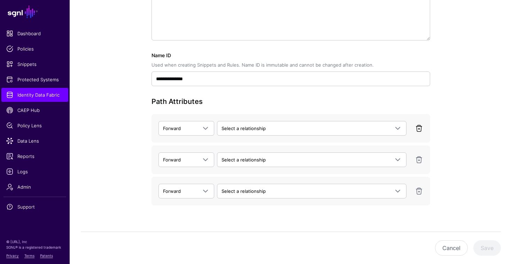
click at [422, 131] on link at bounding box center [419, 128] width 8 height 8
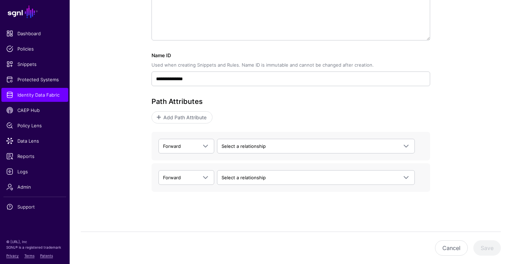
click at [421, 130] on div "Path Attributes Add Path Attribute Forward Forward Backward Select a relationsh…" at bounding box center [291, 144] width 279 height 94
click at [194, 145] on span "Forward" at bounding box center [180, 146] width 34 height 8
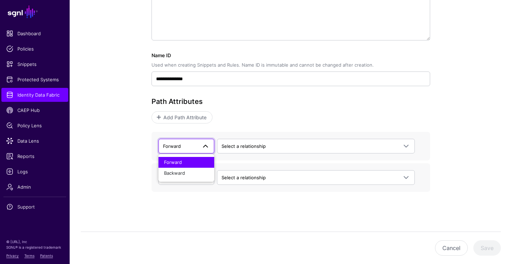
click at [194, 145] on span "Forward" at bounding box center [180, 146] width 34 height 8
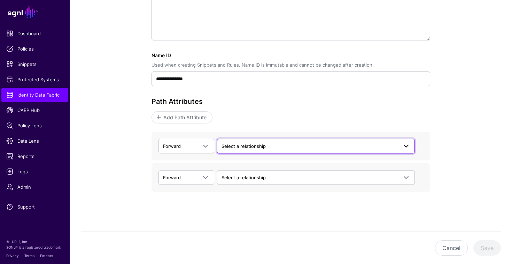
click at [246, 146] on span "Select a relationship" at bounding box center [244, 146] width 44 height 6
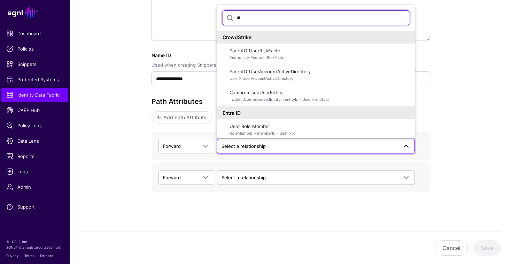
type input "*"
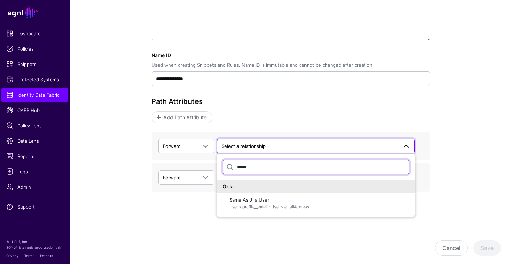
type input "****"
click at [256, 169] on input "****" at bounding box center [316, 167] width 187 height 15
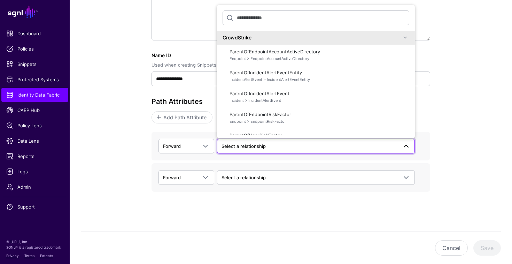
click at [454, 112] on div "**********" at bounding box center [291, 84] width 443 height 360
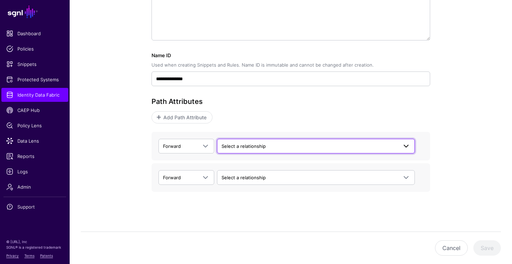
click at [409, 147] on span at bounding box center [406, 146] width 8 height 8
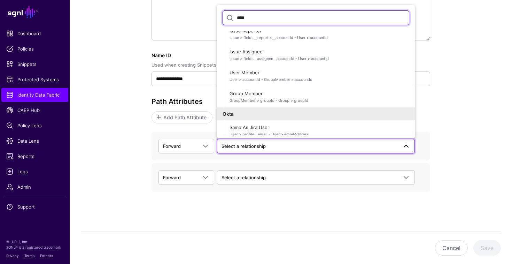
scroll to position [89, 0]
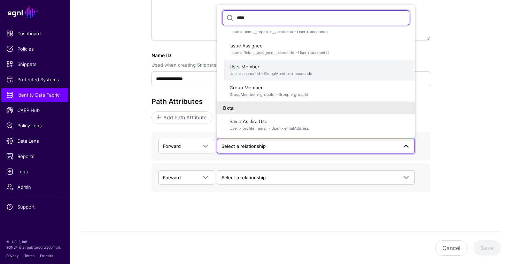
type input "****"
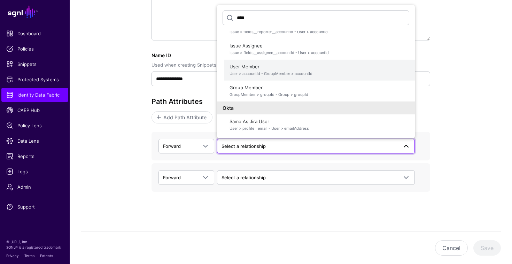
click at [346, 75] on span "User > accountId - GroupMember > accountId" at bounding box center [320, 74] width 180 height 6
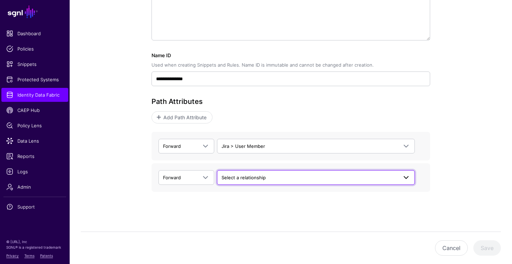
click at [306, 174] on span "Select a relationship" at bounding box center [310, 178] width 176 height 8
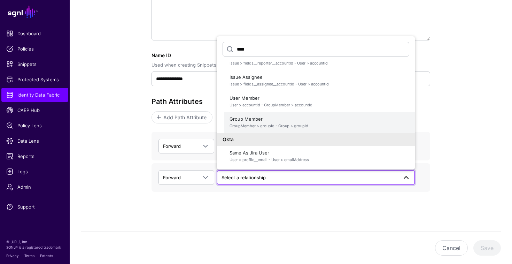
type input "****"
click at [296, 123] on span "GroupMember > groupId - Group > groupId" at bounding box center [320, 126] width 180 height 6
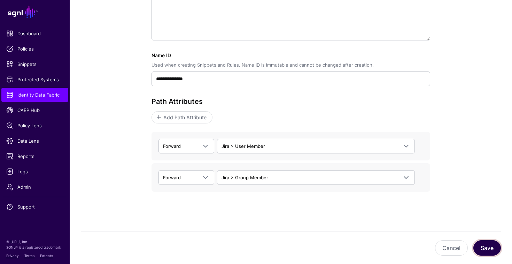
click at [490, 248] on button "Save" at bounding box center [488, 247] width 28 height 15
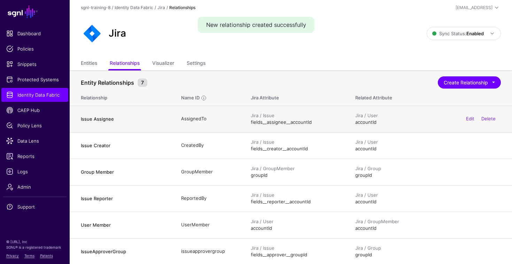
scroll to position [174, 0]
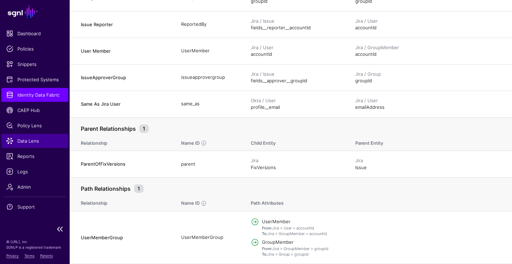
click at [43, 139] on span "Data Lens" at bounding box center [34, 140] width 57 height 7
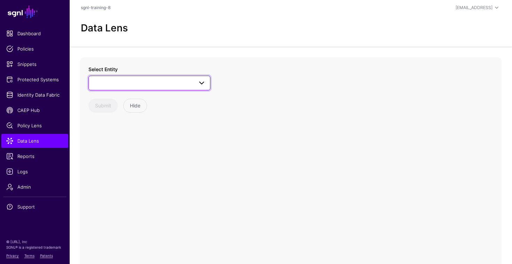
click at [163, 86] on span at bounding box center [149, 83] width 113 height 8
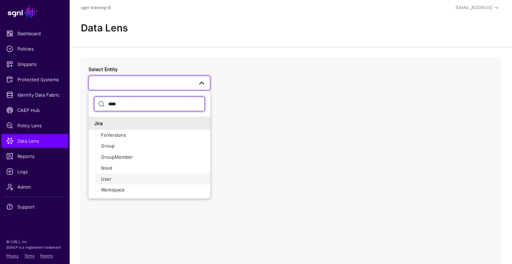
type input "****"
click at [142, 176] on div "User" at bounding box center [153, 179] width 104 height 7
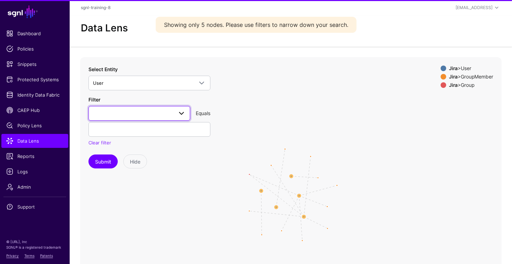
click at [142, 113] on span at bounding box center [139, 113] width 93 height 8
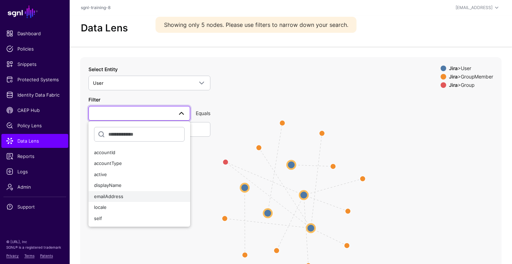
click at [121, 197] on span "emailAddress" at bounding box center [108, 196] width 29 height 6
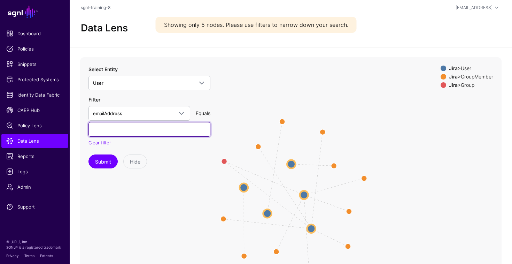
click at [133, 129] on input "text" at bounding box center [150, 129] width 122 height 15
paste input "**********"
type input "**********"
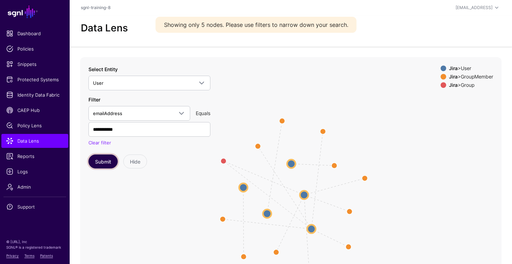
click at [108, 160] on button "Submit" at bounding box center [103, 161] width 29 height 14
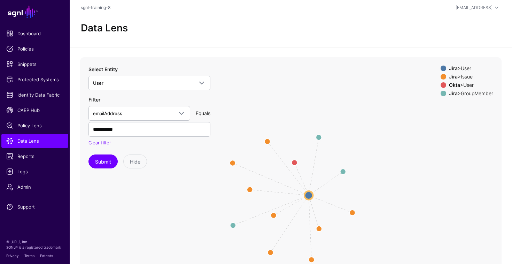
click at [441, 94] on span at bounding box center [444, 94] width 6 height 6
click at [441, 77] on span at bounding box center [444, 77] width 6 height 6
click at [441, 83] on span at bounding box center [444, 85] width 6 height 6
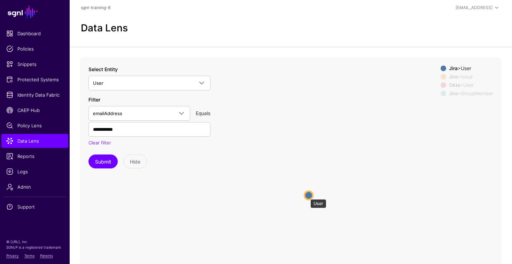
click at [307, 196] on circle at bounding box center [309, 195] width 8 height 8
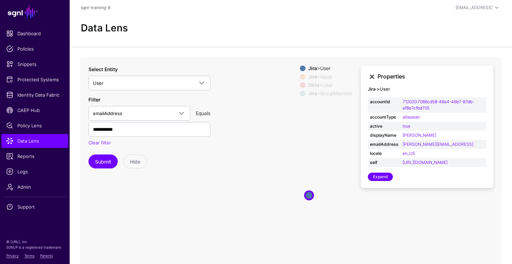
click at [373, 77] on link at bounding box center [372, 76] width 8 height 8
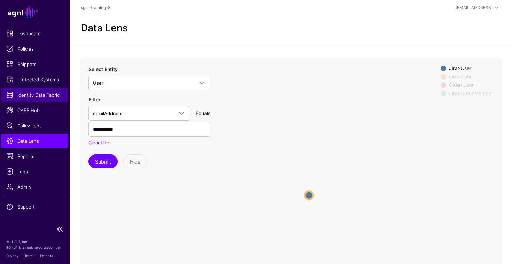
click at [36, 96] on span "Identity Data Fabric" at bounding box center [34, 94] width 57 height 7
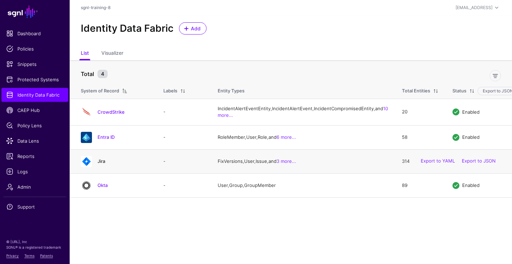
click at [101, 164] on link "Jira" at bounding box center [102, 161] width 8 height 6
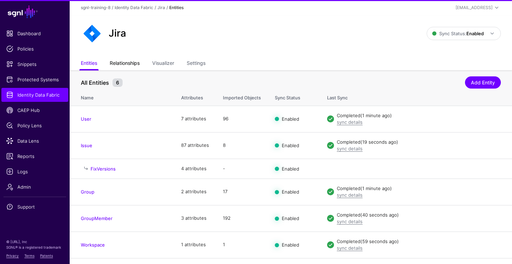
click at [123, 66] on link "Relationships" at bounding box center [125, 63] width 30 height 13
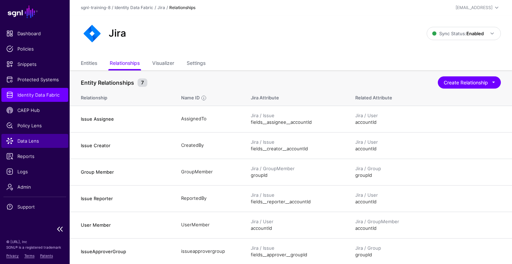
click at [27, 143] on span "Data Lens" at bounding box center [34, 140] width 57 height 7
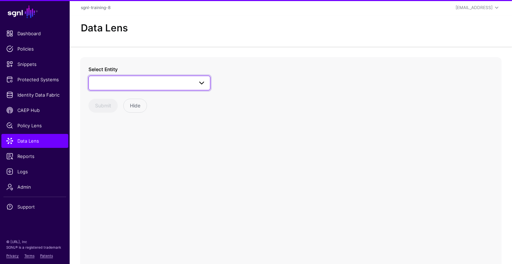
click at [117, 82] on span at bounding box center [149, 83] width 113 height 8
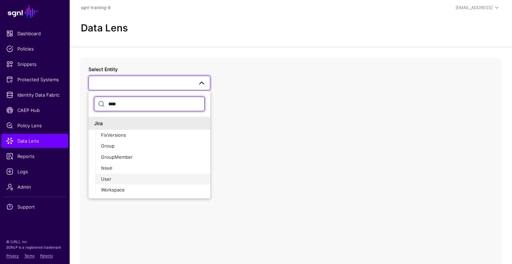
type input "****"
click at [115, 176] on div "User" at bounding box center [153, 179] width 104 height 7
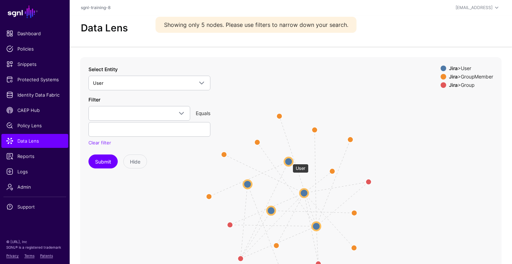
click at [289, 160] on circle at bounding box center [289, 161] width 8 height 8
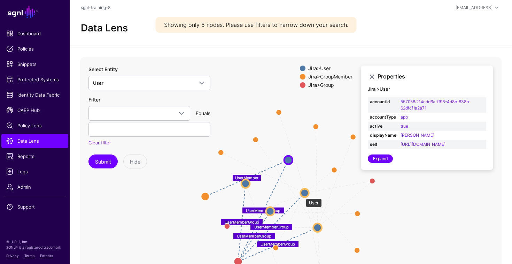
click at [302, 195] on circle at bounding box center [305, 193] width 8 height 8
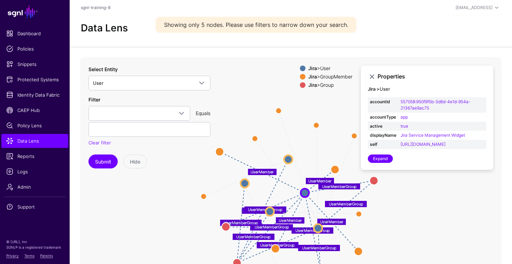
click at [171, 101] on div "Filter accountId accountType active displayName emailAddress locale self Equals…" at bounding box center [150, 121] width 122 height 51
click at [172, 116] on span at bounding box center [139, 113] width 93 height 8
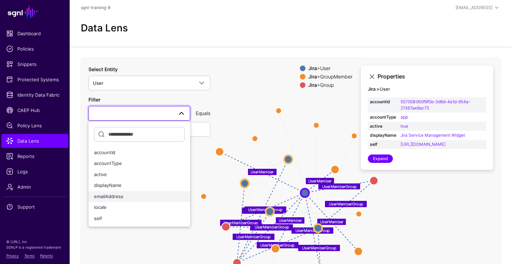
click at [132, 195] on div "emailAddress" at bounding box center [139, 196] width 91 height 7
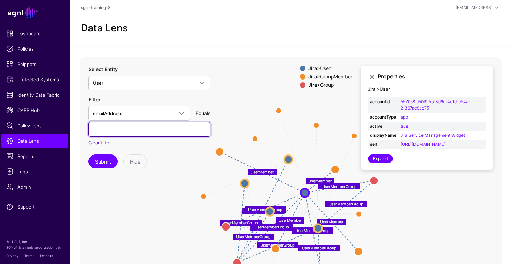
click at [151, 123] on input "text" at bounding box center [150, 129] width 122 height 15
paste input "**********"
type input "**********"
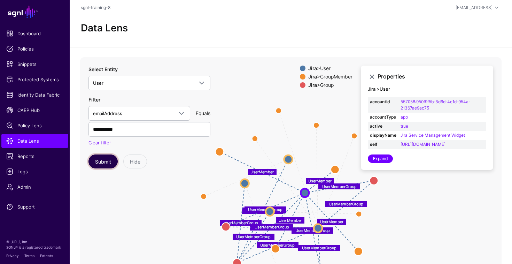
click at [104, 163] on button "Submit" at bounding box center [103, 161] width 29 height 14
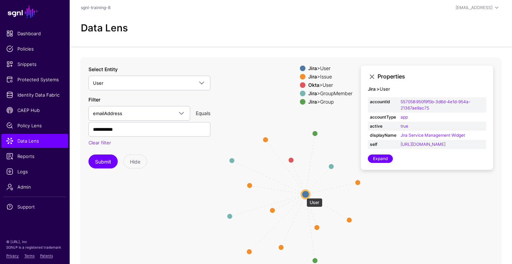
click at [304, 194] on circle at bounding box center [305, 194] width 8 height 8
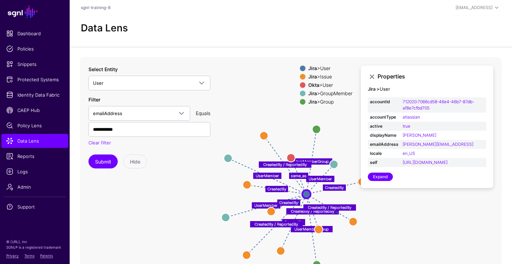
click at [300, 77] on span at bounding box center [303, 77] width 6 height 6
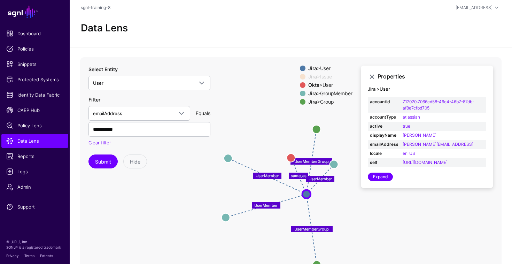
click at [300, 85] on span at bounding box center [303, 85] width 6 height 6
click at [300, 91] on span at bounding box center [303, 94] width 6 height 6
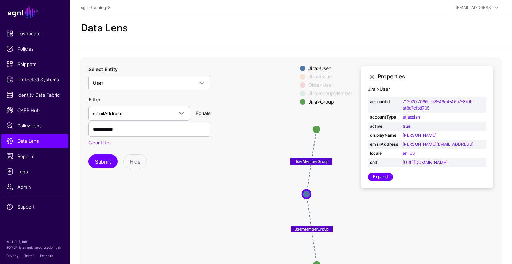
click at [314, 133] on icon "UserMemberGroup UserMemberGroup UserMember UserMember UserMember same_as Create…" at bounding box center [291, 196] width 422 height 279
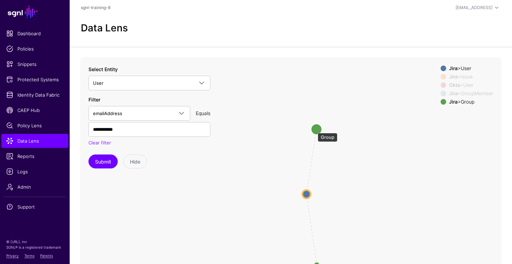
click at [314, 129] on circle at bounding box center [316, 128] width 11 height 11
